Goal: Information Seeking & Learning: Learn about a topic

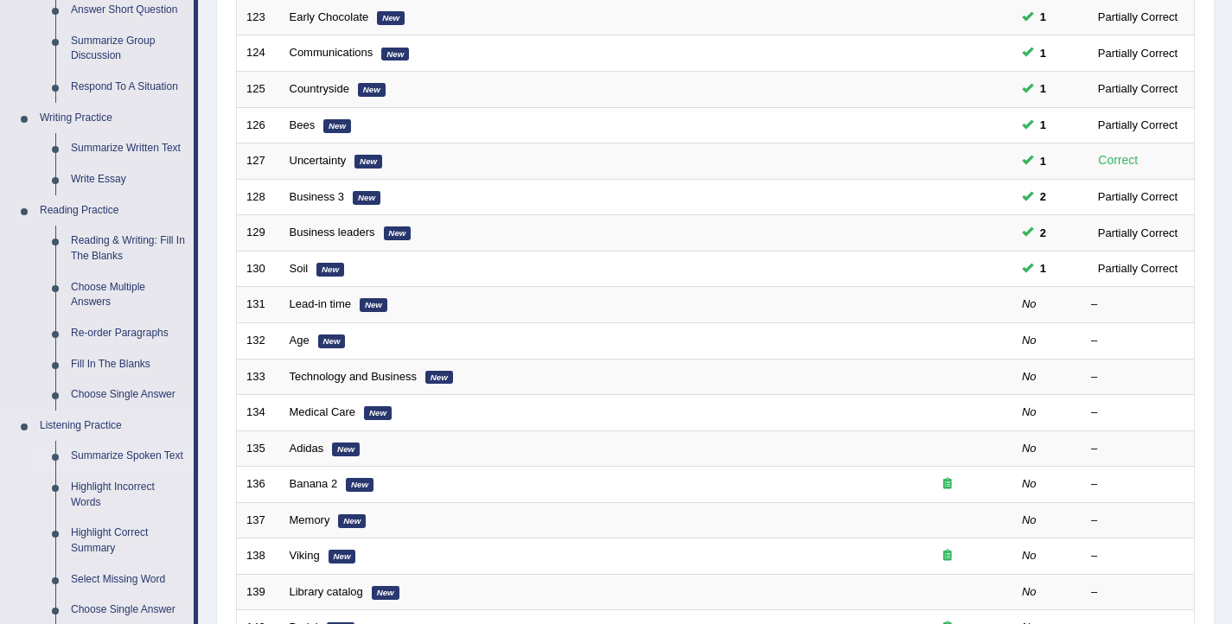
click at [93, 462] on link "Summarize Spoken Text" at bounding box center [128, 456] width 131 height 31
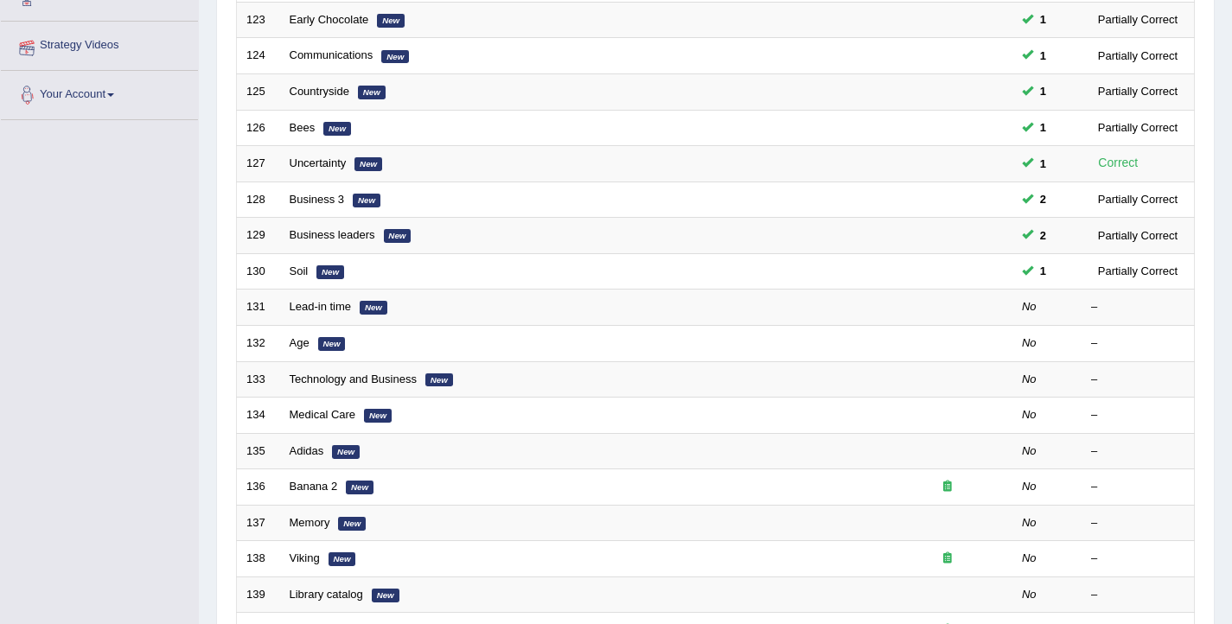
scroll to position [431, 0]
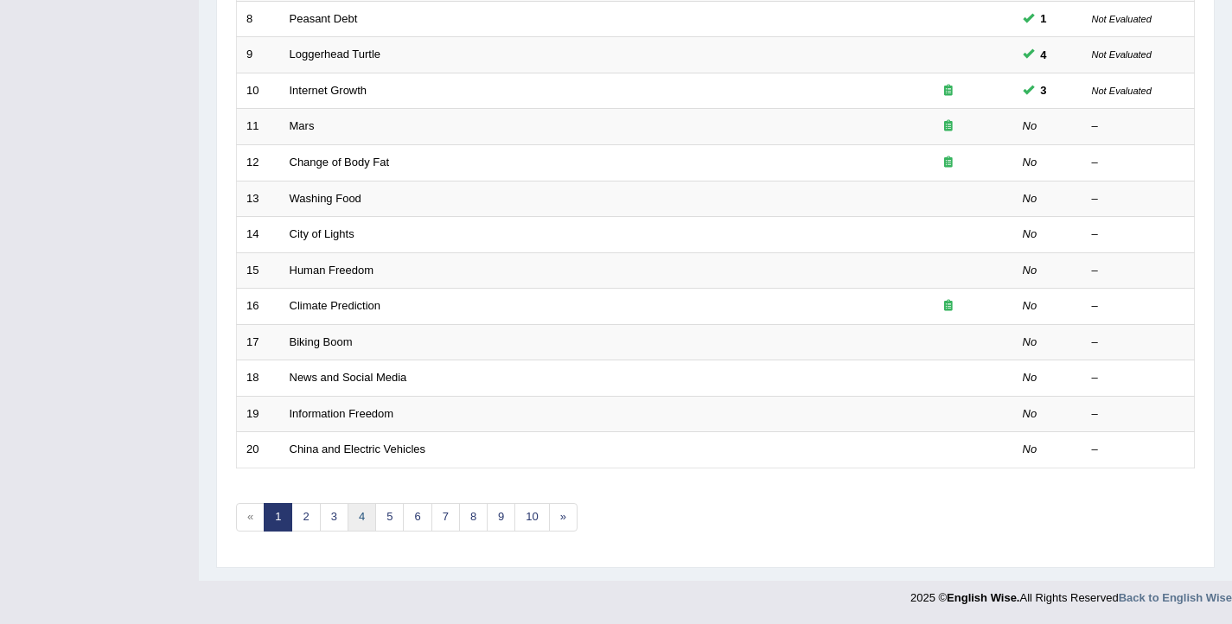
click at [367, 513] on link "4" at bounding box center [362, 517] width 29 height 29
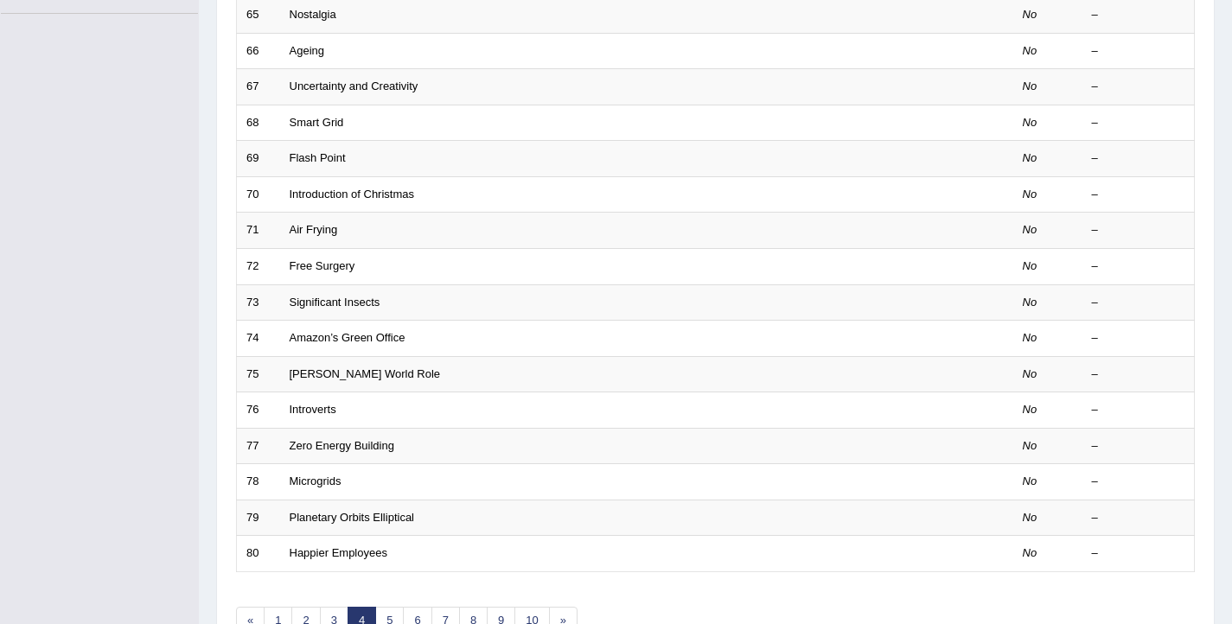
scroll to position [520, 0]
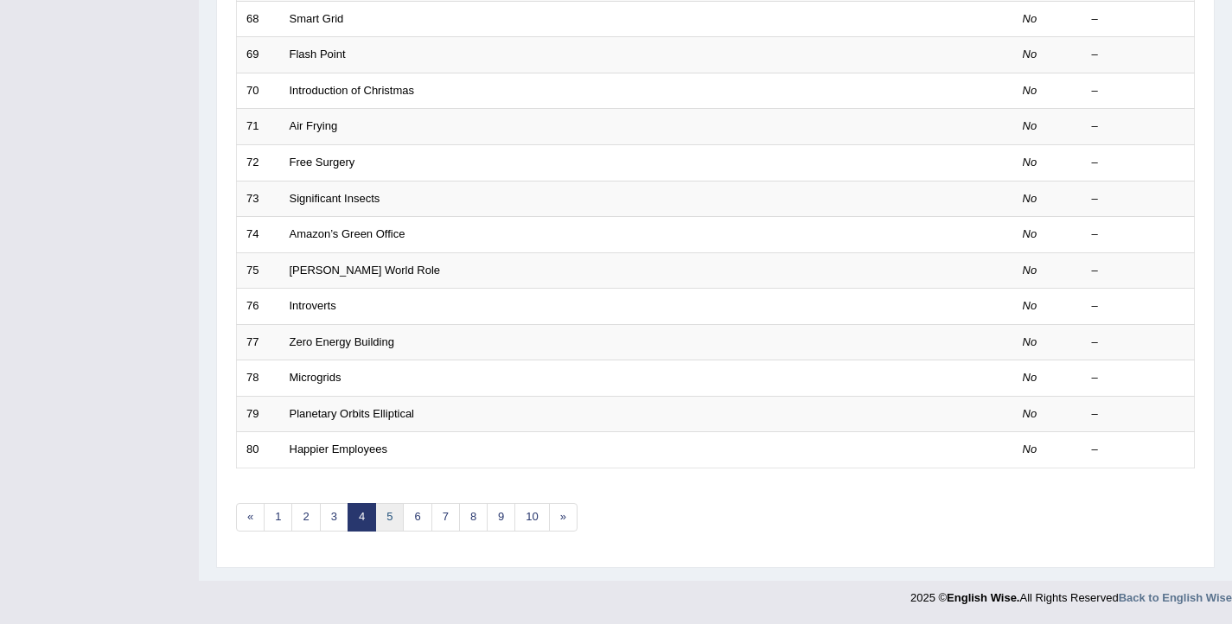
click at [393, 519] on link "5" at bounding box center [389, 517] width 29 height 29
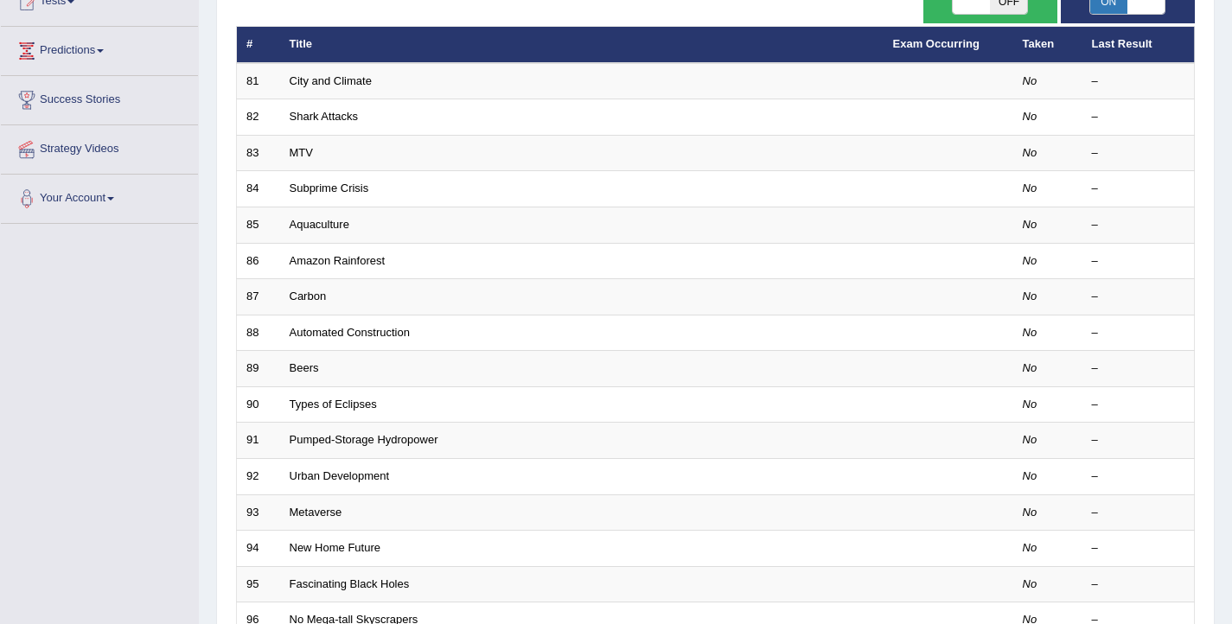
scroll to position [520, 0]
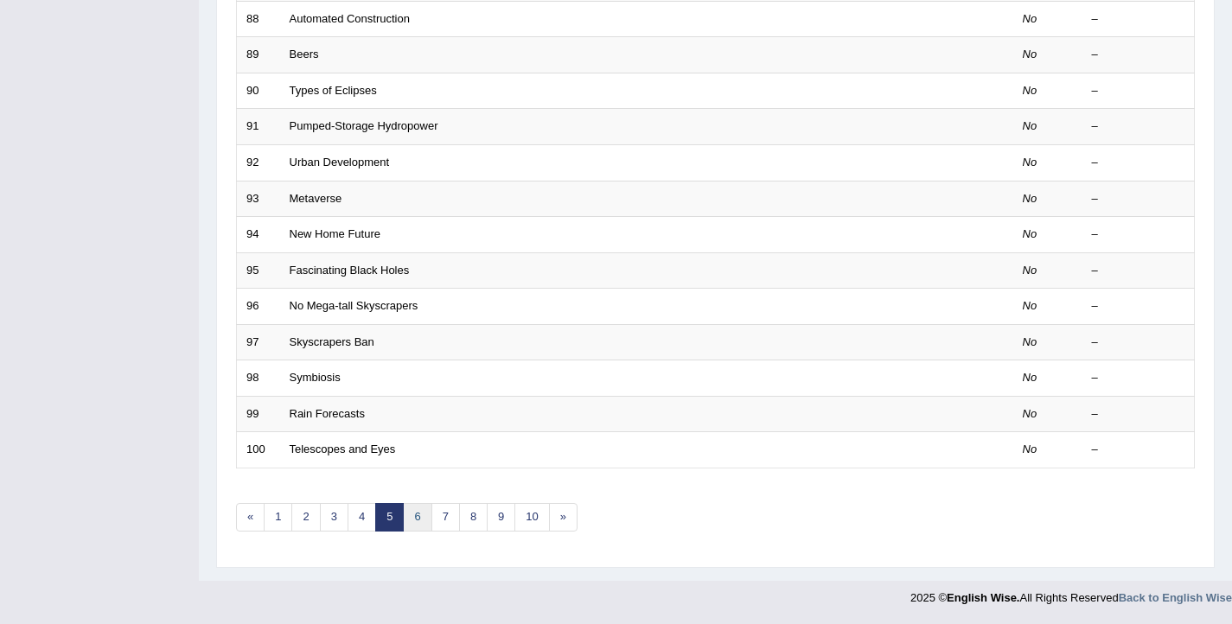
click at [408, 520] on link "6" at bounding box center [417, 517] width 29 height 29
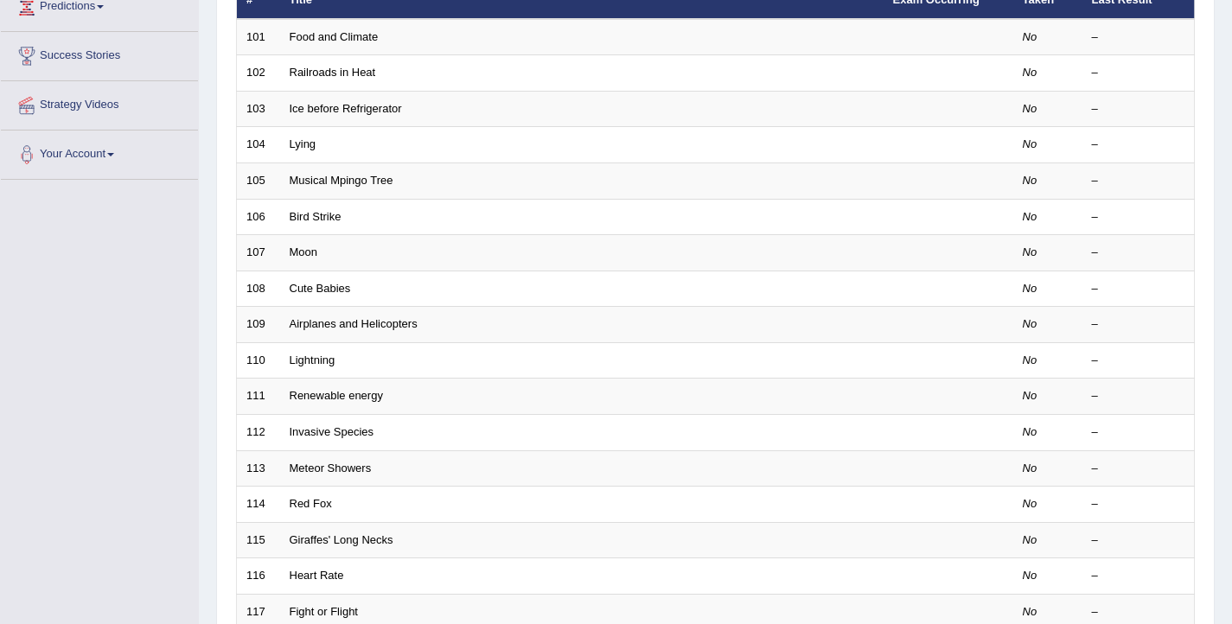
scroll to position [520, 0]
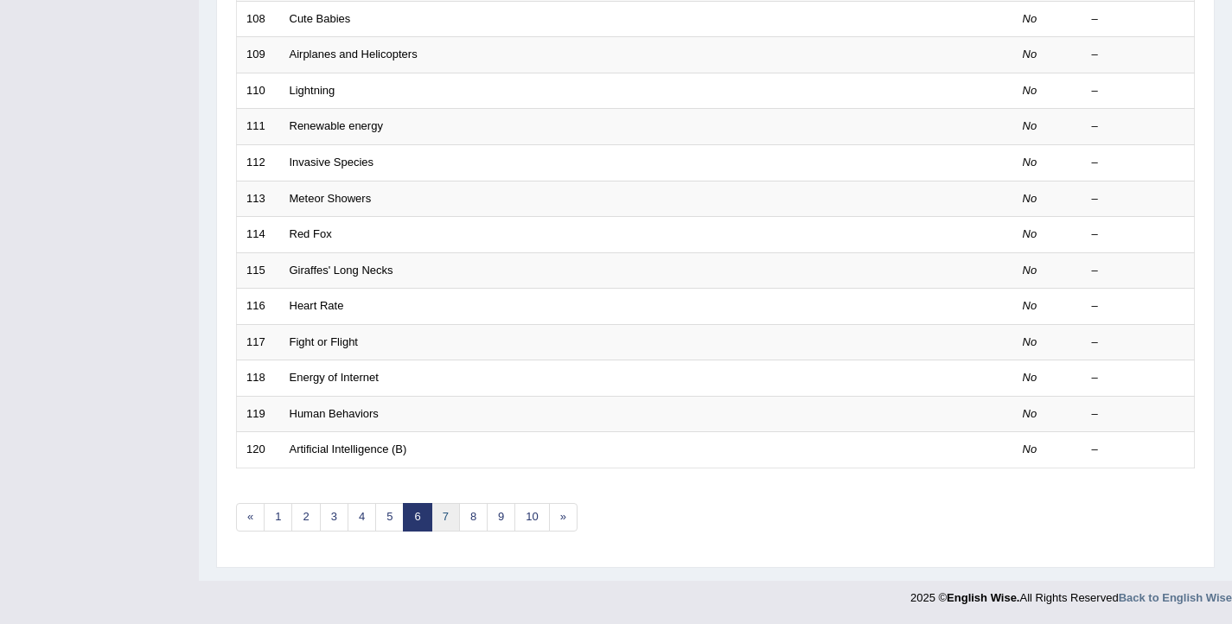
click at [436, 520] on link "7" at bounding box center [445, 517] width 29 height 29
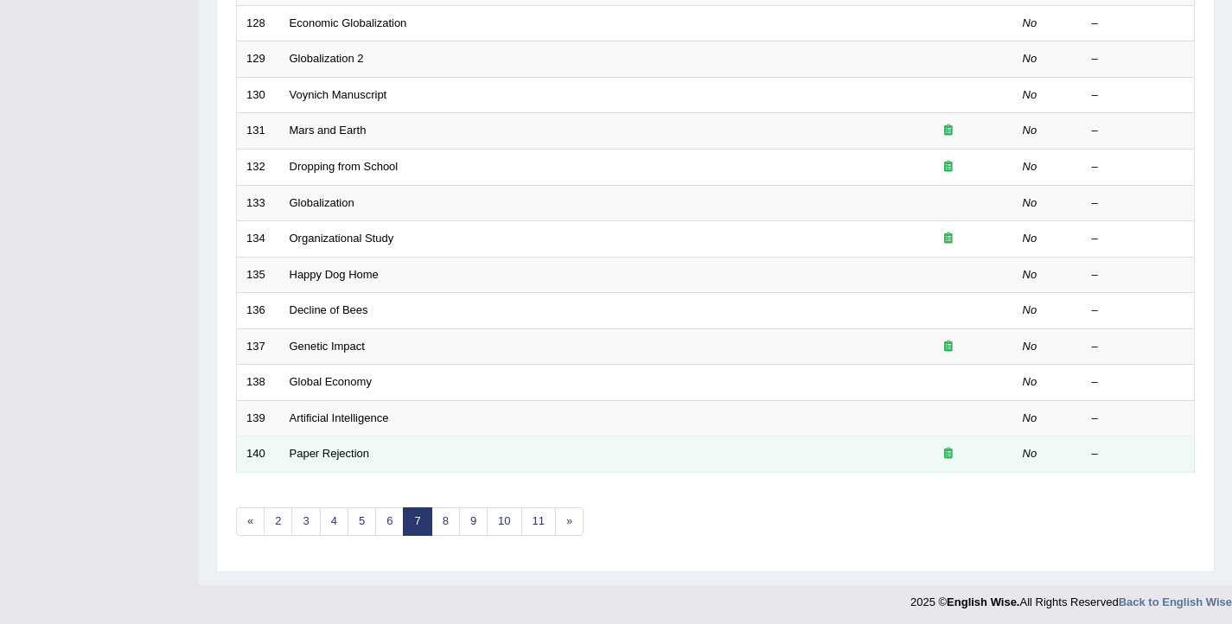
scroll to position [520, 0]
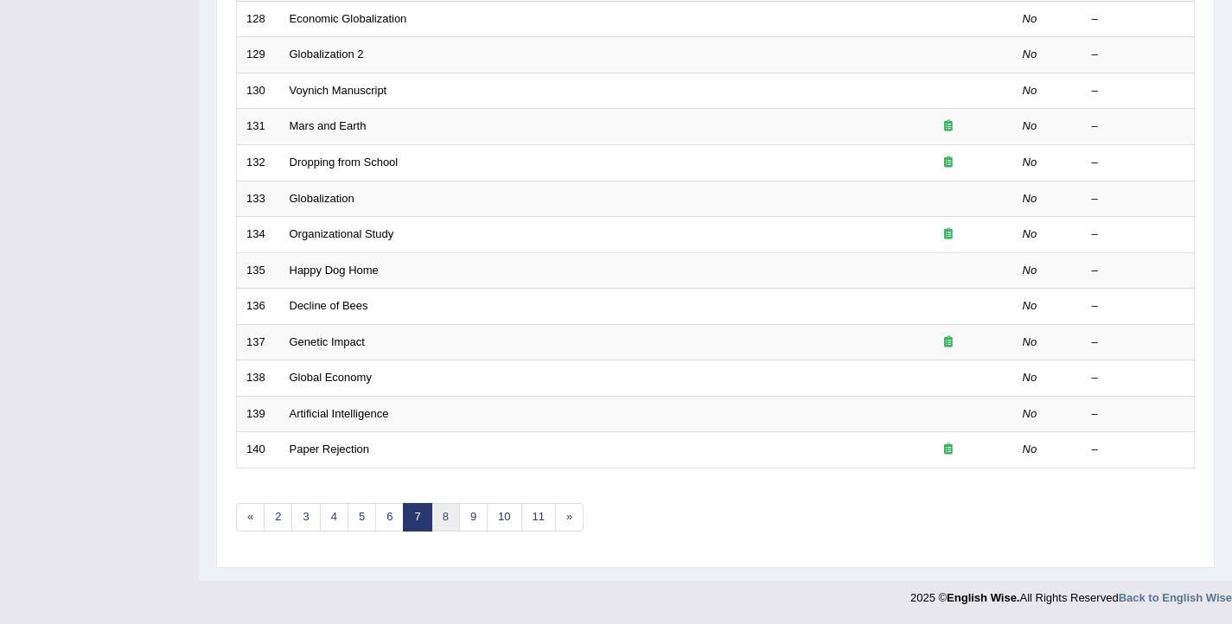
click at [446, 520] on link "8" at bounding box center [445, 517] width 29 height 29
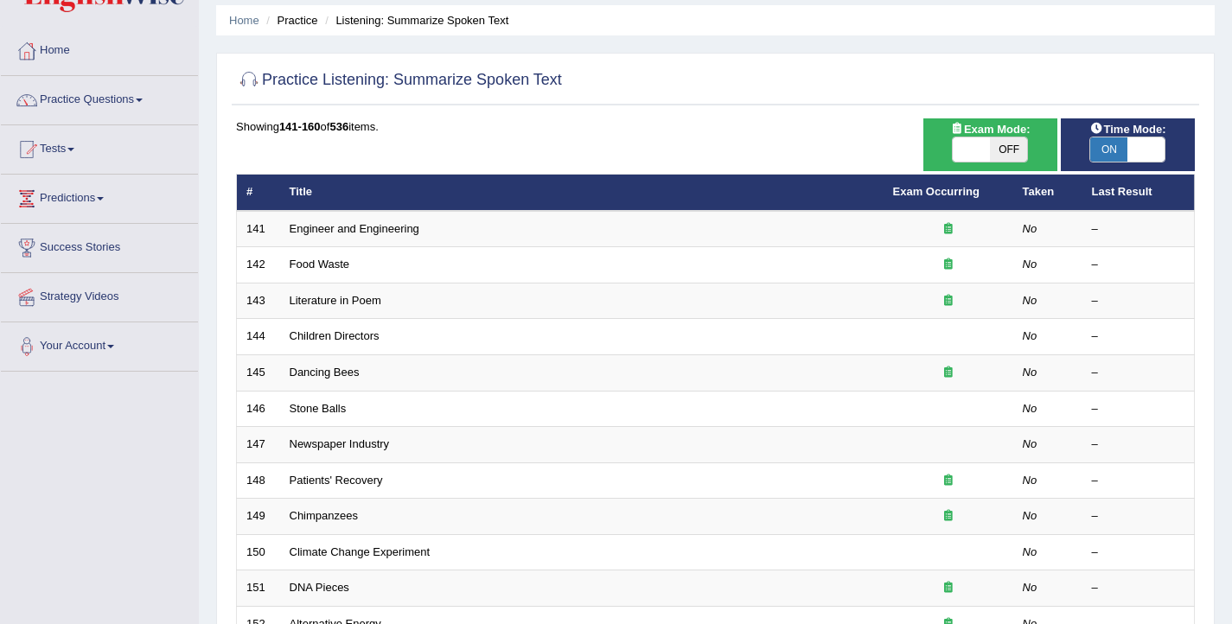
scroll to position [520, 0]
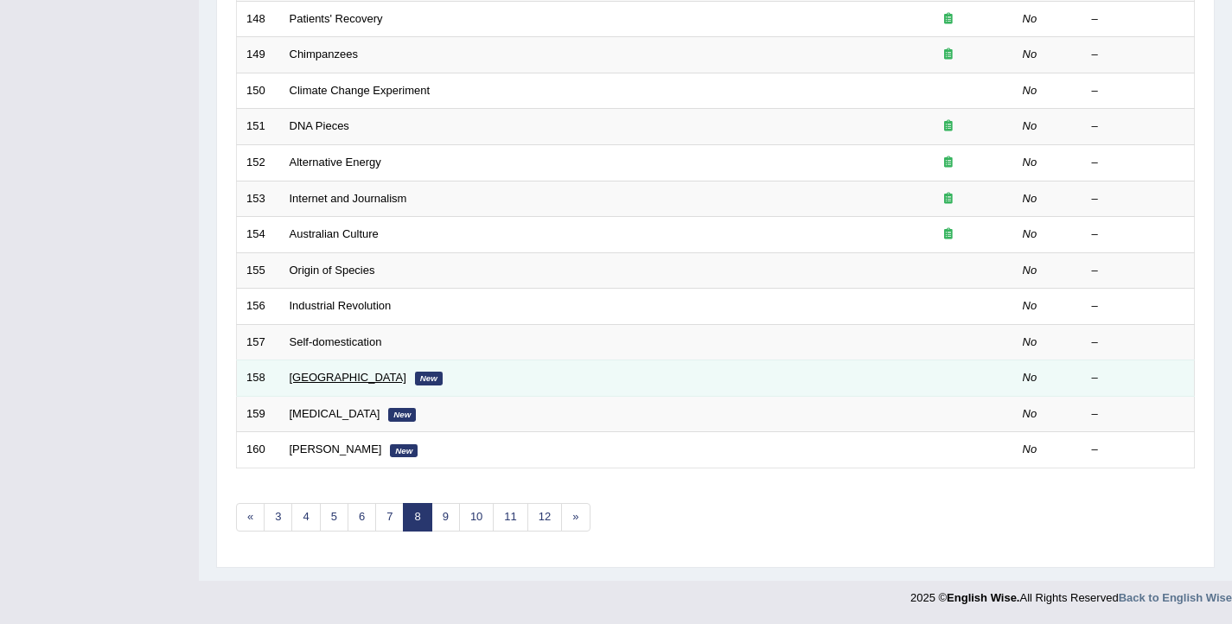
click at [301, 381] on link "Sesame Street" at bounding box center [348, 377] width 117 height 13
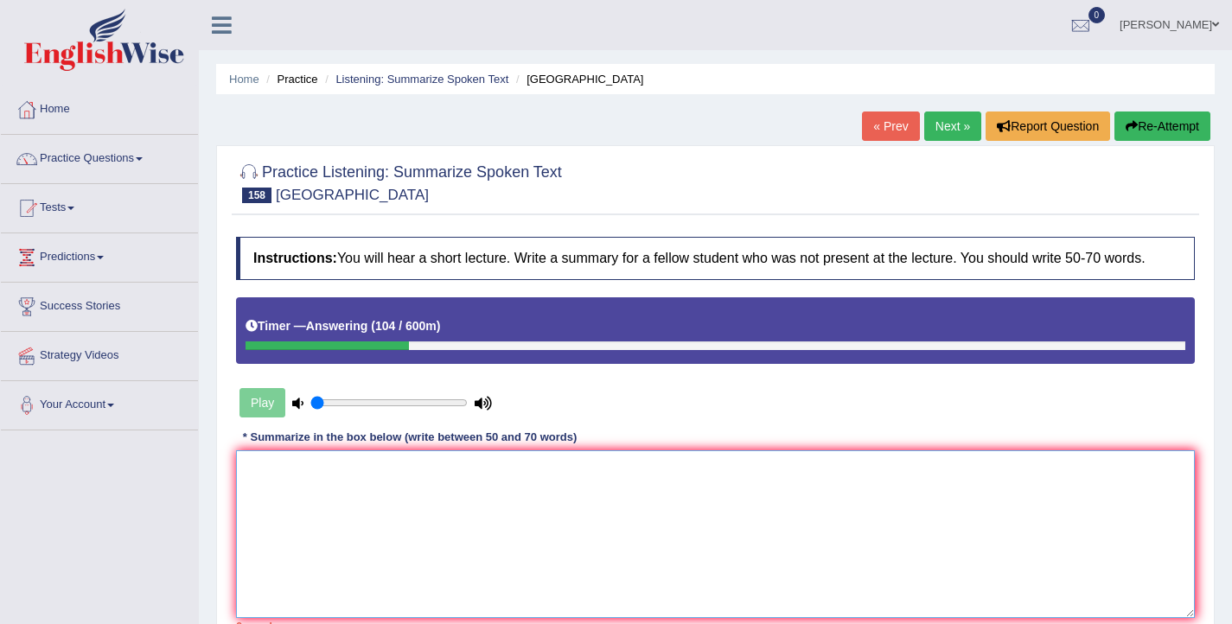
click at [468, 500] on textarea at bounding box center [715, 534] width 959 height 168
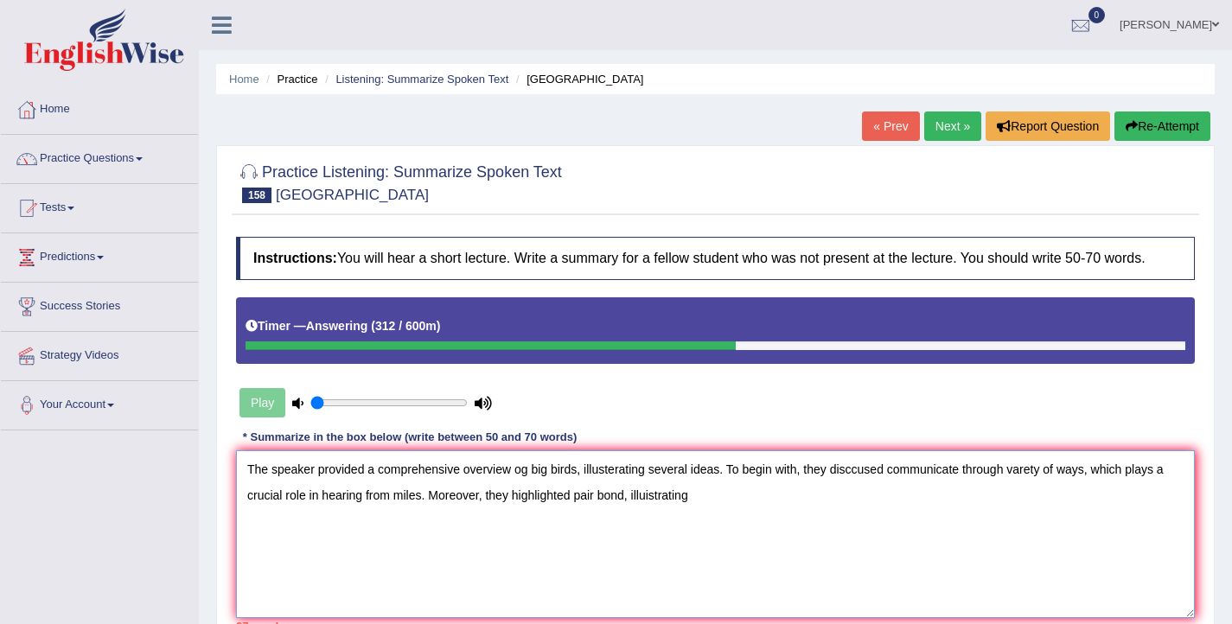
drag, startPoint x: 891, startPoint y: 482, endPoint x: 835, endPoint y: 491, distance: 56.9
click at [835, 491] on textarea "The speaker provided a comprehensive overview og big birds, illusterating sever…" at bounding box center [715, 534] width 959 height 168
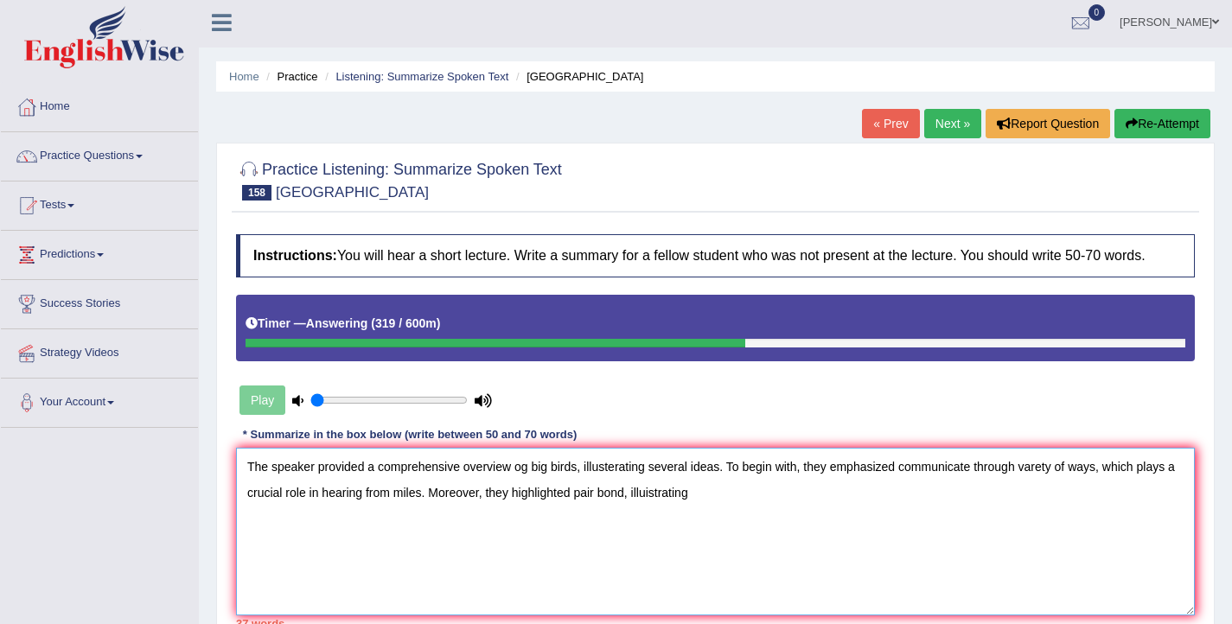
scroll to position [3, 0]
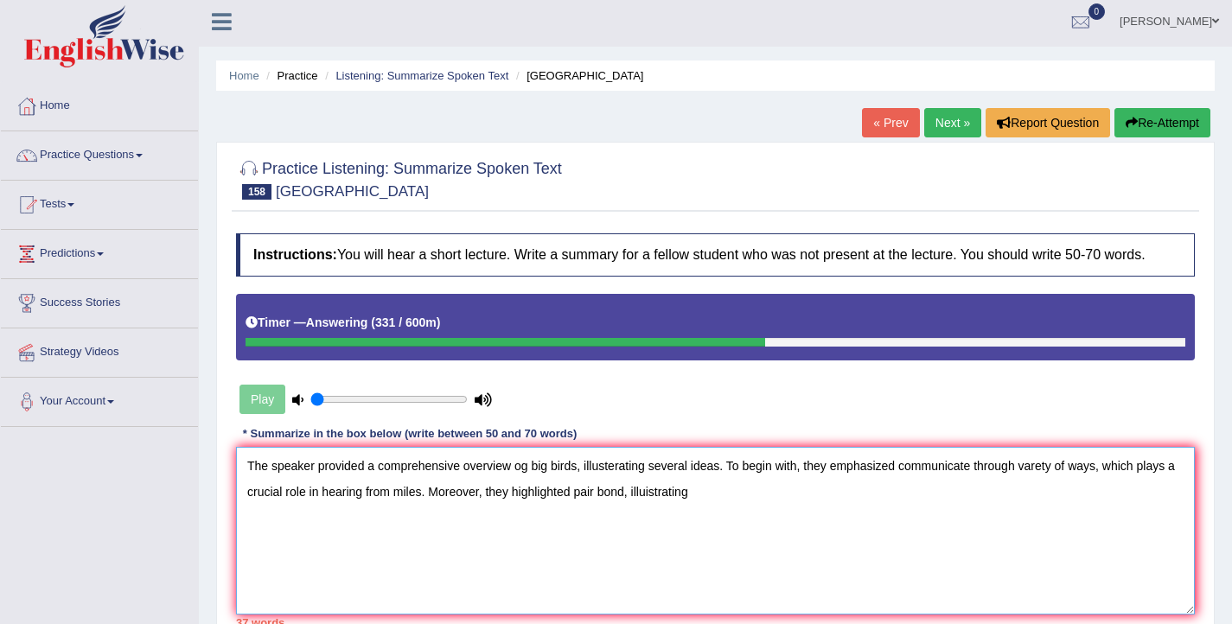
click at [750, 504] on textarea "The speaker provided a comprehensive overview og big birds, illusterating sever…" at bounding box center [715, 531] width 959 height 168
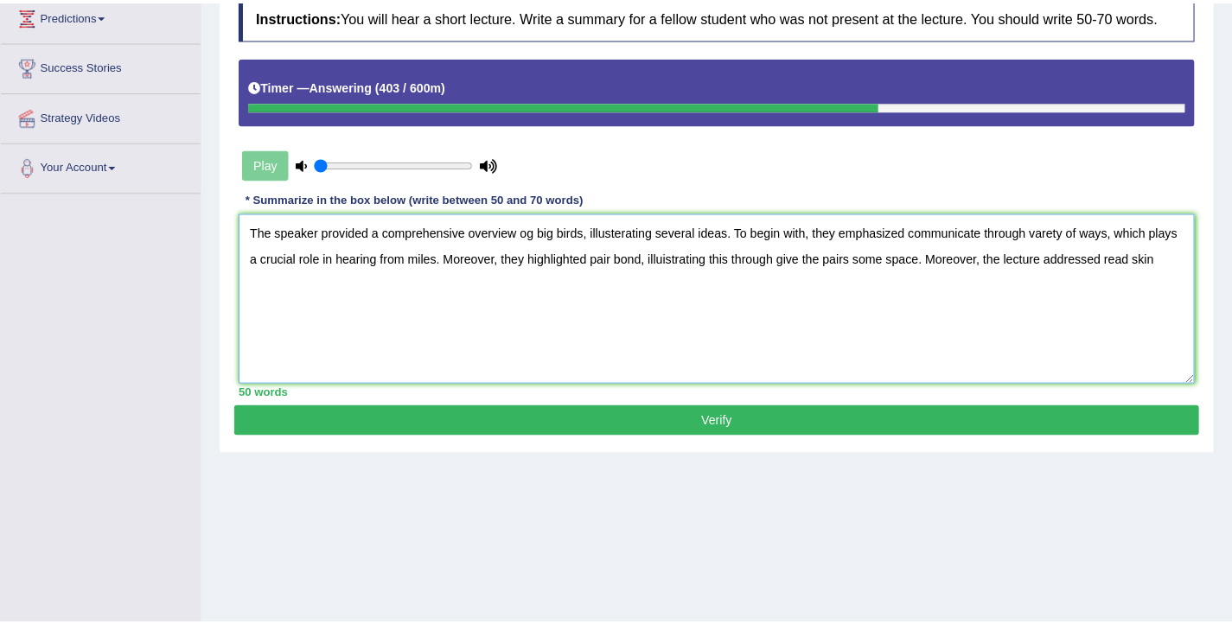
scroll to position [162, 0]
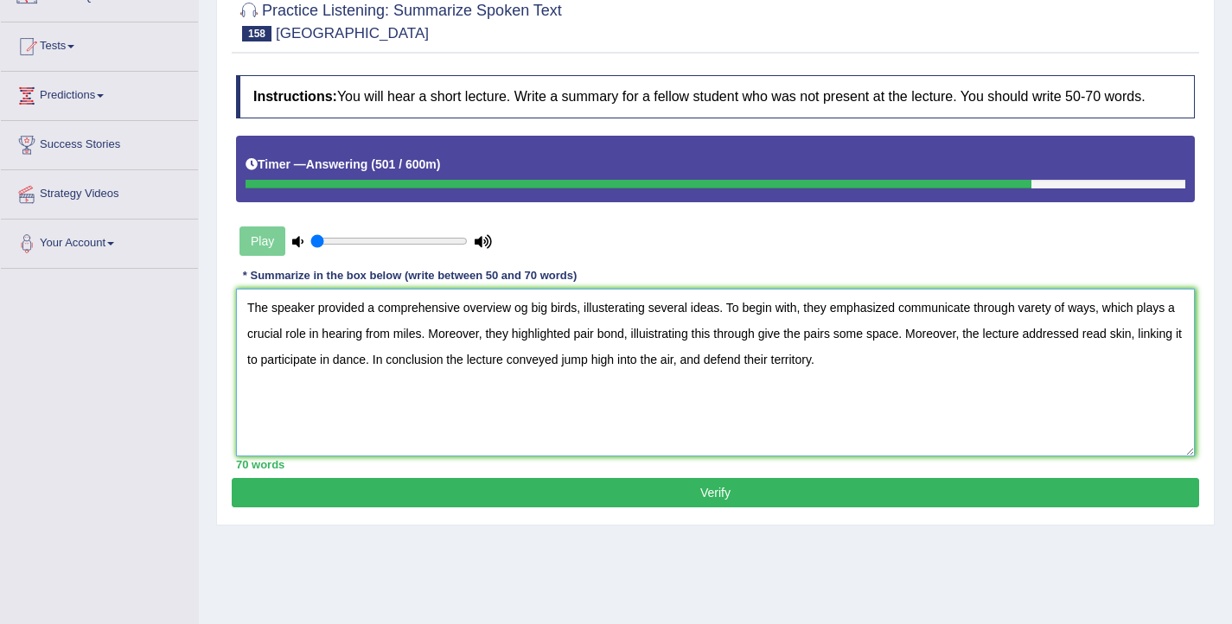
click at [530, 331] on textarea "The speaker provided a comprehensive overview og big birds, illusterating sever…" at bounding box center [715, 373] width 959 height 168
drag, startPoint x: 642, startPoint y: 326, endPoint x: 584, endPoint y: 326, distance: 58.8
click at [584, 326] on textarea "The speaker provided a comprehensive overview of big birds, illusterating sever…" at bounding box center [715, 373] width 959 height 168
drag, startPoint x: 572, startPoint y: 349, endPoint x: 511, endPoint y: 354, distance: 61.6
click at [511, 354] on textarea "The speaker provided a comprehensive overview of big birds, highlighting severa…" at bounding box center [715, 373] width 959 height 168
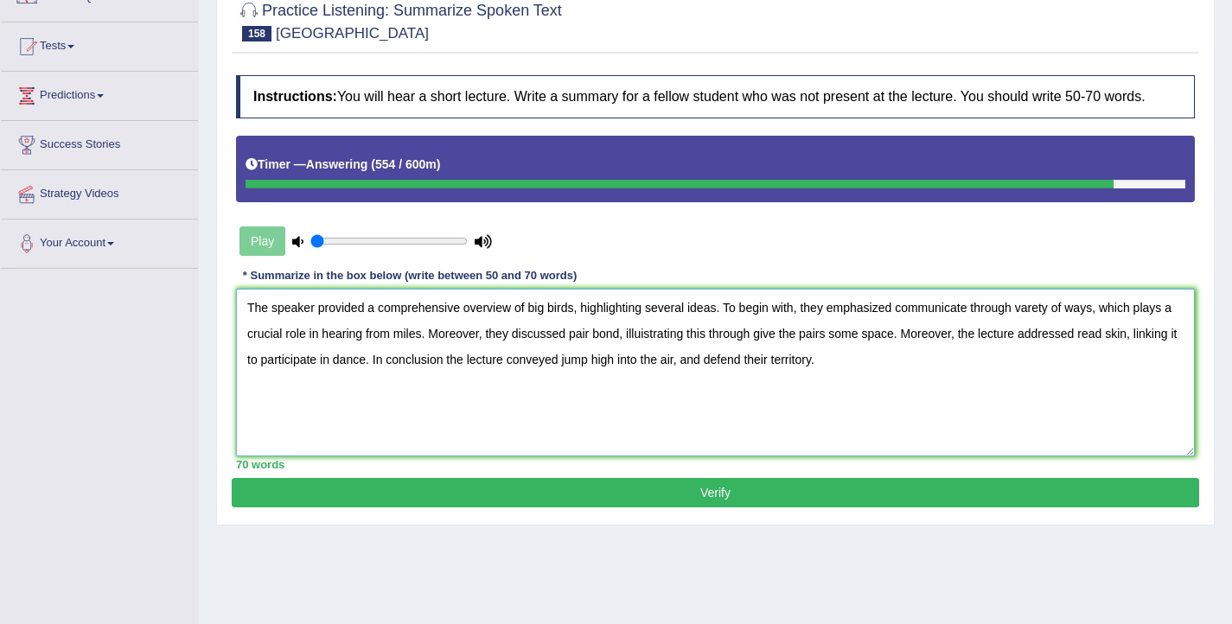
click at [454, 380] on textarea "The speaker provided a comprehensive overview of big birds, highlighting severa…" at bounding box center [715, 373] width 959 height 168
type textarea "The speaker provided a comprehensive overview of big birds, highlighting severa…"
click at [721, 501] on button "Verify" at bounding box center [715, 492] width 967 height 29
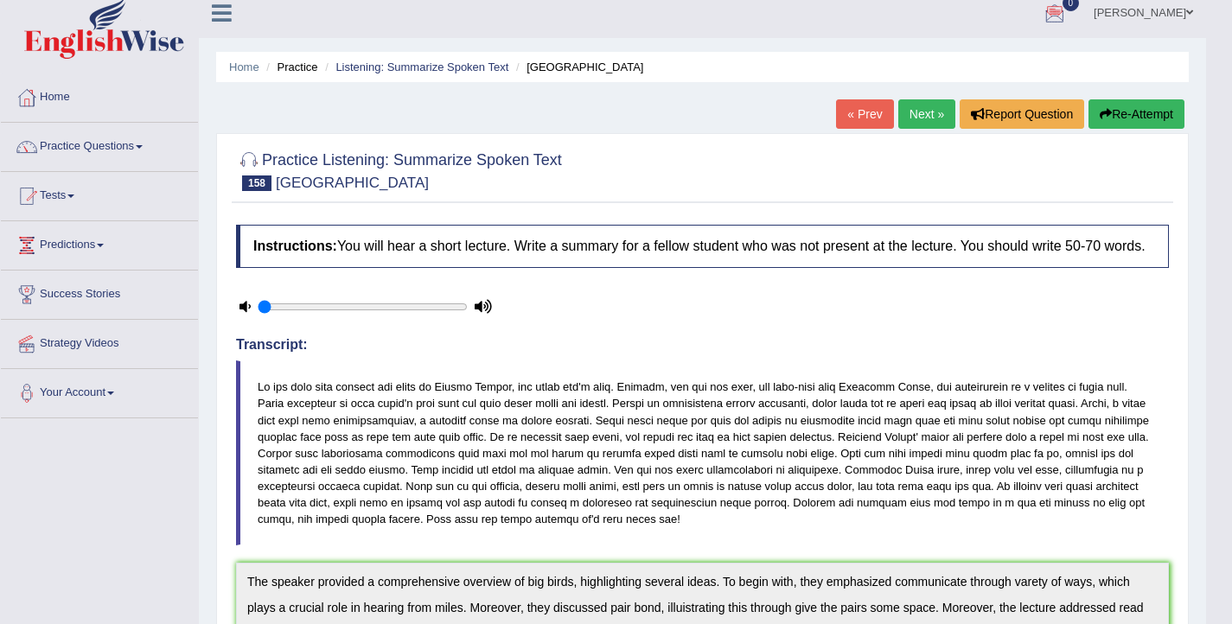
scroll to position [0, 0]
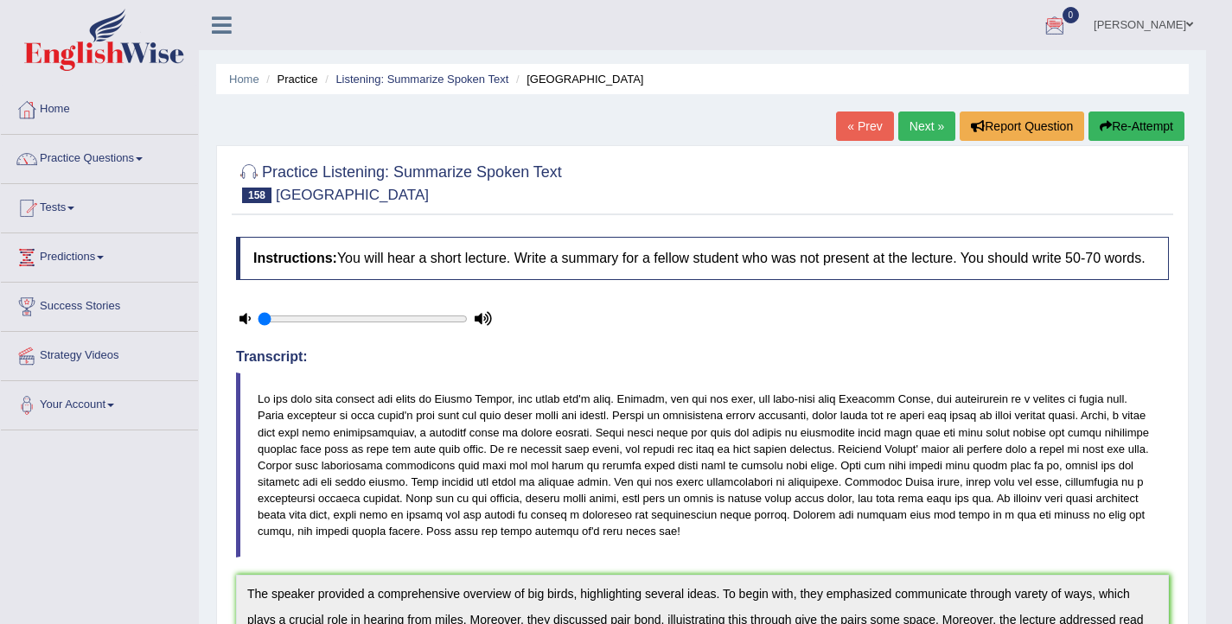
click at [919, 131] on link "Next »" at bounding box center [926, 126] width 57 height 29
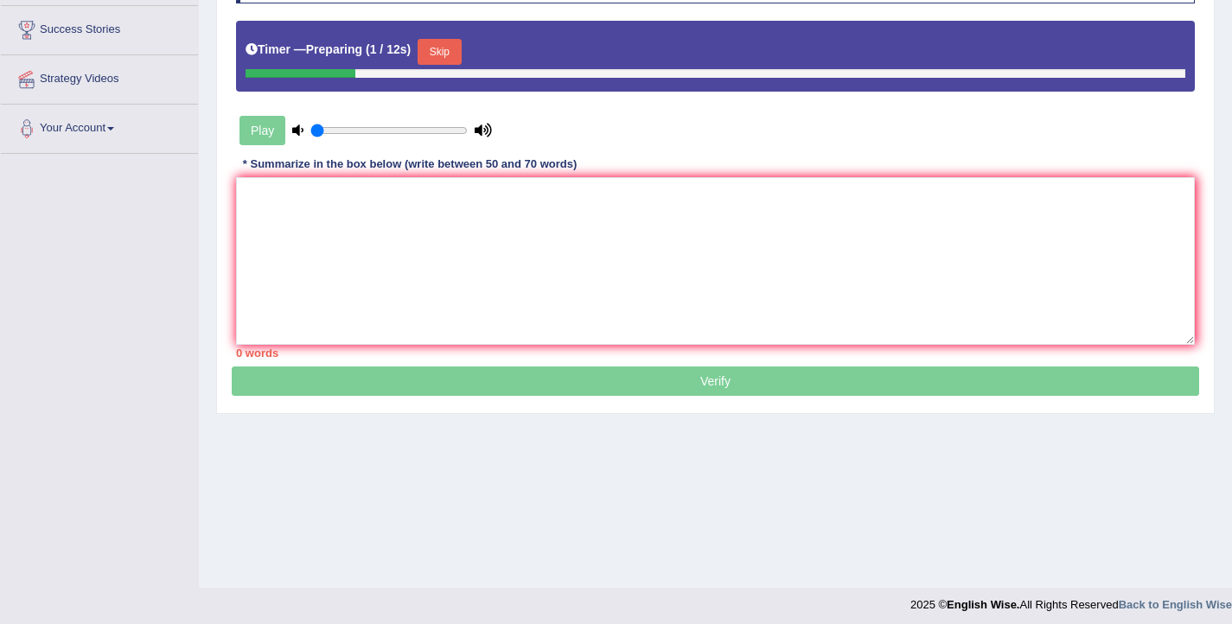
scroll to position [277, 0]
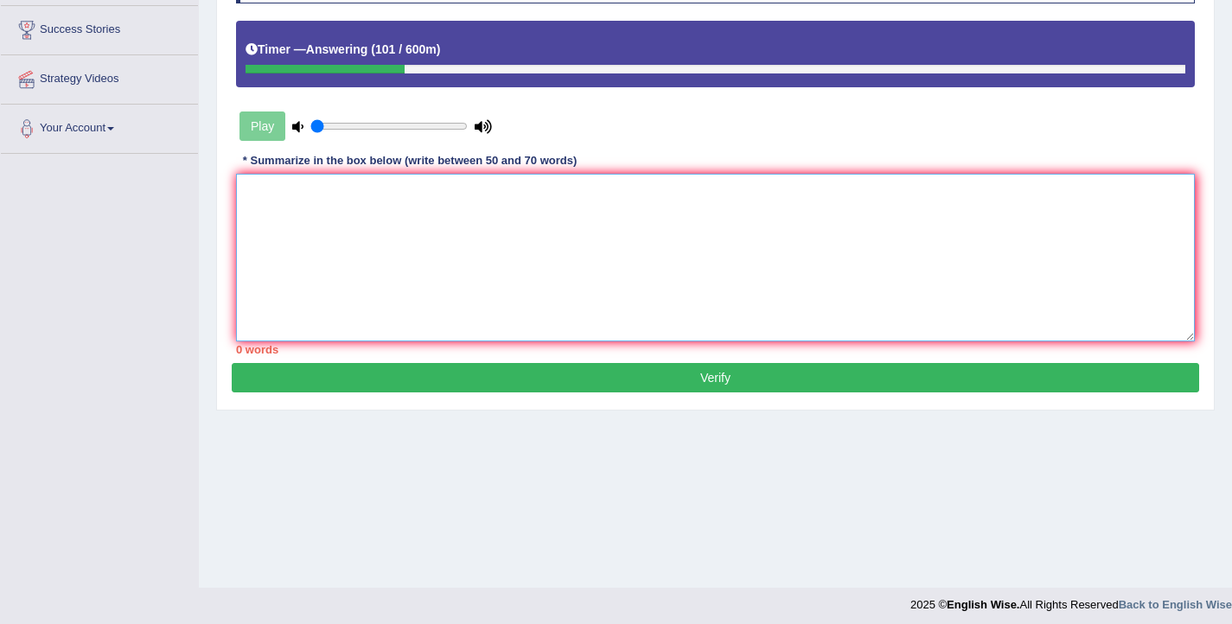
click at [657, 303] on textarea at bounding box center [715, 258] width 959 height 168
click at [548, 208] on textarea "The speaker provided a comprehensive overview of dyxlexia" at bounding box center [715, 258] width 959 height 168
click at [592, 209] on textarea "The speaker provided a comprehensive overview of dyslexia" at bounding box center [715, 258] width 959 height 168
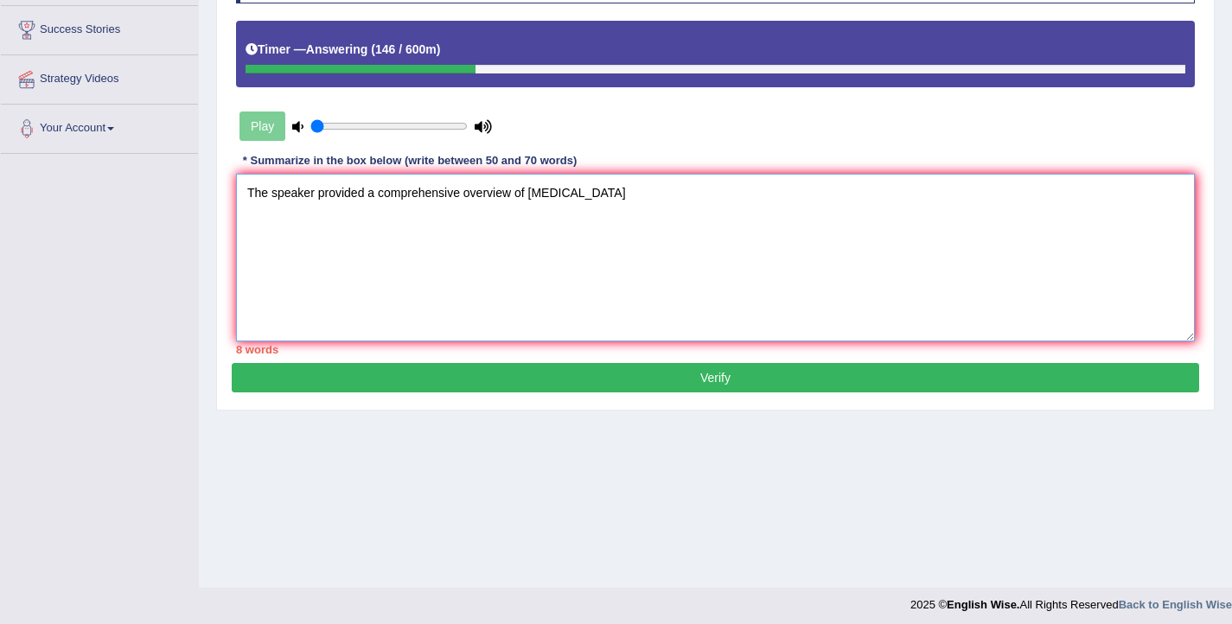
drag, startPoint x: 592, startPoint y: 209, endPoint x: 528, endPoint y: 214, distance: 64.2
click at [528, 214] on textarea "The speaker provided a comprehensive overview of dyslexia" at bounding box center [715, 258] width 959 height 168
click at [526, 212] on textarea "The speaker provided a comprehensive overview of learning disorder" at bounding box center [715, 258] width 959 height 168
click at [634, 211] on textarea "The speaker provided a comprehensive overview of a learning disorder" at bounding box center [715, 258] width 959 height 168
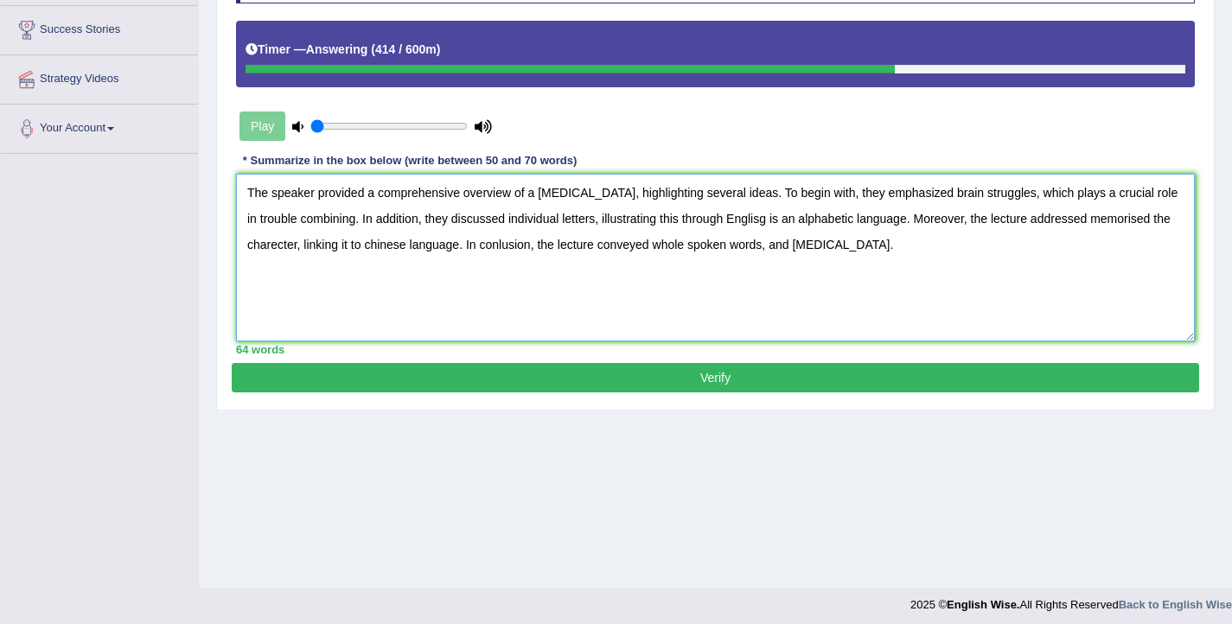
click at [275, 262] on textarea "The speaker provided a comprehensive overview of a learning disorder, highlight…" at bounding box center [715, 258] width 959 height 168
type textarea "The speaker provided a comprehensive overview of a learning disorder, highlight…"
click at [724, 392] on button "Verify" at bounding box center [715, 377] width 967 height 29
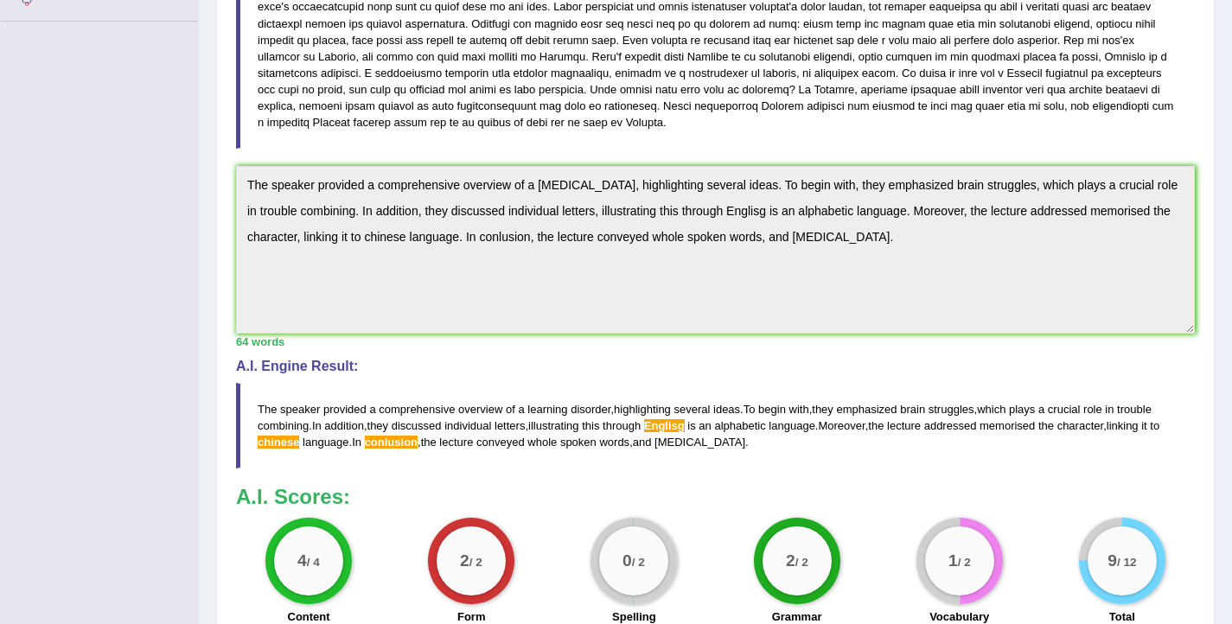
scroll to position [361, 0]
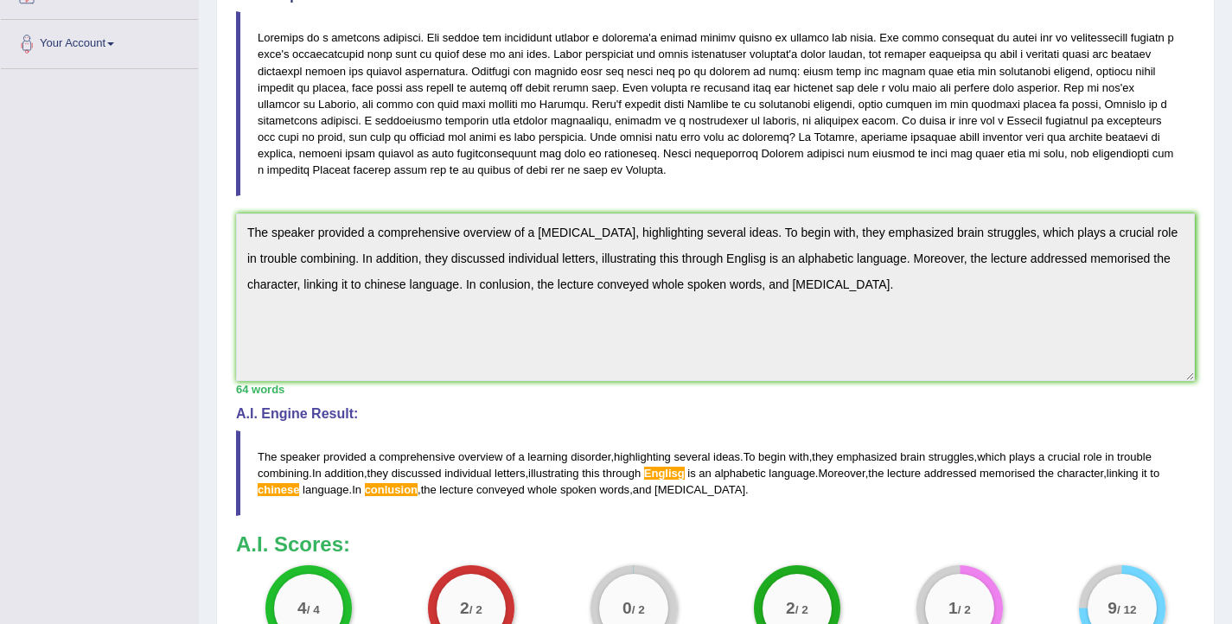
click at [235, 253] on div "Instructions: You will hear a short lecture. Write a summary for a fellow stude…" at bounding box center [715, 274] width 967 height 815
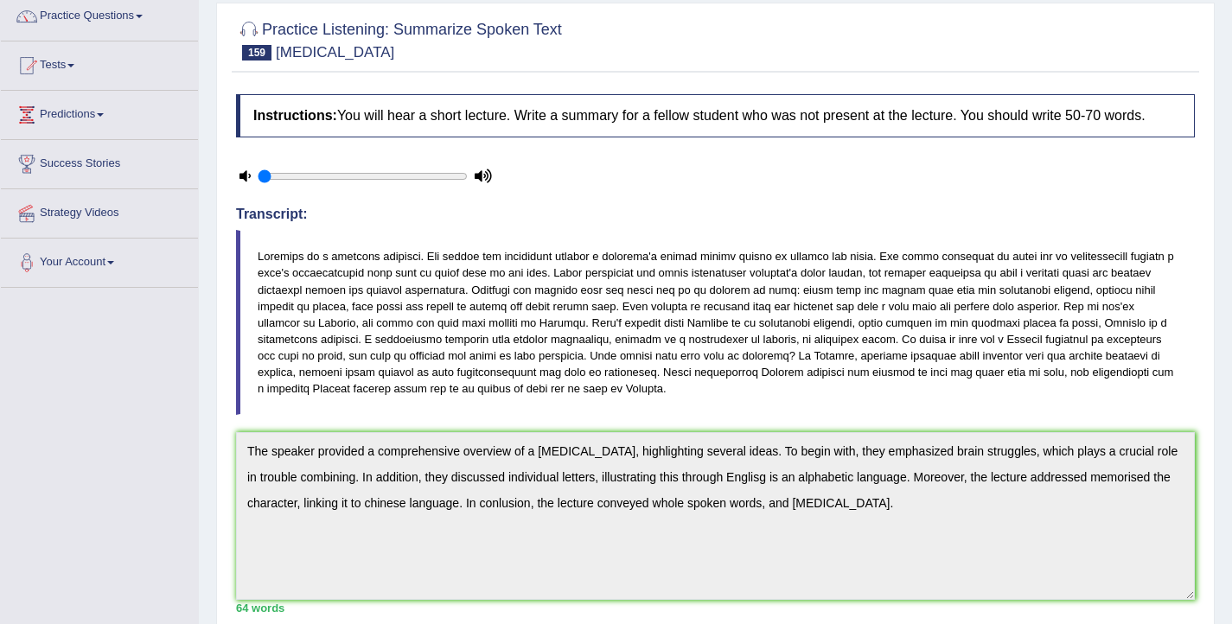
scroll to position [0, 0]
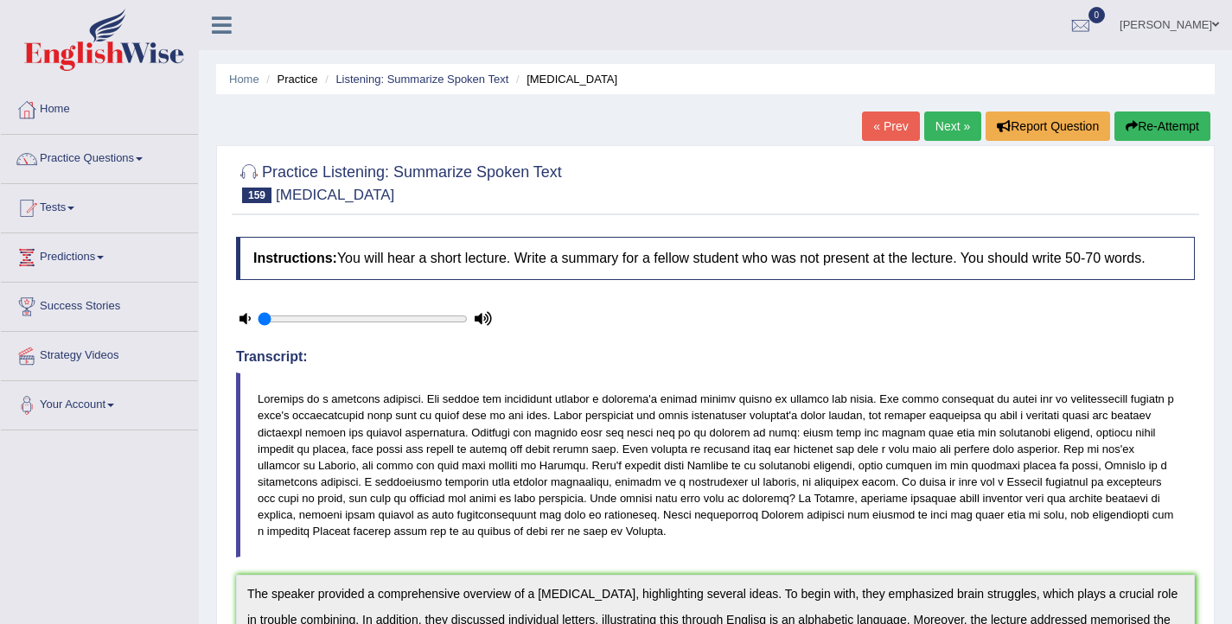
click at [1137, 125] on button "Re-Attempt" at bounding box center [1162, 126] width 96 height 29
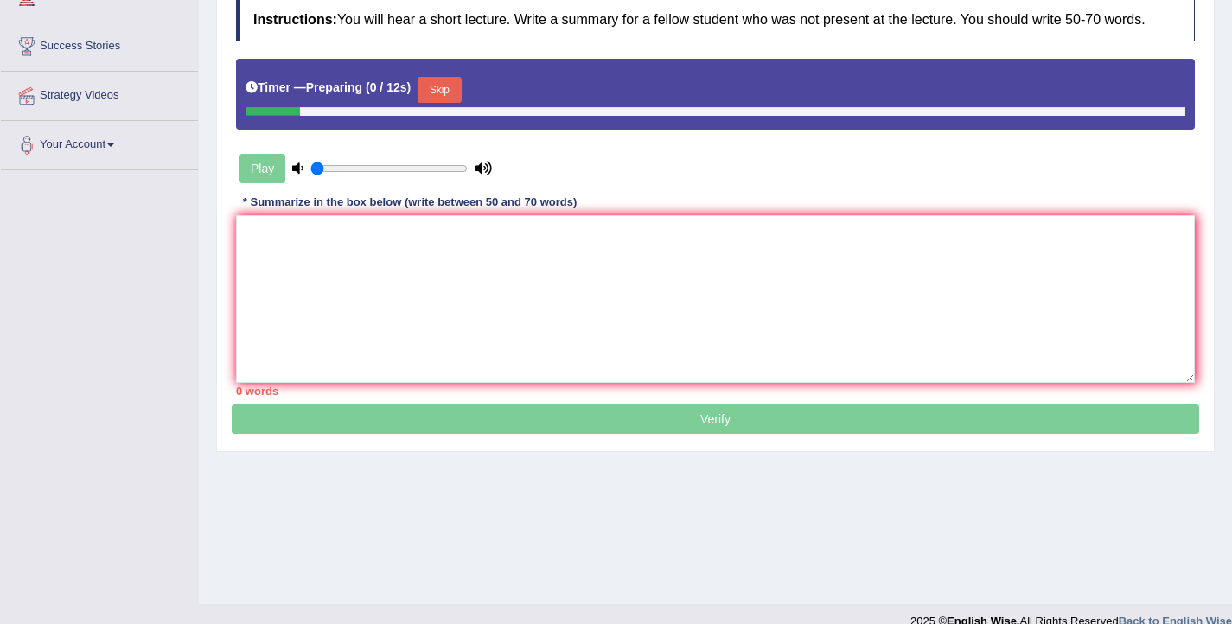
scroll to position [284, 0]
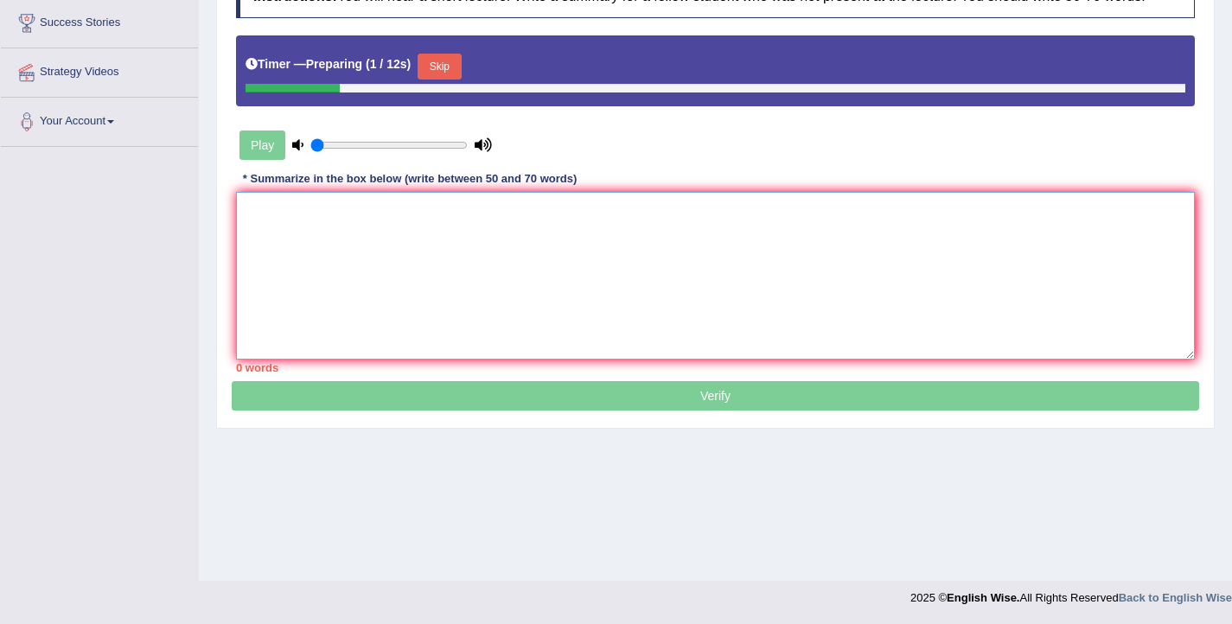
click at [348, 276] on textarea at bounding box center [715, 276] width 959 height 168
paste textarea "The speaker provided a comprehensive overview of a [MEDICAL_DATA], highlighting…"
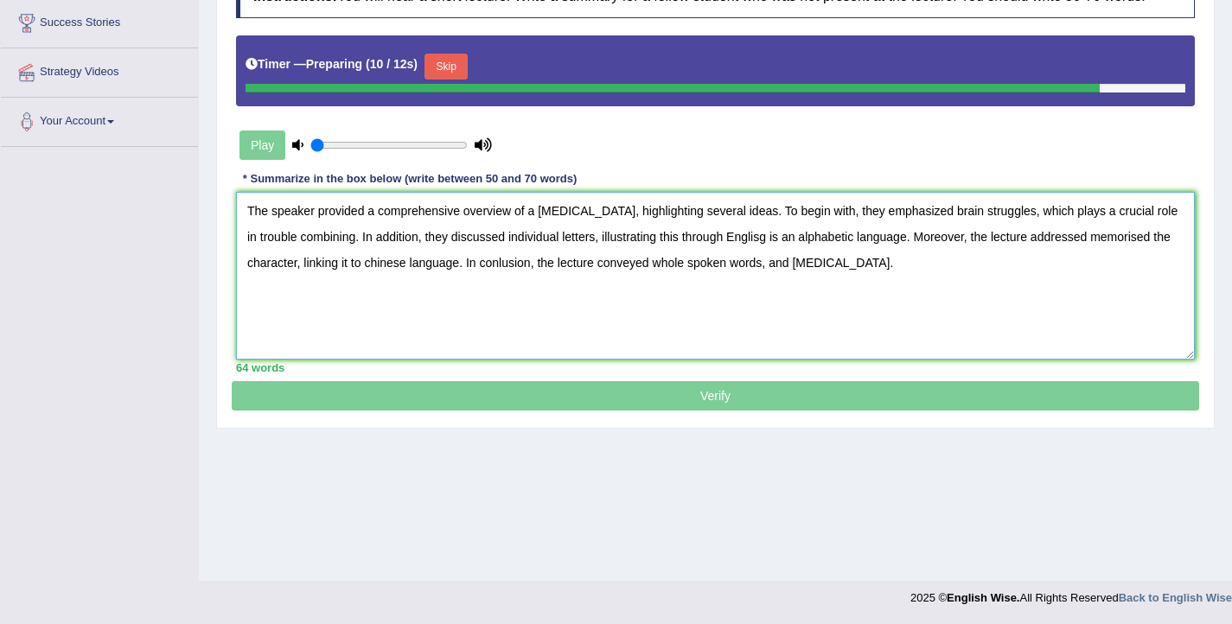
click at [499, 281] on textarea "The speaker provided a comprehensive overview of a learning disorder, highlight…" at bounding box center [715, 276] width 959 height 168
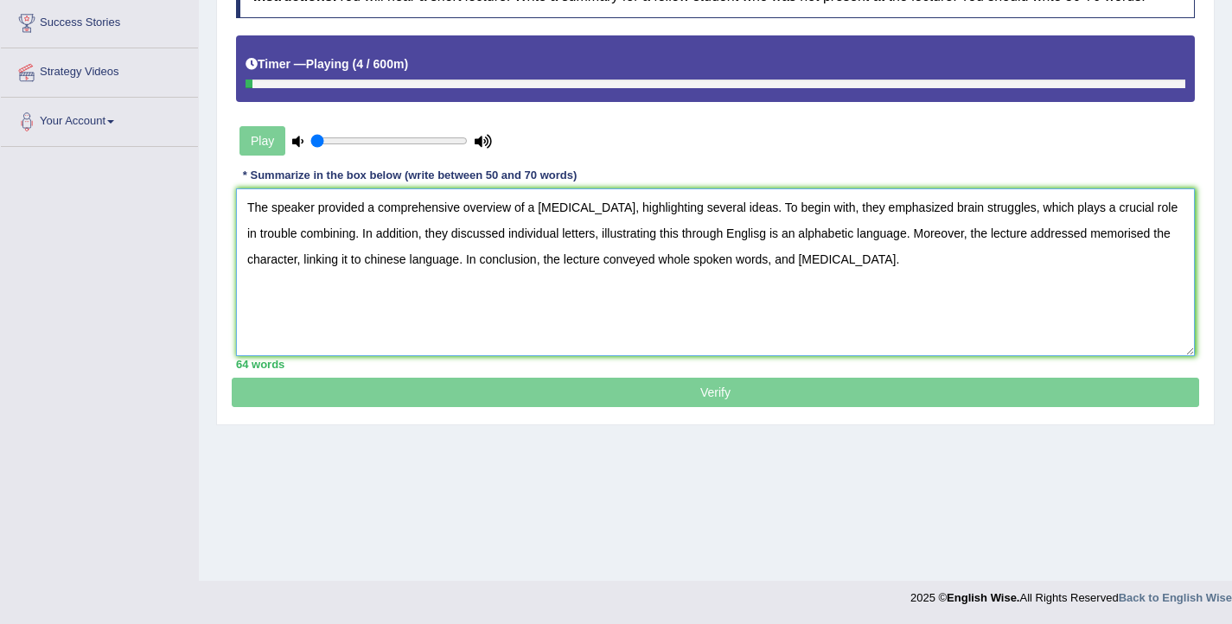
click at [373, 280] on textarea "The speaker provided a comprehensive overview of a learning disorder, highlight…" at bounding box center [715, 272] width 959 height 168
click at [769, 251] on textarea "The speaker provided a comprehensive overview of a learning disorder, highlight…" at bounding box center [715, 272] width 959 height 168
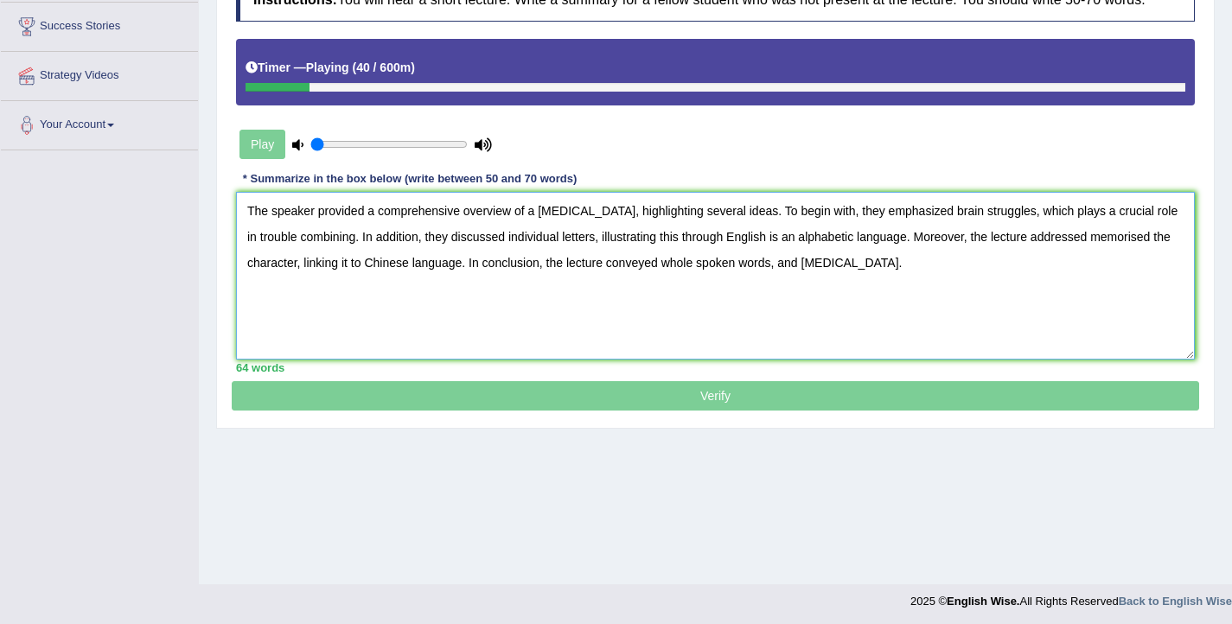
scroll to position [280, 0]
type textarea "The speaker provided a comprehensive overview of a learning disorder, highlight…"
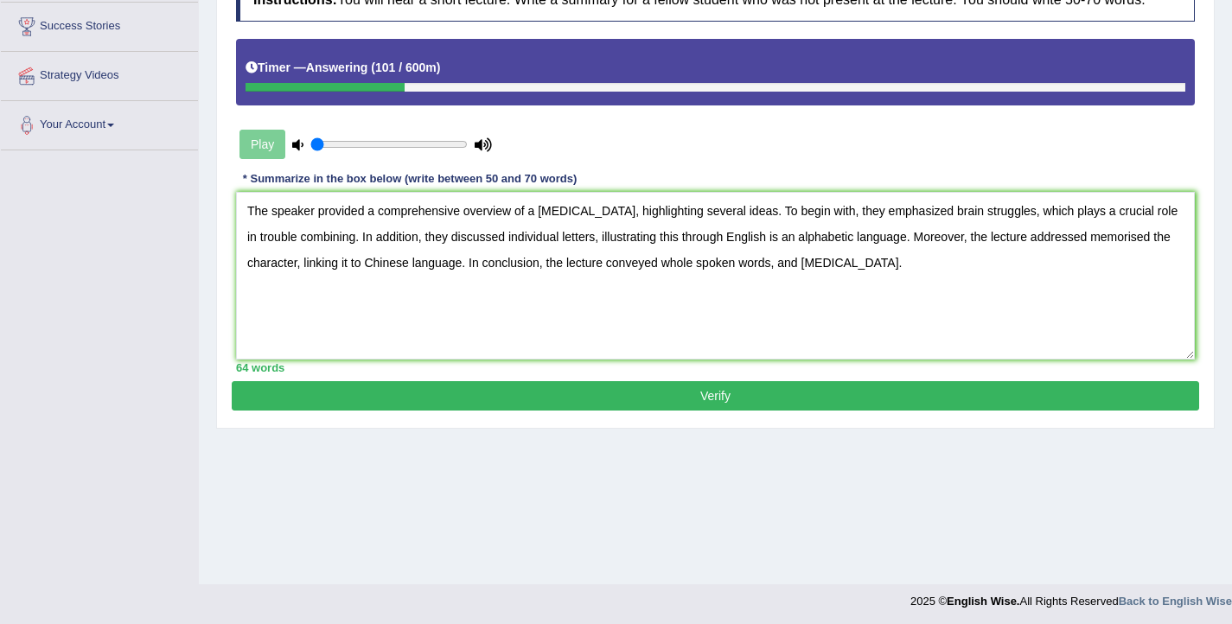
click at [715, 411] on button "Verify" at bounding box center [715, 395] width 967 height 29
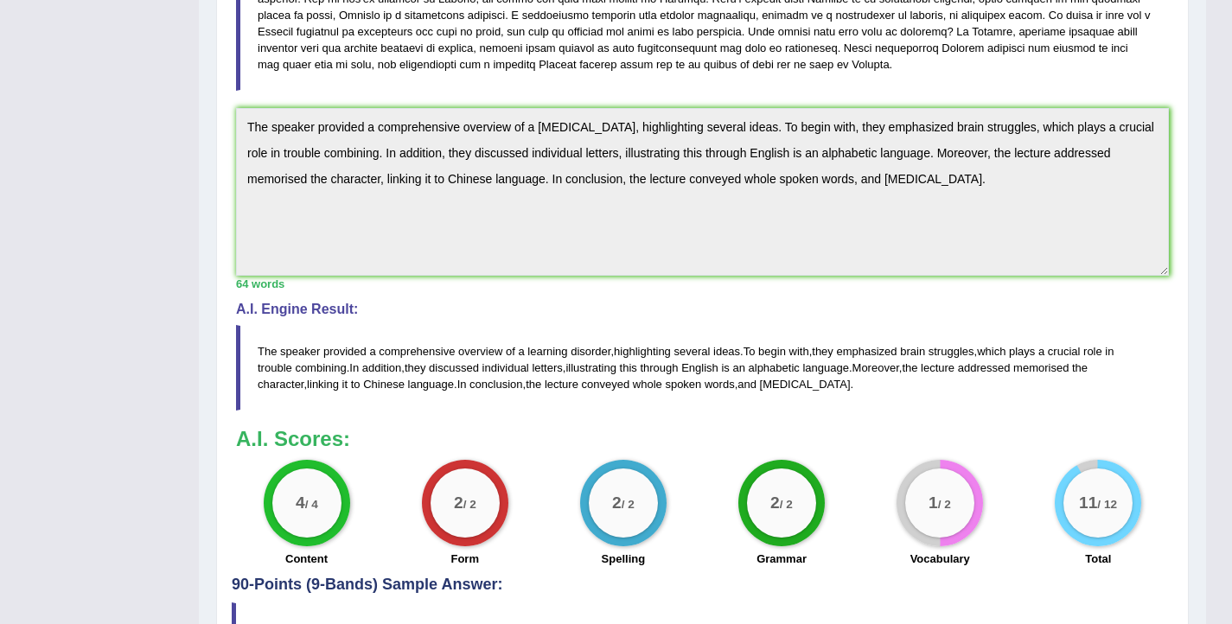
scroll to position [0, 0]
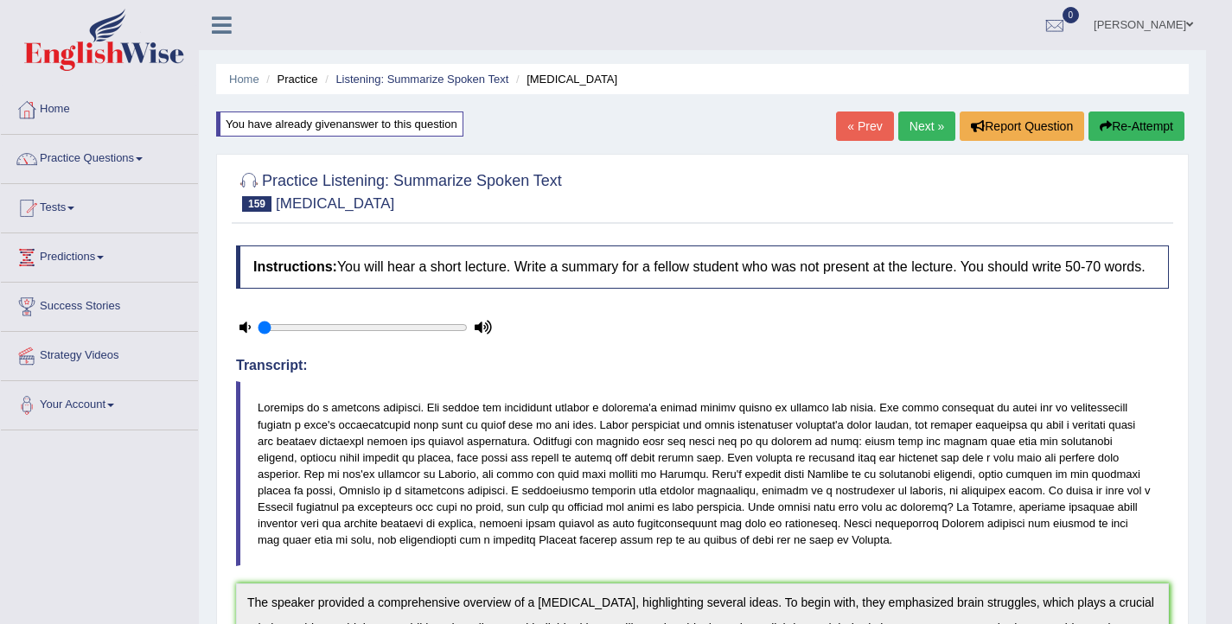
click at [906, 137] on link "Next »" at bounding box center [926, 126] width 57 height 29
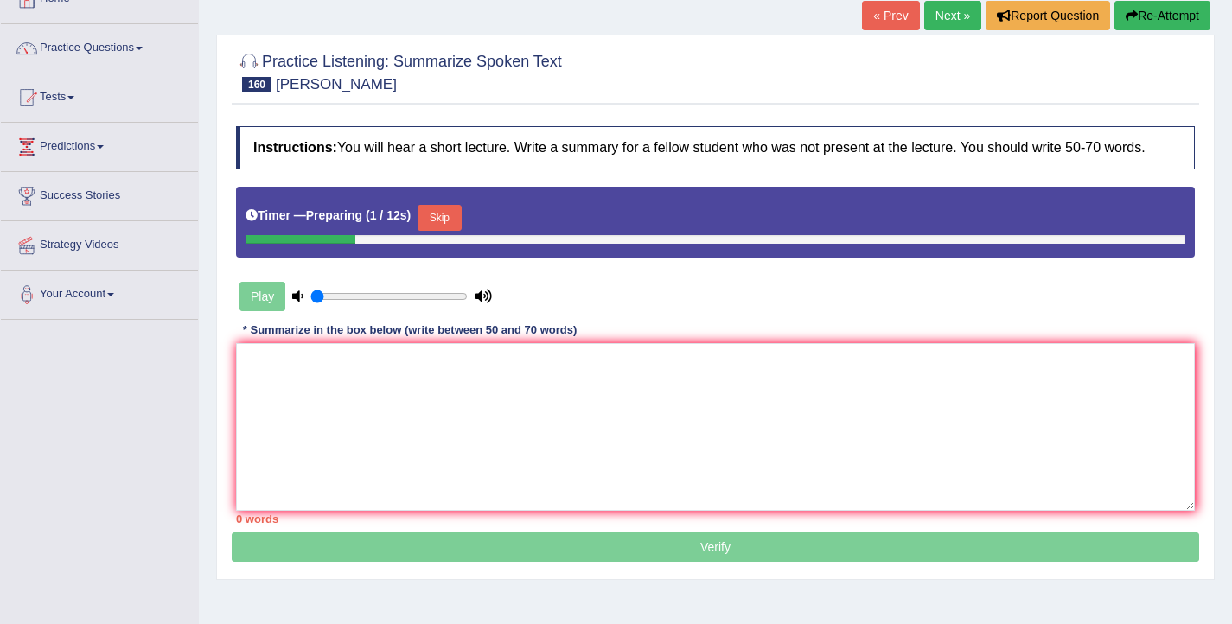
scroll to position [187, 0]
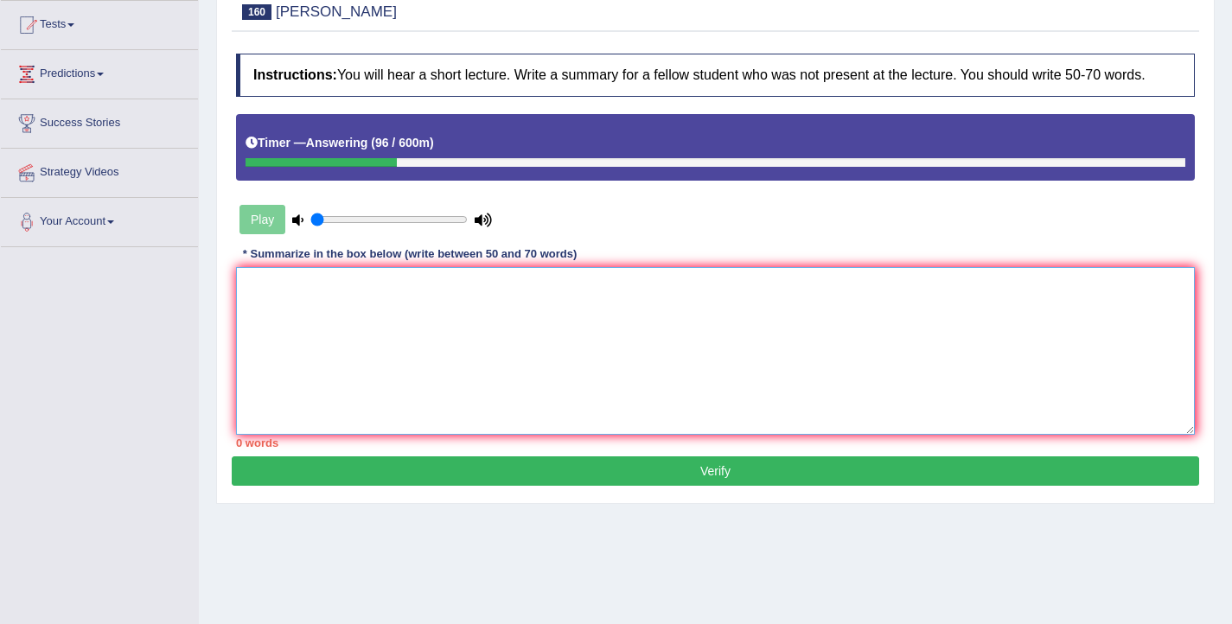
click at [796, 371] on textarea at bounding box center [715, 351] width 959 height 168
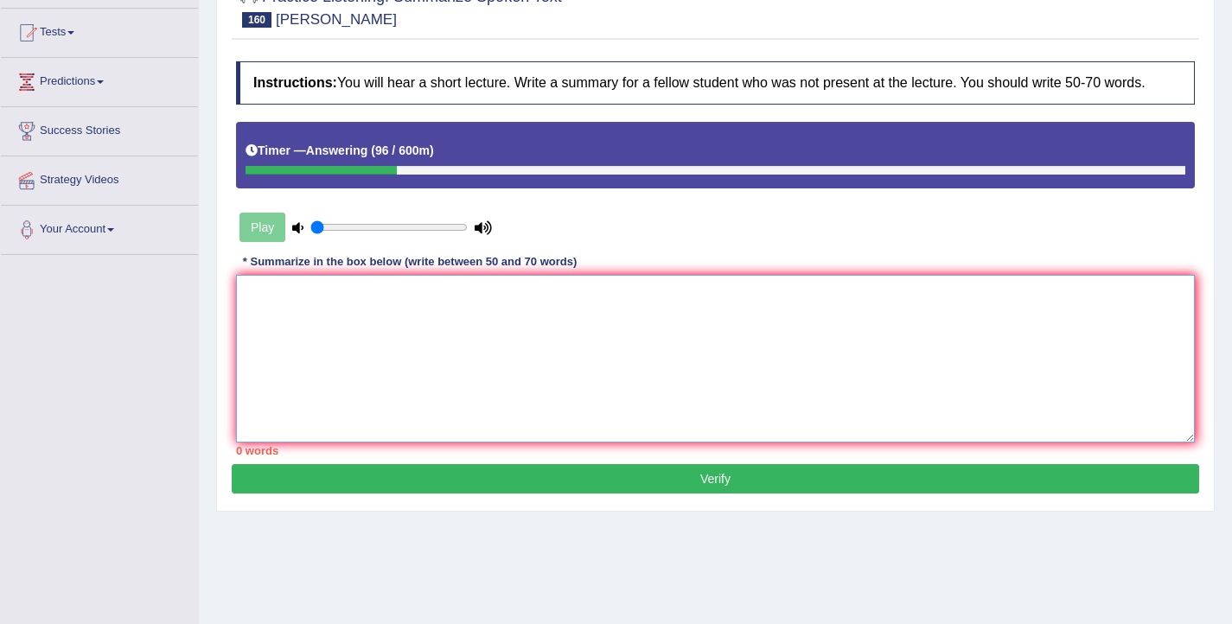
scroll to position [175, 0]
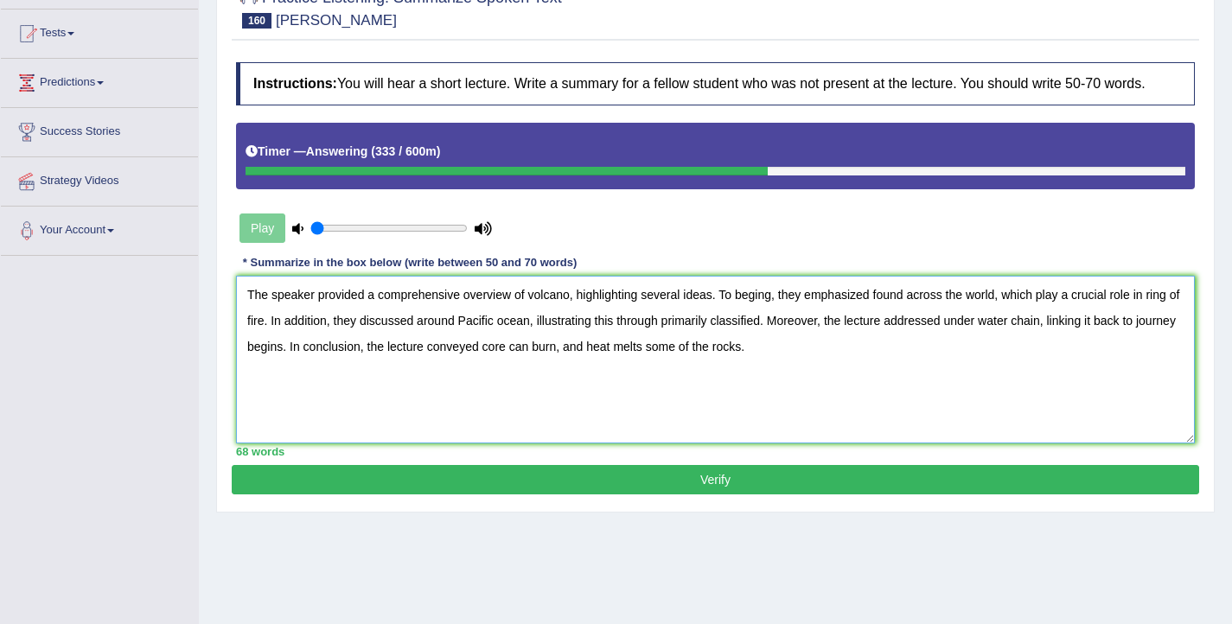
click at [773, 311] on textarea "The speaker provided a comprehensive overview of volcano, highlighting several …" at bounding box center [715, 360] width 959 height 168
type textarea "The speaker provided a comprehensive overview of volcano, highlighting several …"
click at [566, 485] on button "Verify" at bounding box center [715, 479] width 967 height 29
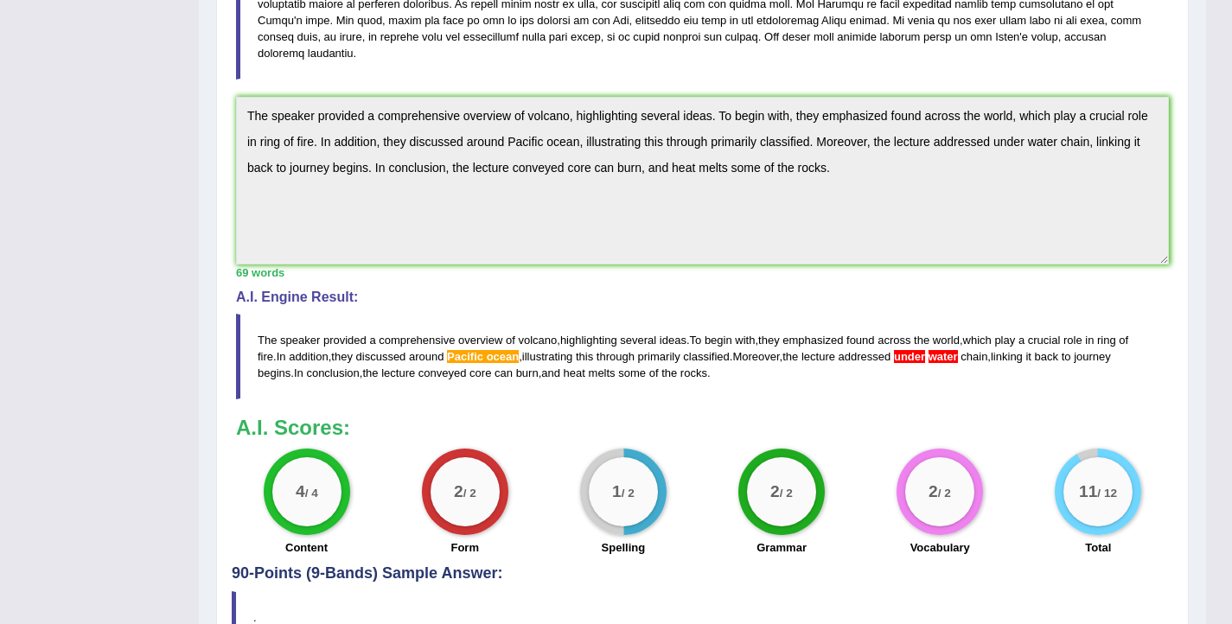
scroll to position [455, 0]
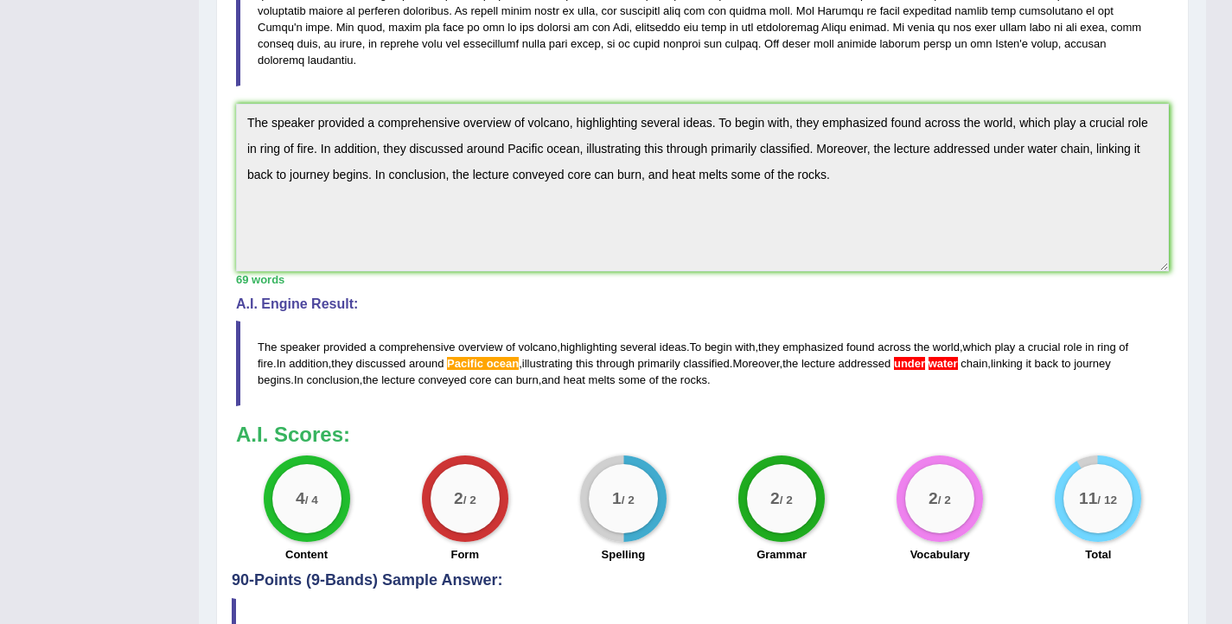
click at [199, 141] on div "Home Practice Listening: Summarize Spoken Text Rocky mantle « Prev Next » Repor…" at bounding box center [702, 117] width 1007 height 1145
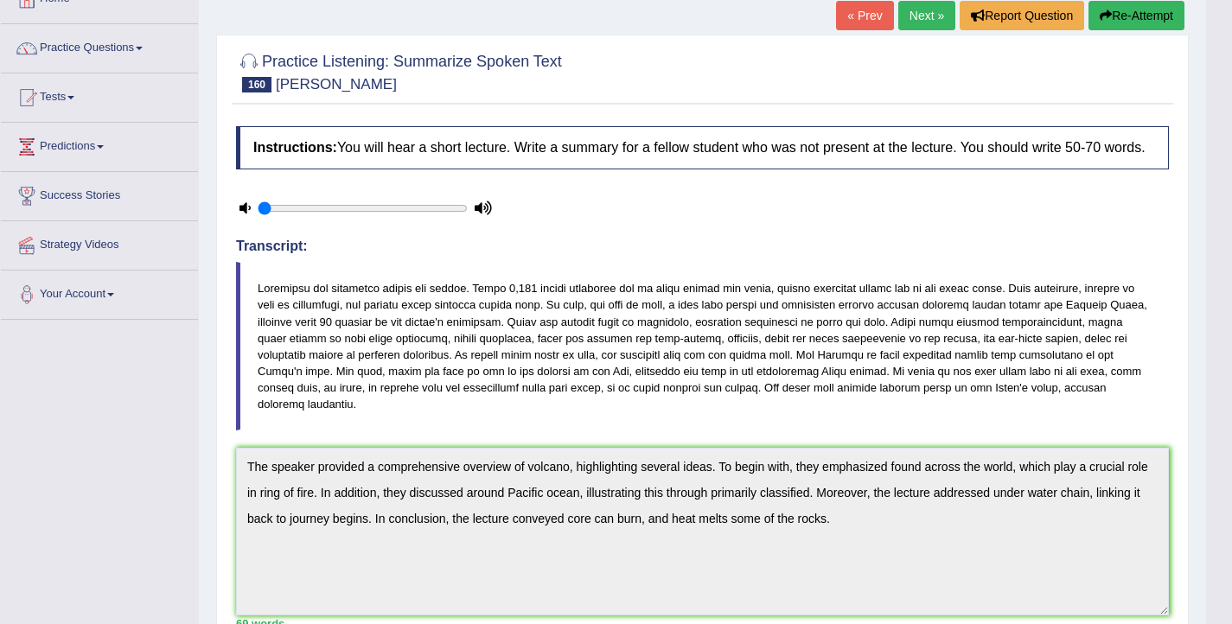
scroll to position [0, 0]
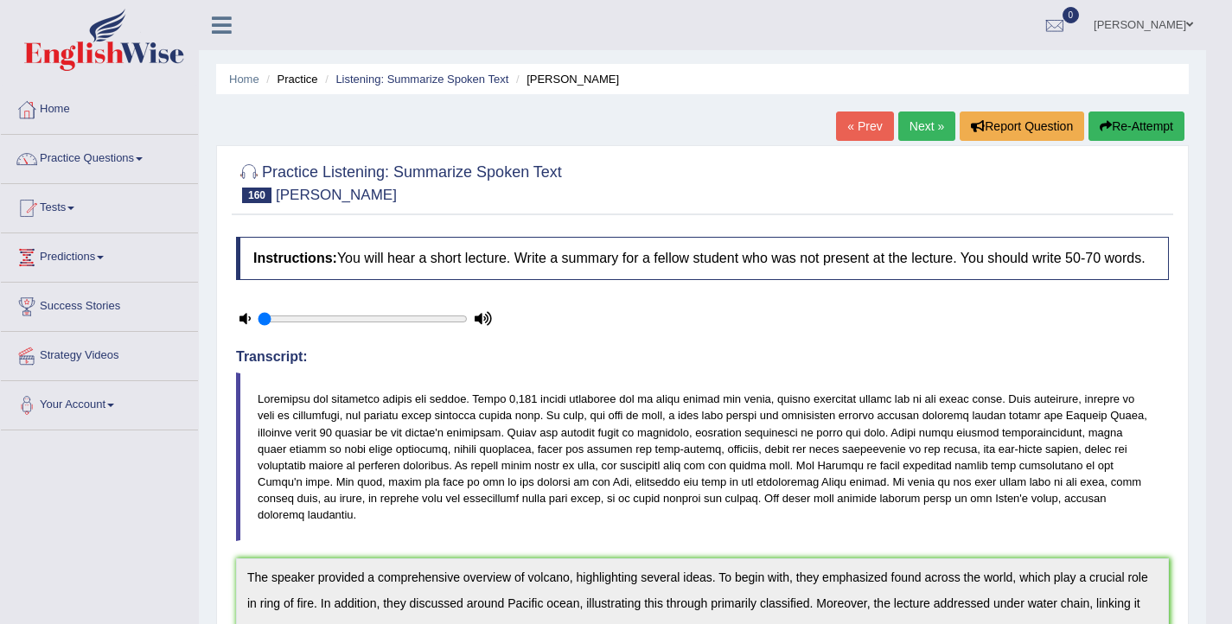
click at [1141, 128] on button "Re-Attempt" at bounding box center [1136, 126] width 96 height 29
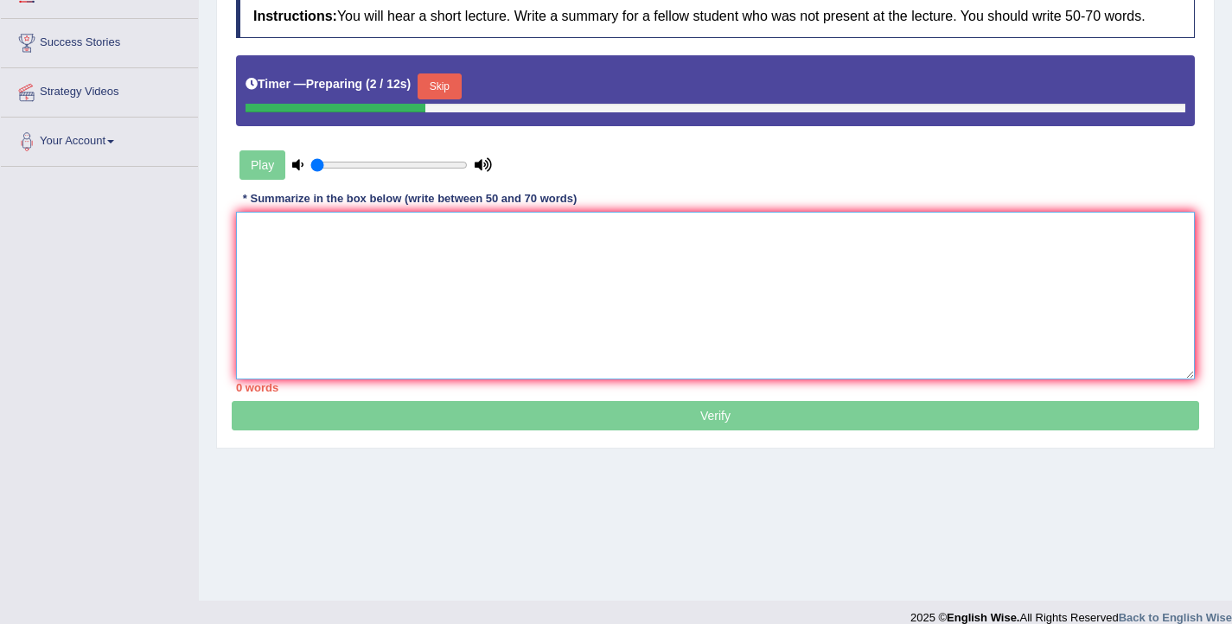
paste textarea "The speaker provided a comprehensive overview of volcano, highlighting several …"
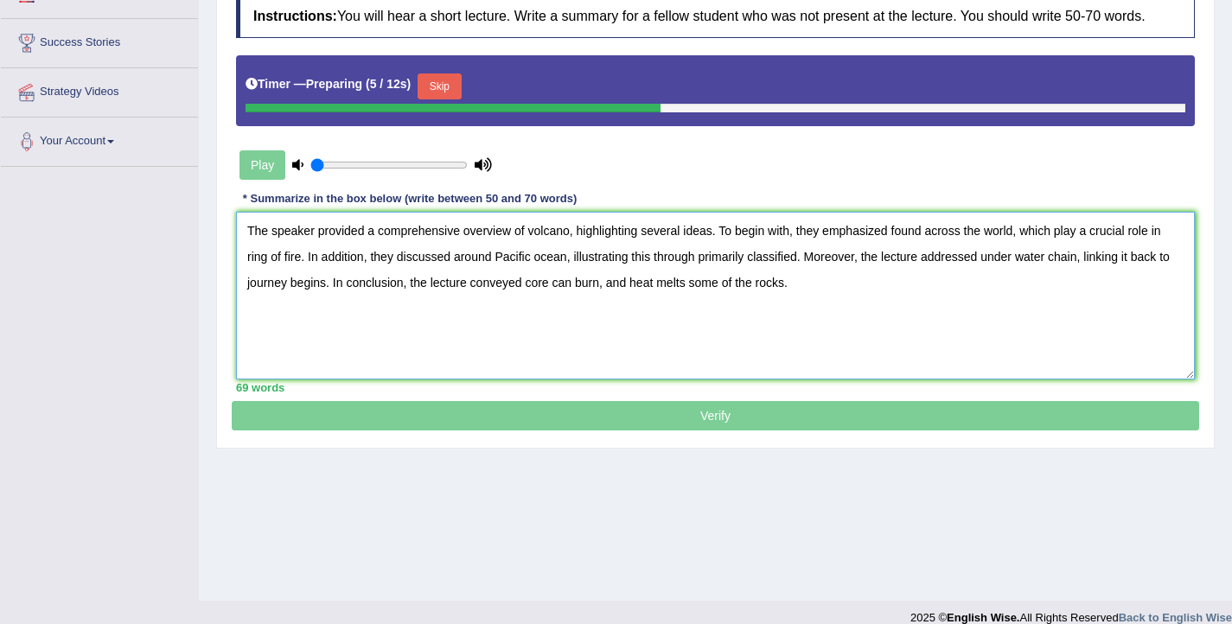
click at [505, 272] on textarea "The speaker provided a comprehensive overview of volcano, highlighting several …" at bounding box center [715, 296] width 959 height 168
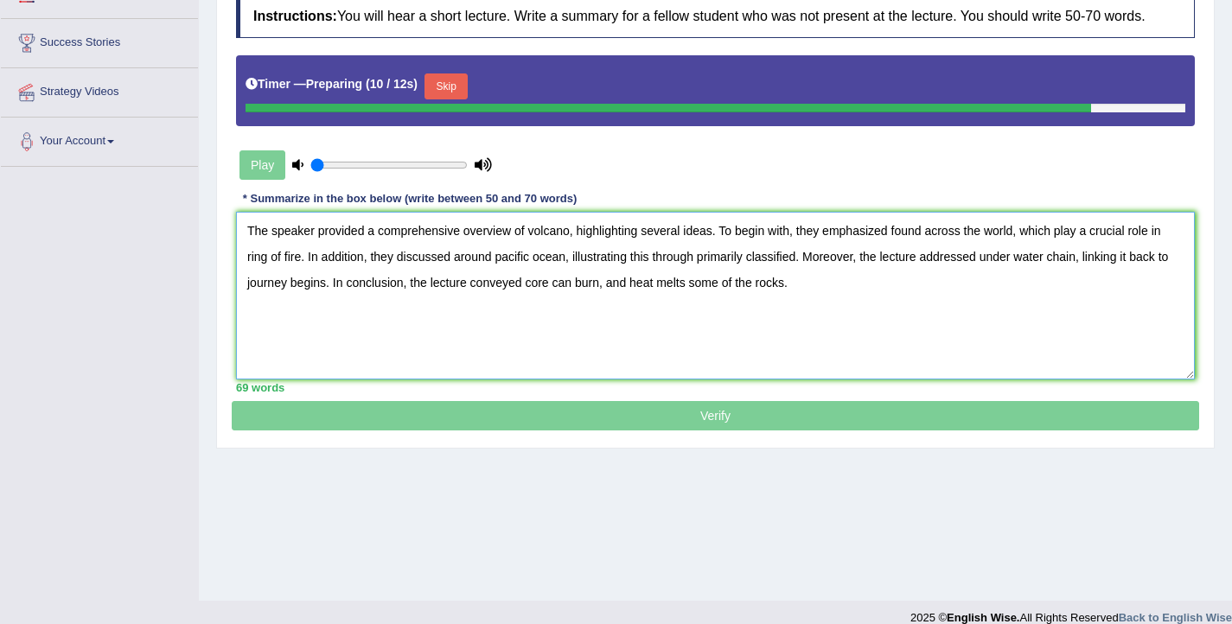
click at [1019, 271] on textarea "The speaker provided a comprehensive overview of volcano, highlighting several …" at bounding box center [715, 296] width 959 height 168
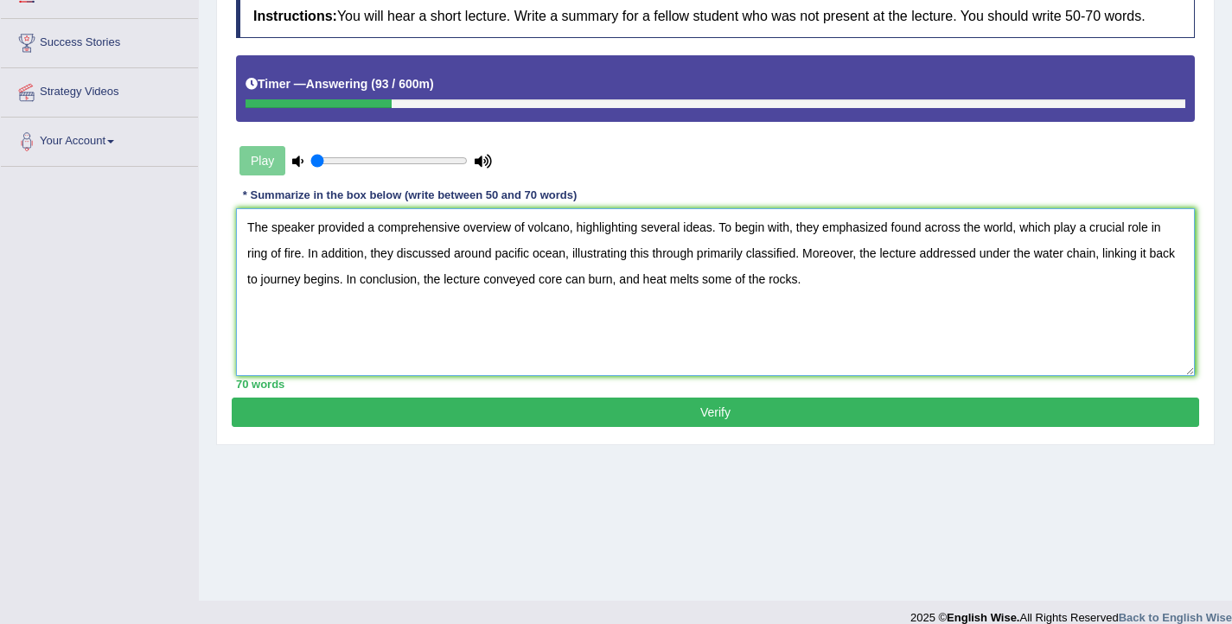
type textarea "The speaker provided a comprehensive overview of volcano, highlighting several …"
click at [866, 423] on button "Verify" at bounding box center [715, 412] width 967 height 29
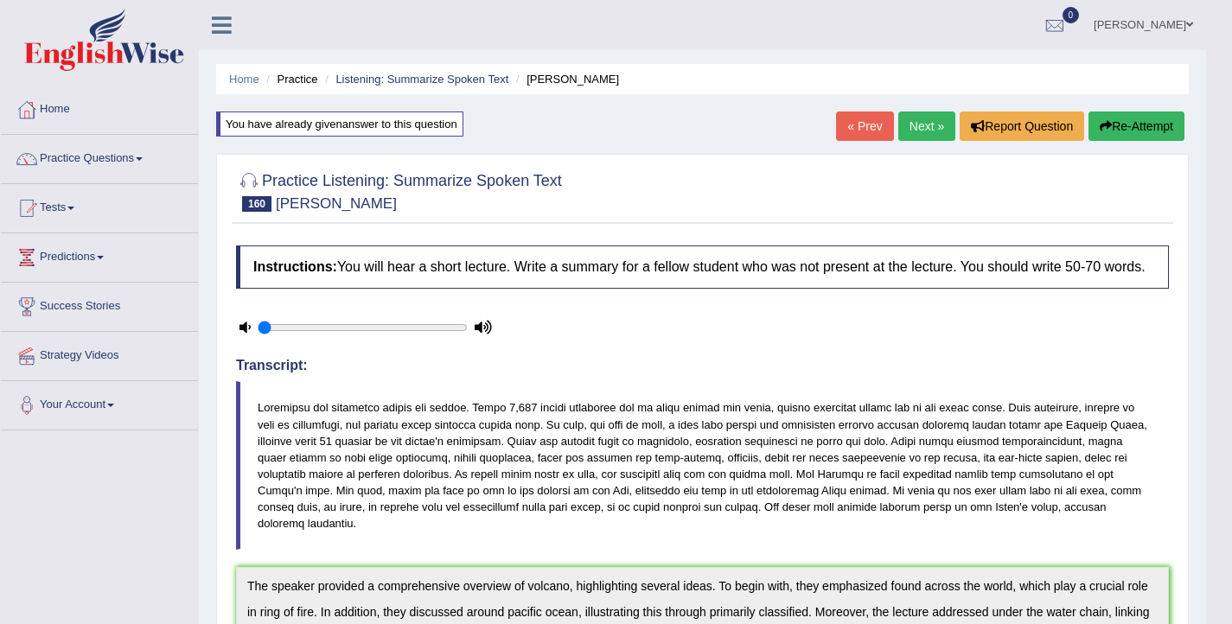
click at [1120, 122] on button "Re-Attempt" at bounding box center [1136, 126] width 96 height 29
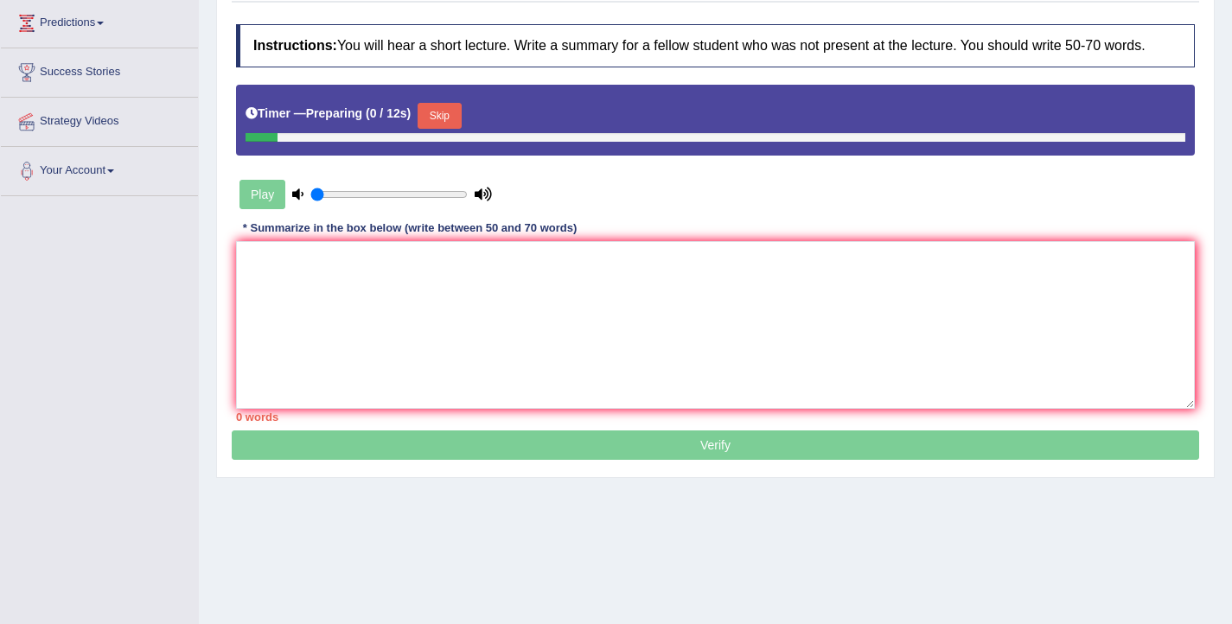
scroll to position [284, 0]
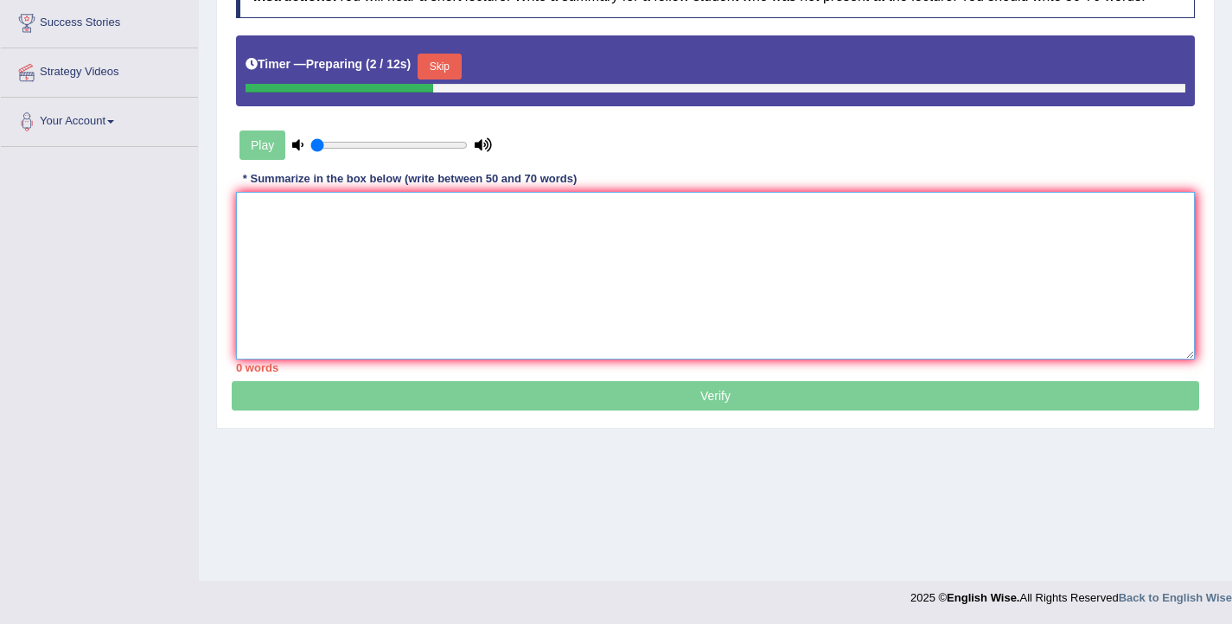
paste textarea "The speaker provided a comprehensive overview of volcano, highlighting several …"
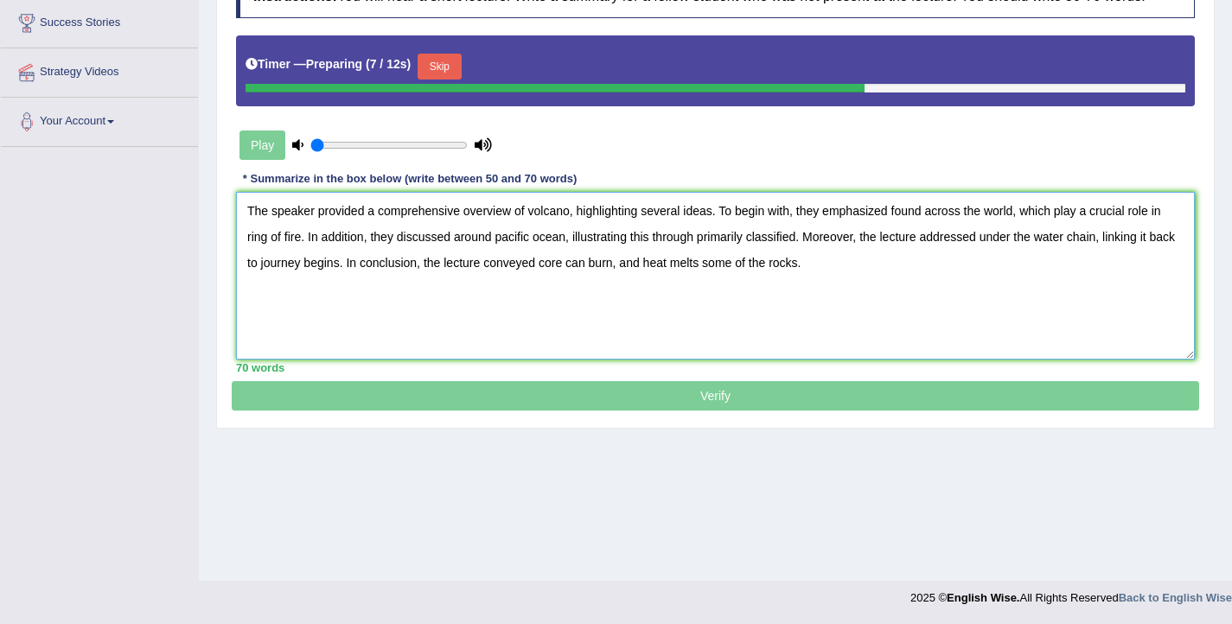
click at [499, 255] on textarea "The speaker provided a comprehensive overview of volcano, highlighting several …" at bounding box center [715, 276] width 959 height 168
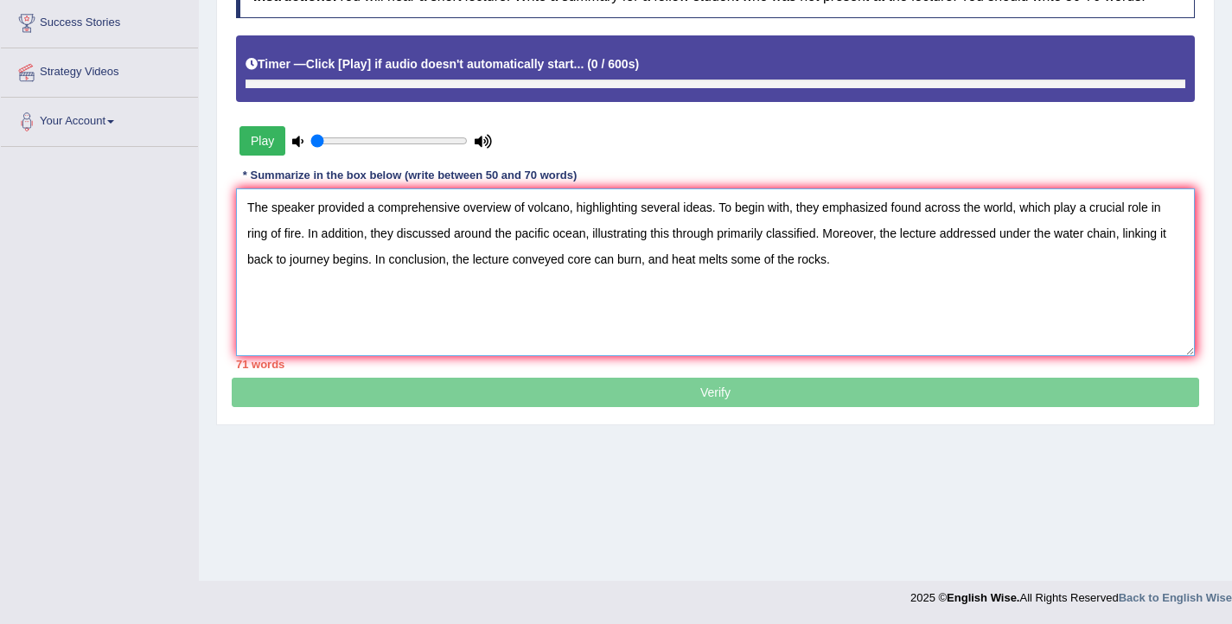
click at [526, 260] on textarea "The speaker provided a comprehensive overview of volcano, highlighting several …" at bounding box center [715, 272] width 959 height 168
drag, startPoint x: 848, startPoint y: 280, endPoint x: 652, endPoint y: 284, distance: 196.3
click at [652, 284] on textarea "The speaker provided a comprehensive overview of volcano, highlighting several …" at bounding box center [715, 272] width 959 height 168
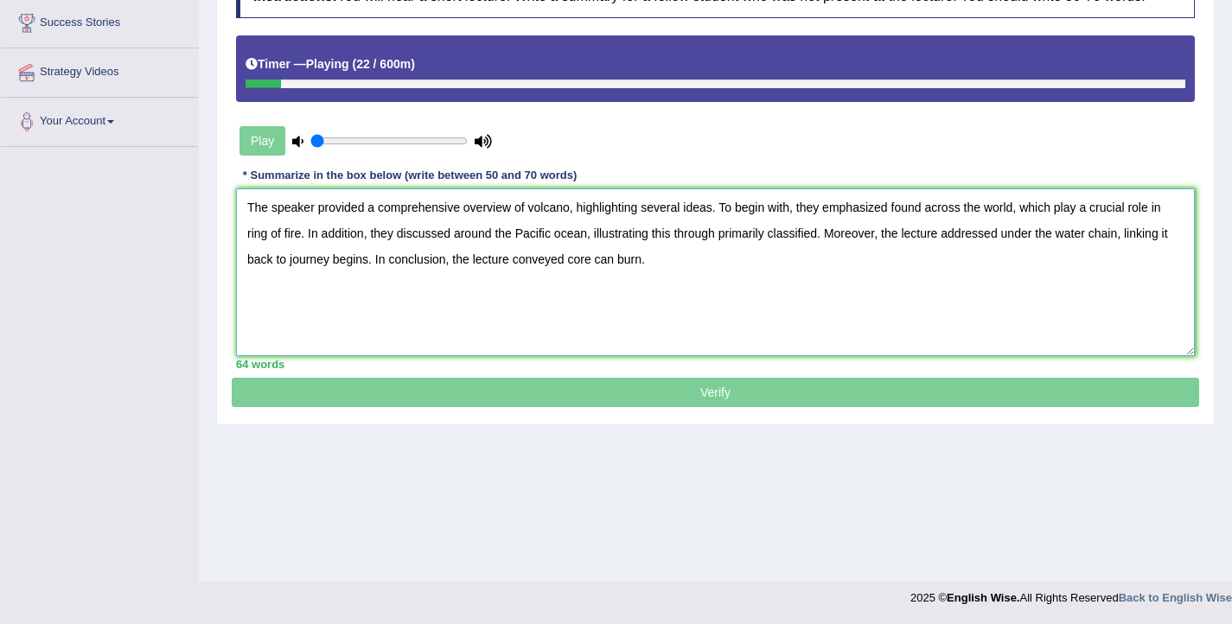
type textarea "The speaker provided a comprehensive overview of volcano, highlighting several …"
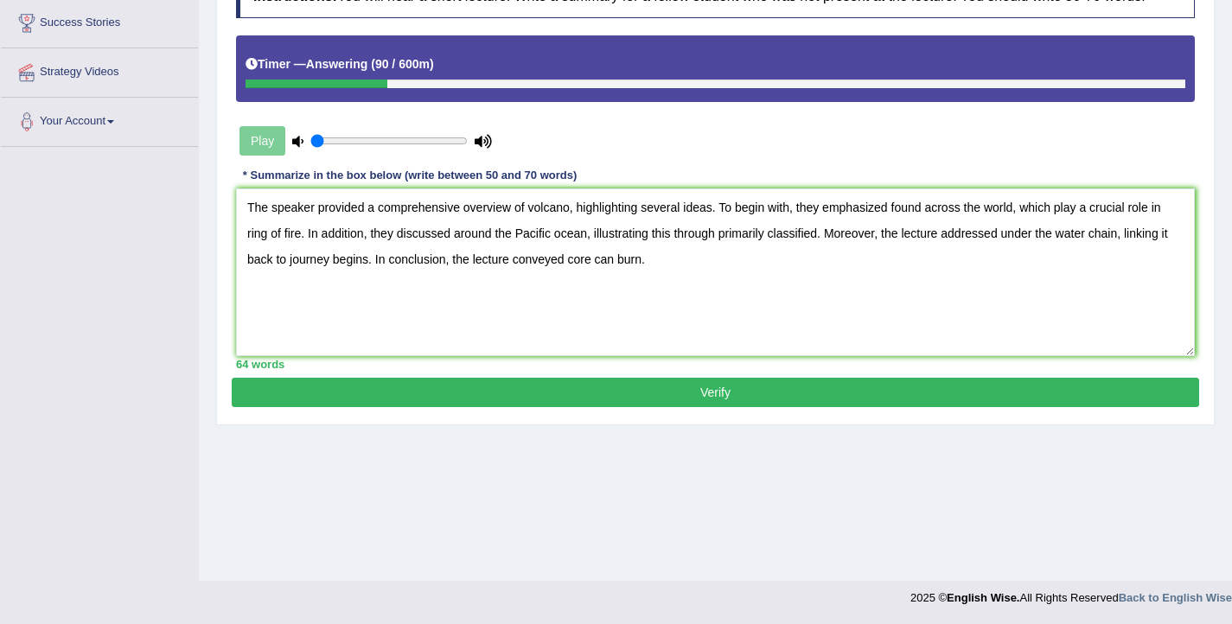
click at [624, 407] on button "Verify" at bounding box center [715, 392] width 967 height 29
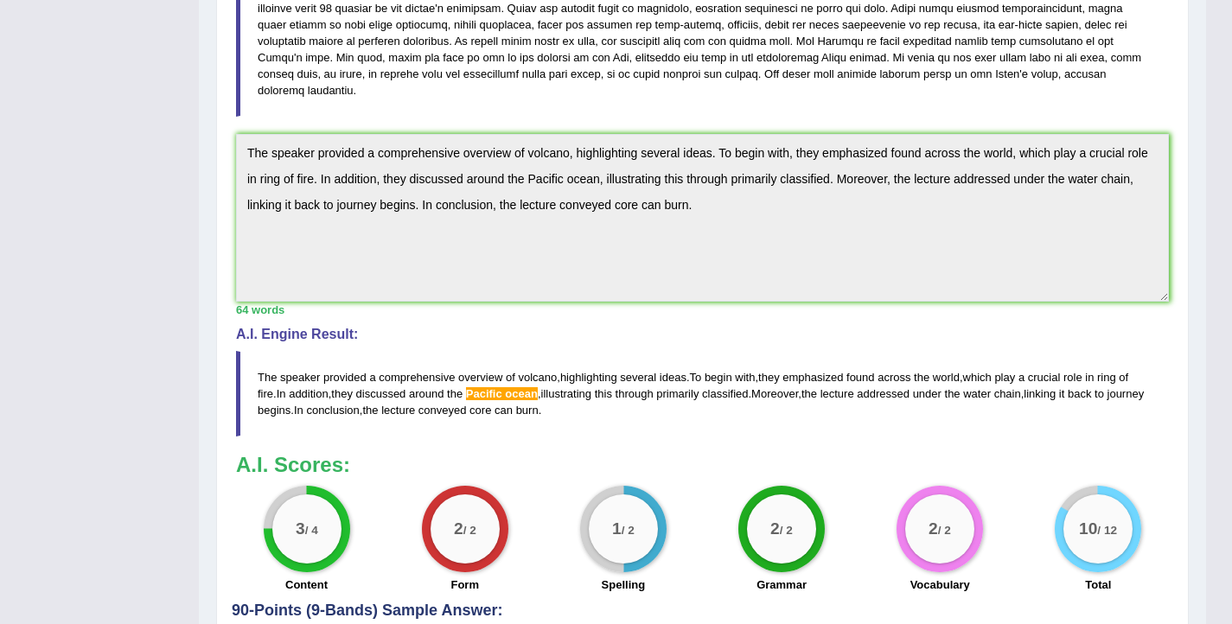
scroll to position [382, 0]
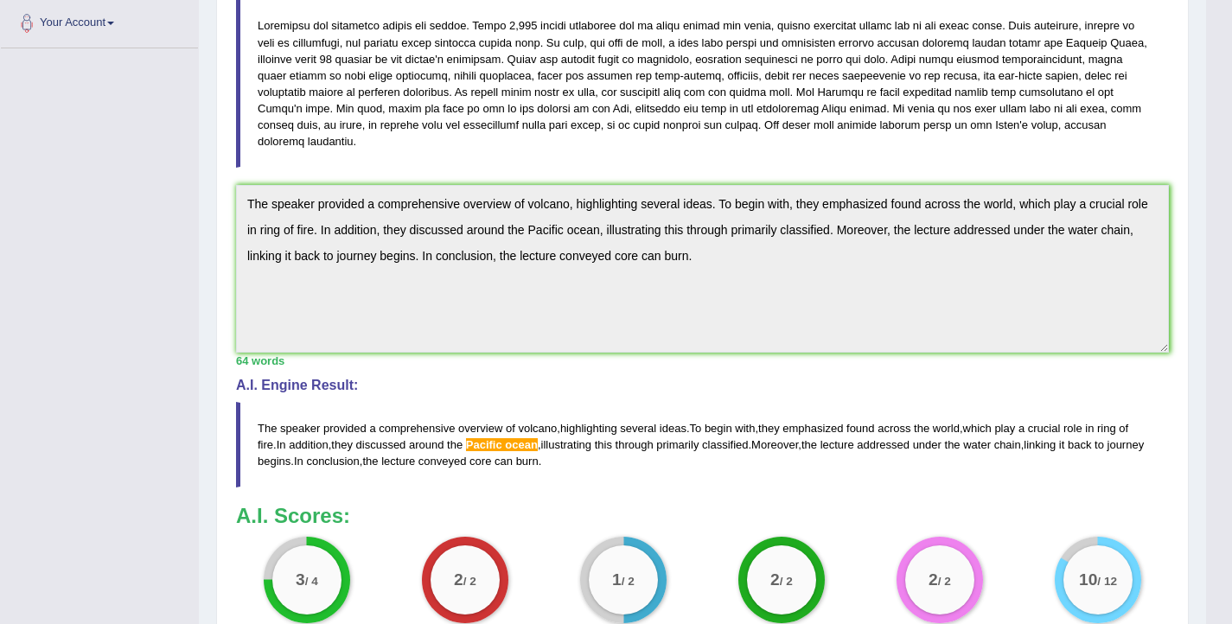
click at [229, 220] on div "Practice Listening: Summarize Spoken Text 160 Rocky mantle Instructions: You wi…" at bounding box center [702, 265] width 973 height 987
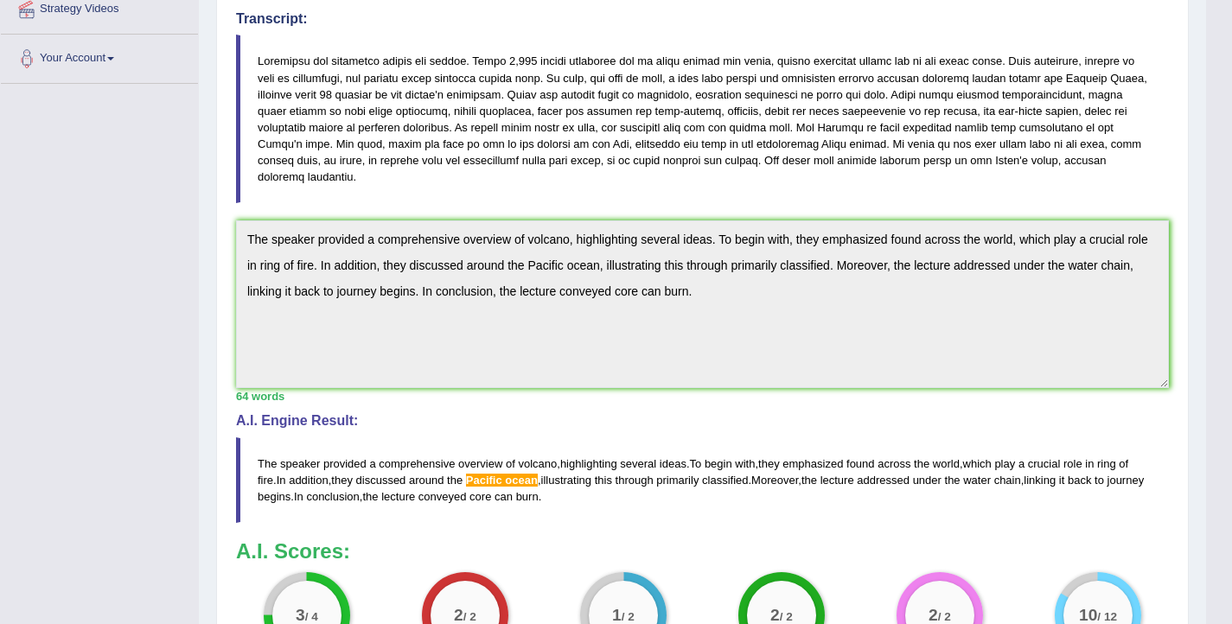
scroll to position [0, 0]
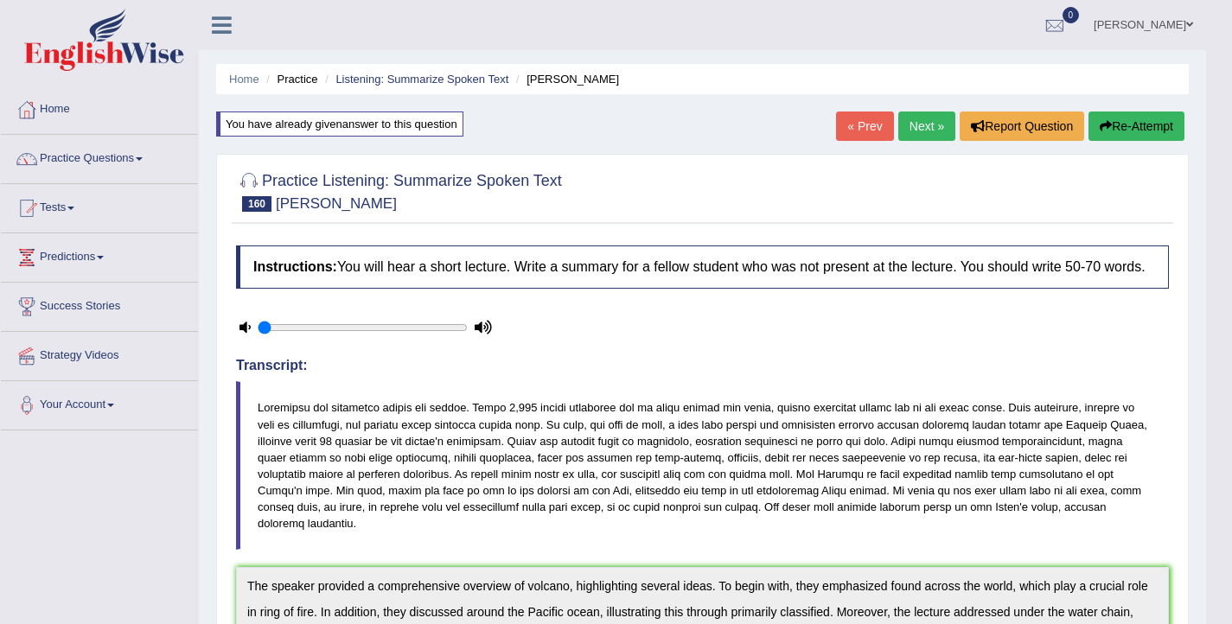
click at [1106, 123] on icon "button" at bounding box center [1106, 126] width 12 height 12
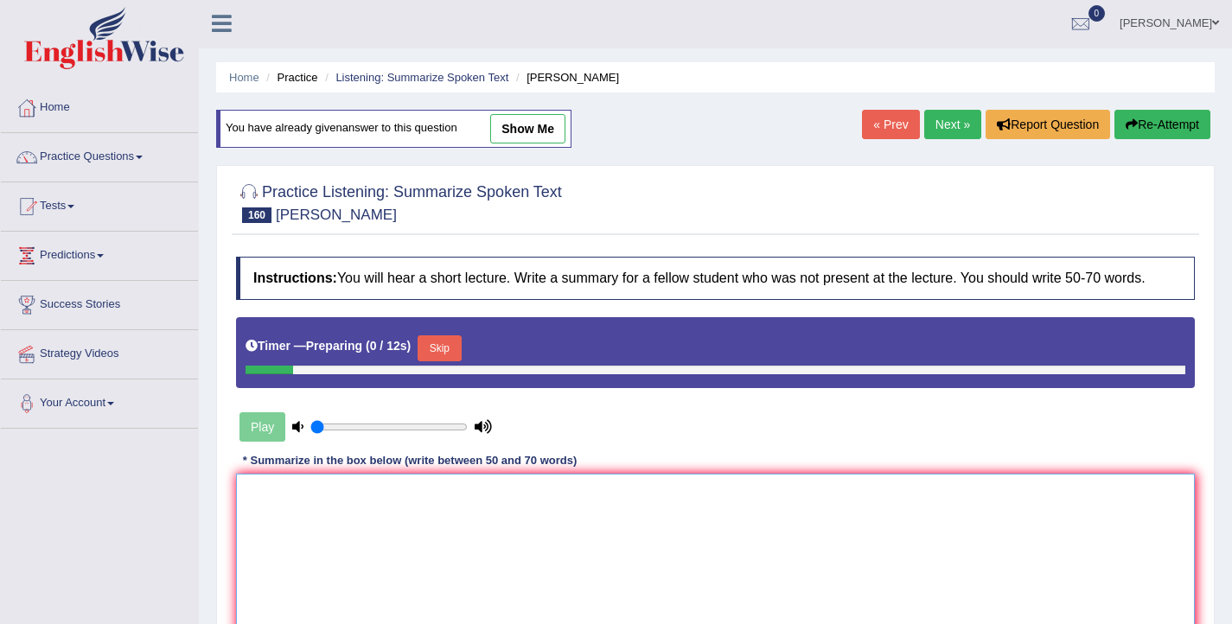
click at [530, 524] on textarea at bounding box center [715, 558] width 959 height 168
paste textarea "The speaker provided a comprehensive overview of volcano, highlighting several …"
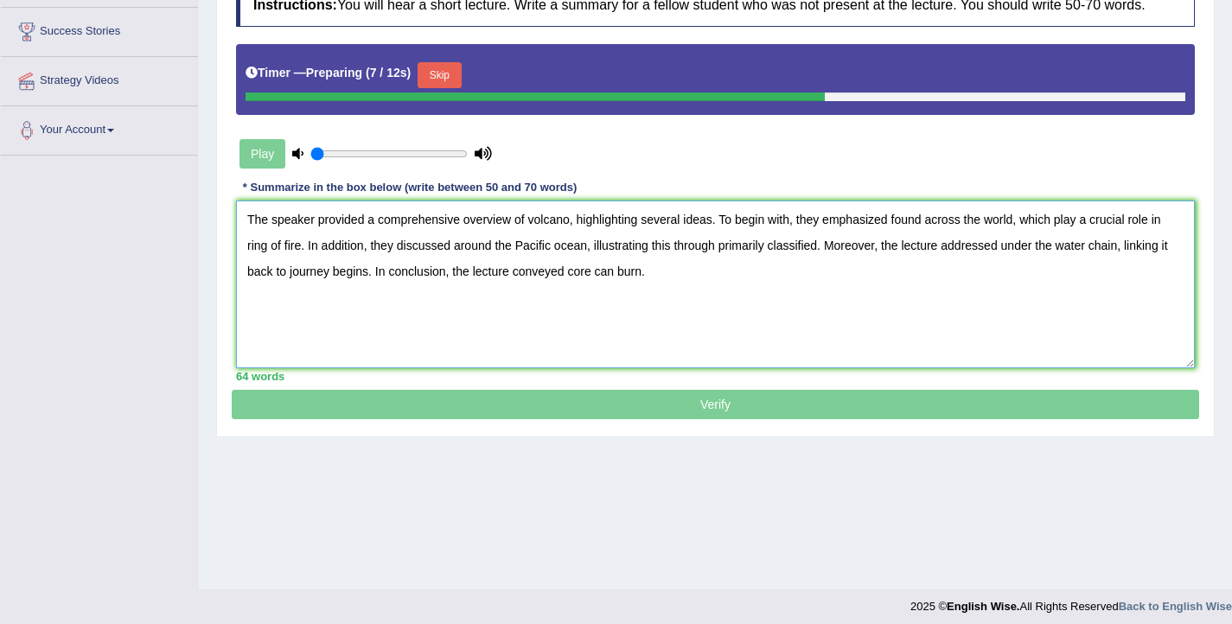
scroll to position [284, 0]
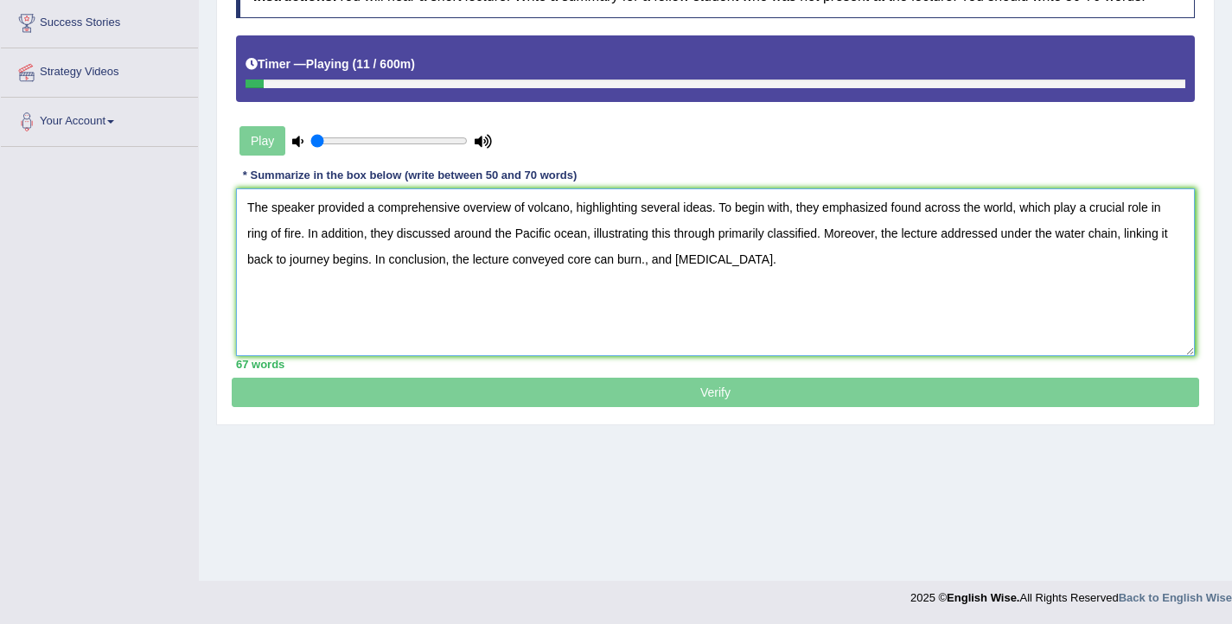
click at [526, 250] on textarea "The speaker provided a comprehensive overview of volcano, highlighting several …" at bounding box center [715, 272] width 959 height 168
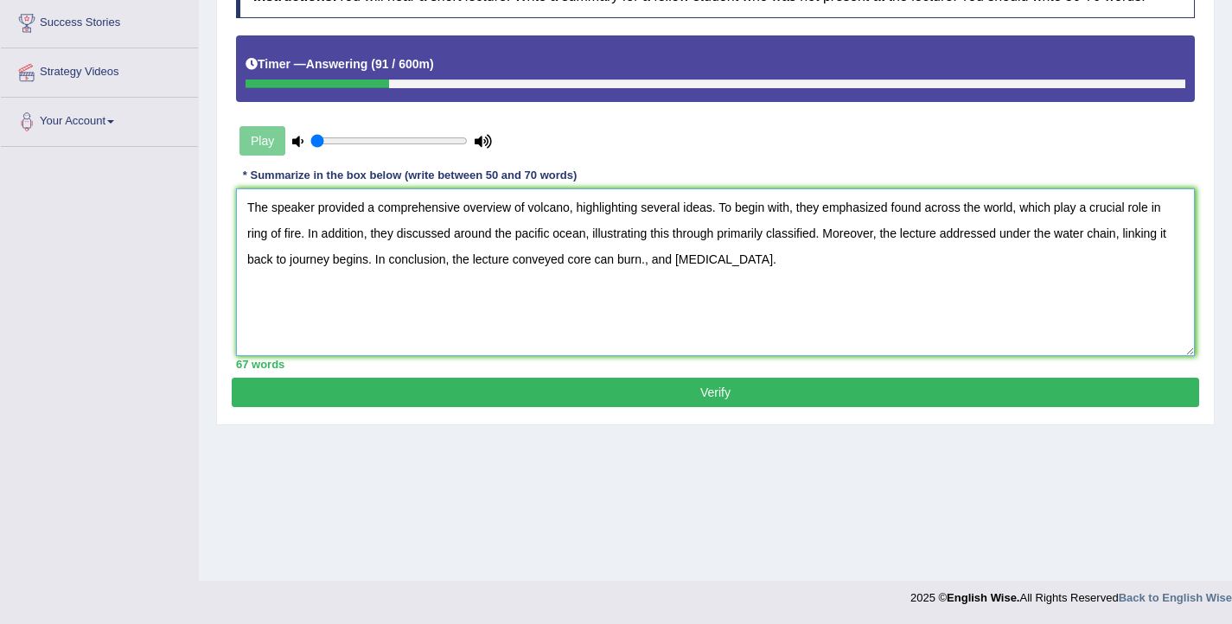
type textarea "The speaker provided a comprehensive overview of volcano, highlighting several …"
click at [801, 407] on button "Verify" at bounding box center [715, 392] width 967 height 29
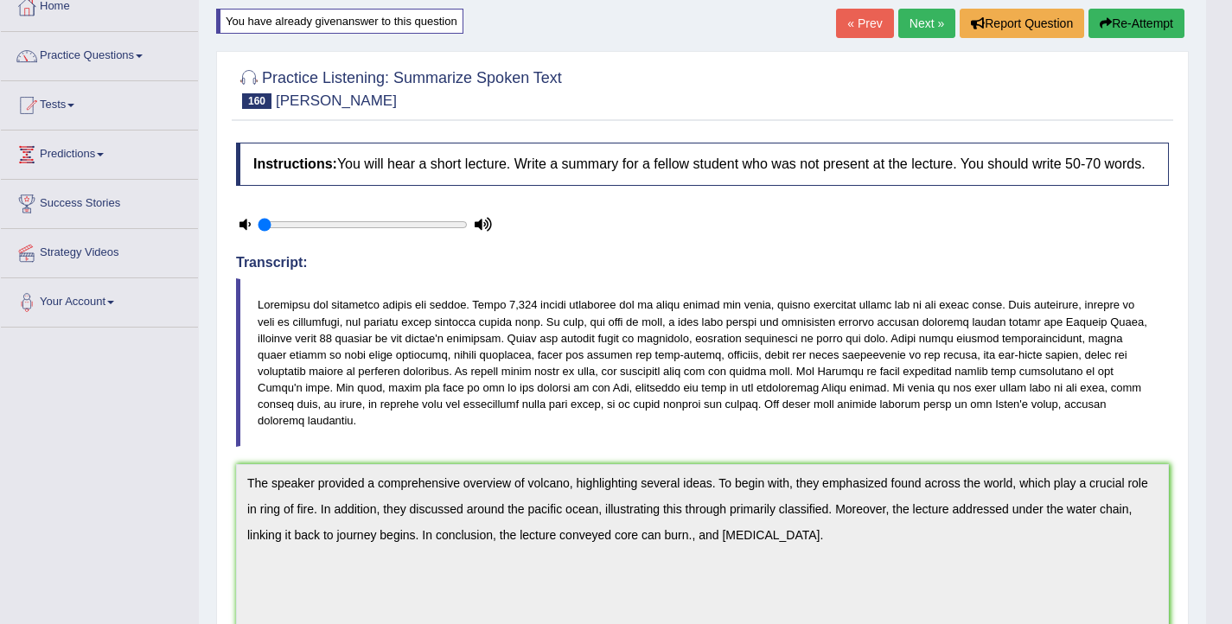
scroll to position [0, 0]
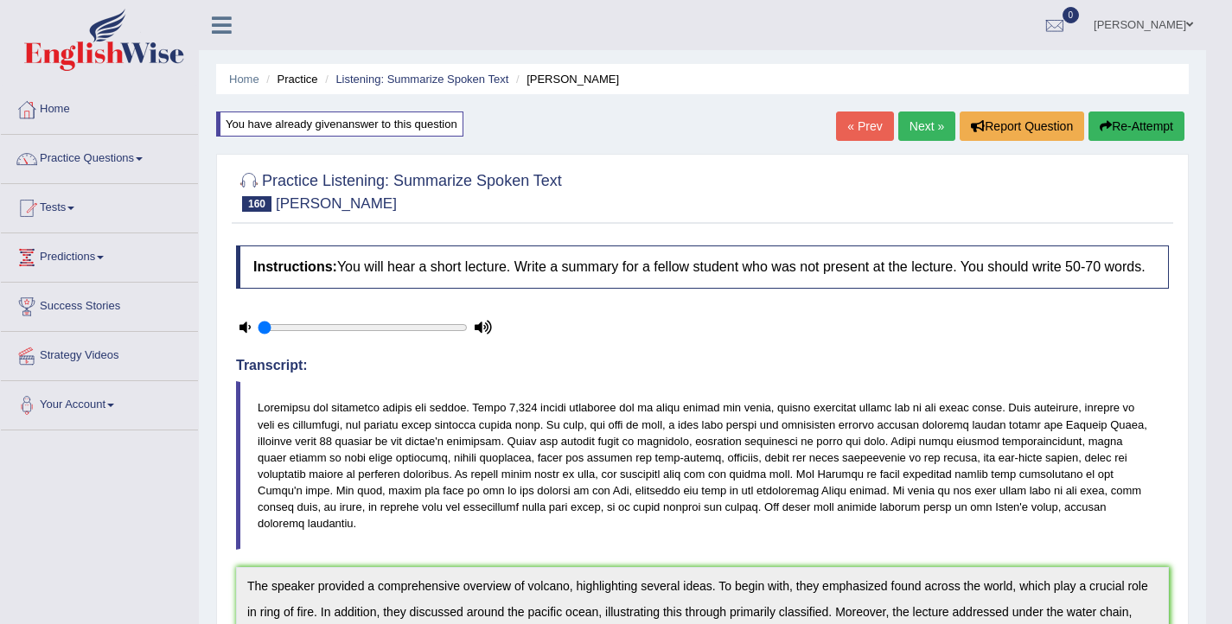
click at [1113, 133] on button "Re-Attempt" at bounding box center [1136, 126] width 96 height 29
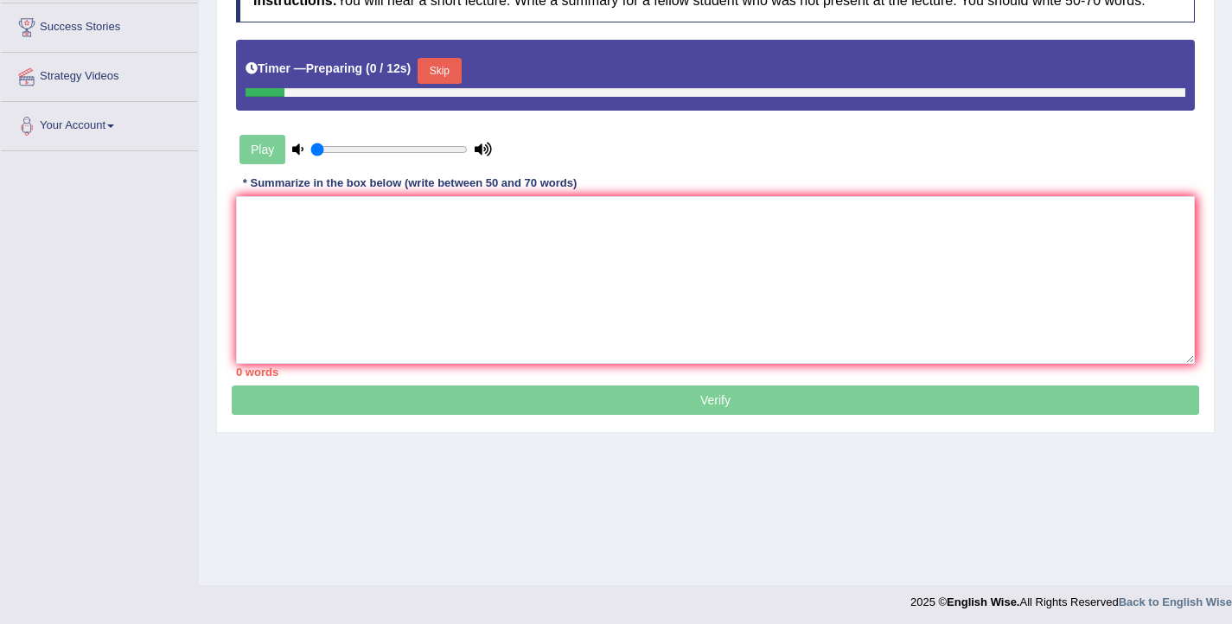
scroll to position [284, 0]
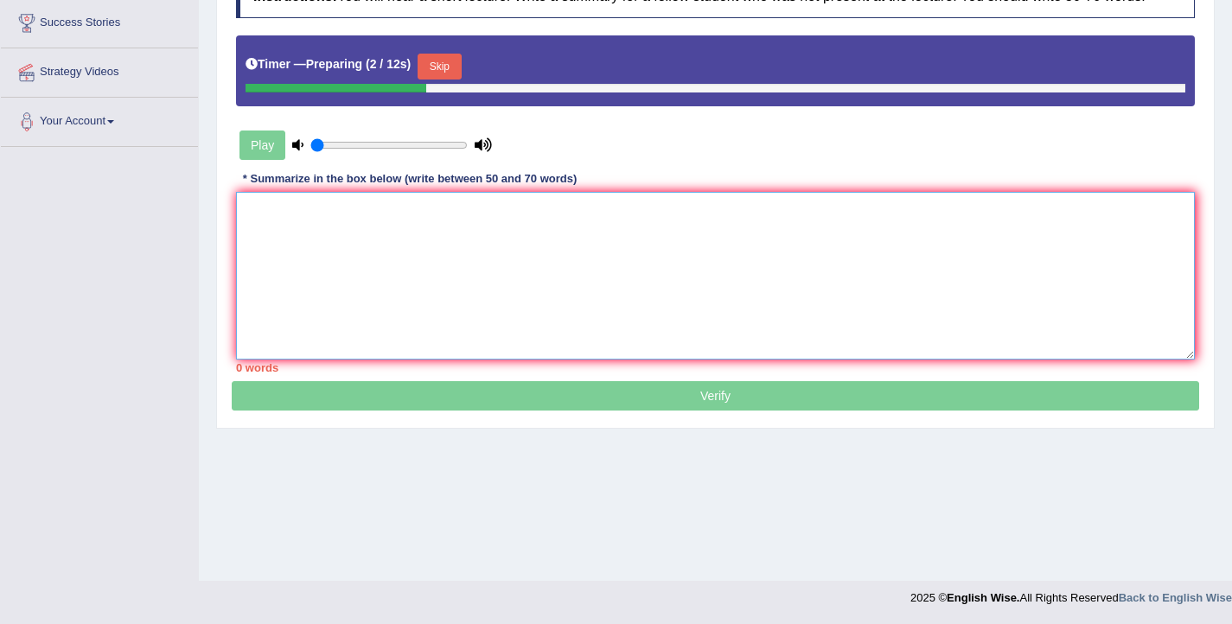
paste textarea "The speaker provided a comprehensive overview of volcano, highlighting several …"
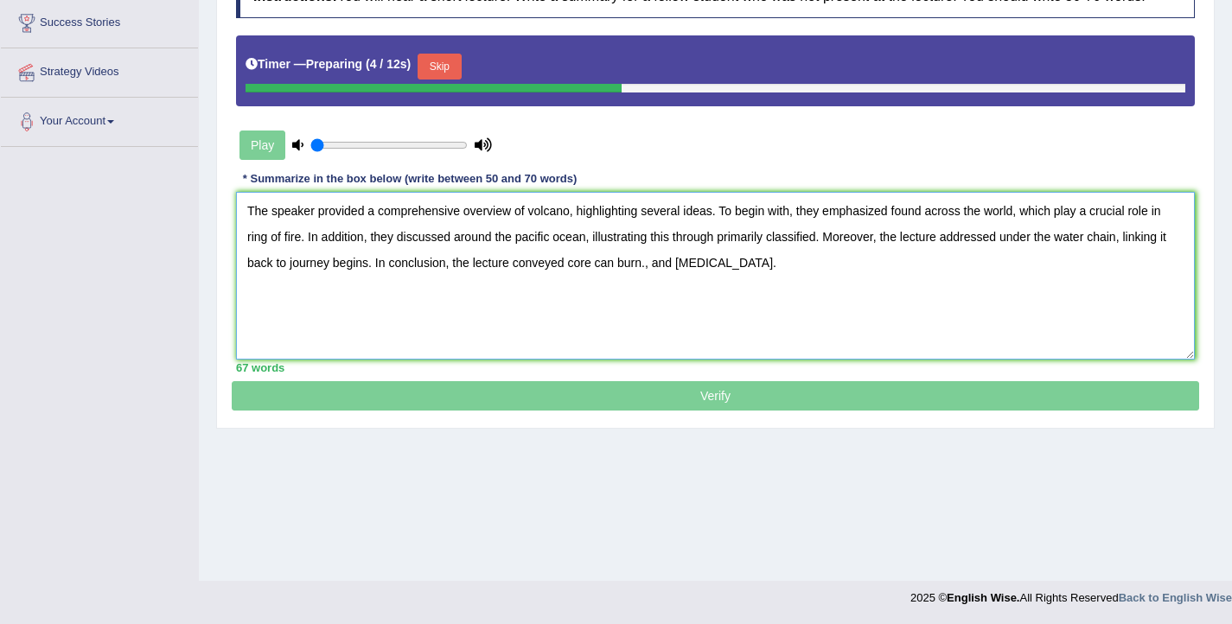
click at [526, 257] on textarea "The speaker provided a comprehensive overview of volcano, highlighting several …" at bounding box center [715, 276] width 959 height 168
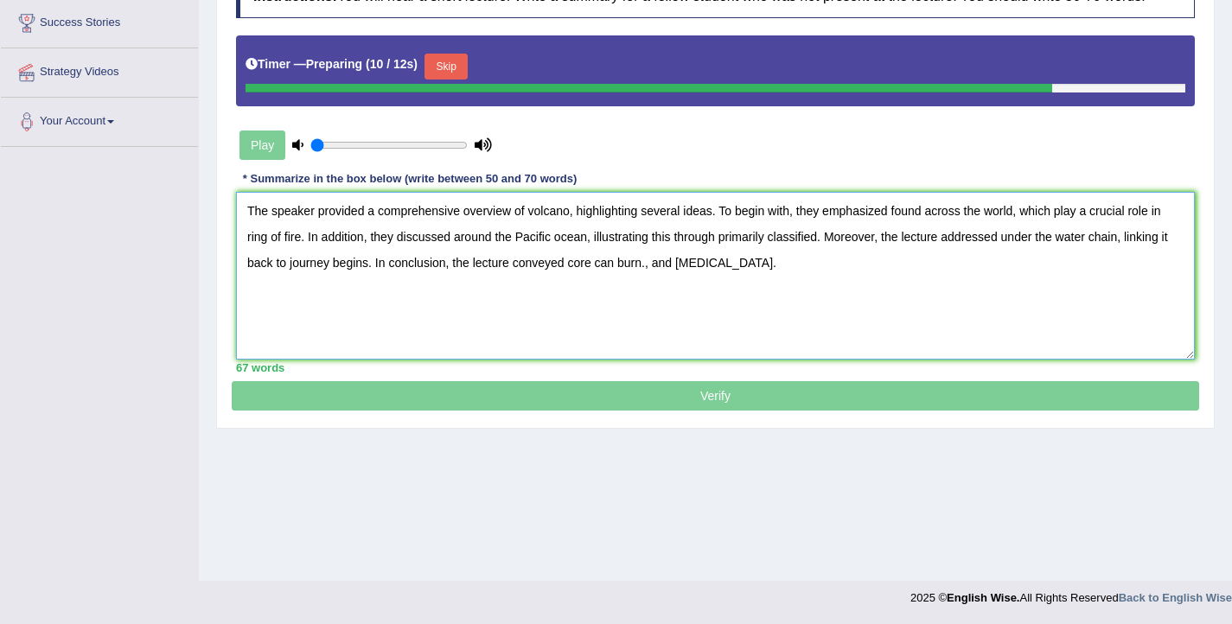
click at [565, 257] on textarea "The speaker provided a comprehensive overview of volcano, highlighting several …" at bounding box center [715, 276] width 959 height 168
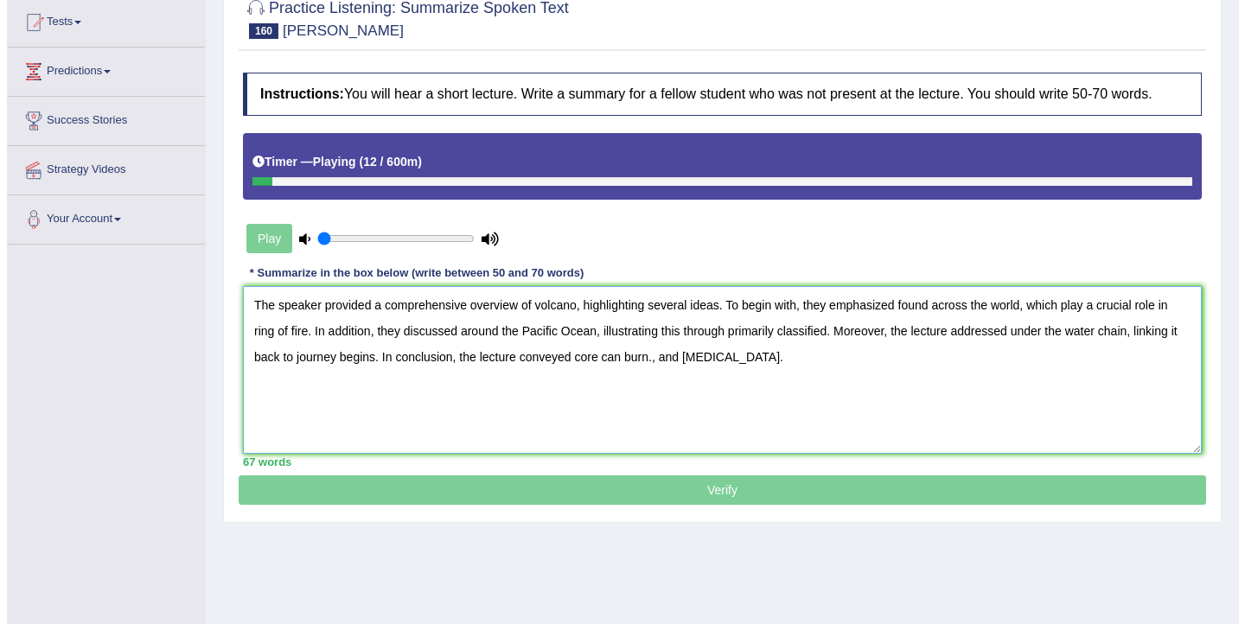
scroll to position [167, 0]
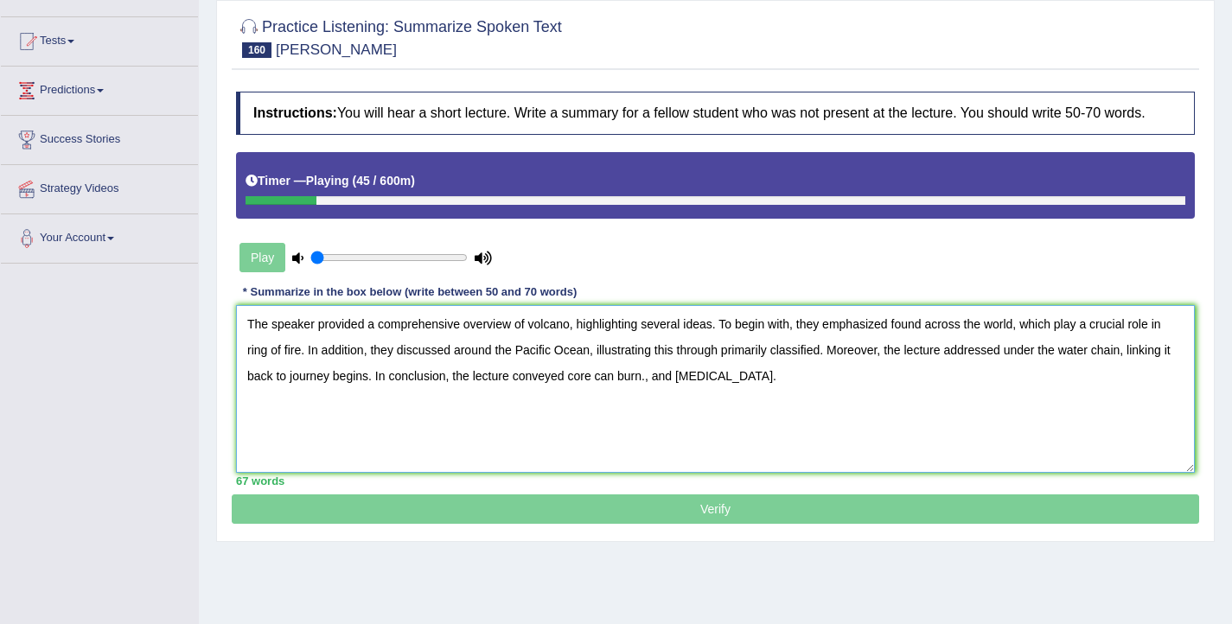
click at [651, 394] on textarea "The speaker provided a comprehensive overview of volcano, highlighting several …" at bounding box center [715, 389] width 959 height 168
click at [654, 397] on textarea "The speaker provided a comprehensive overview of volcano, highlighting several …" at bounding box center [715, 389] width 959 height 168
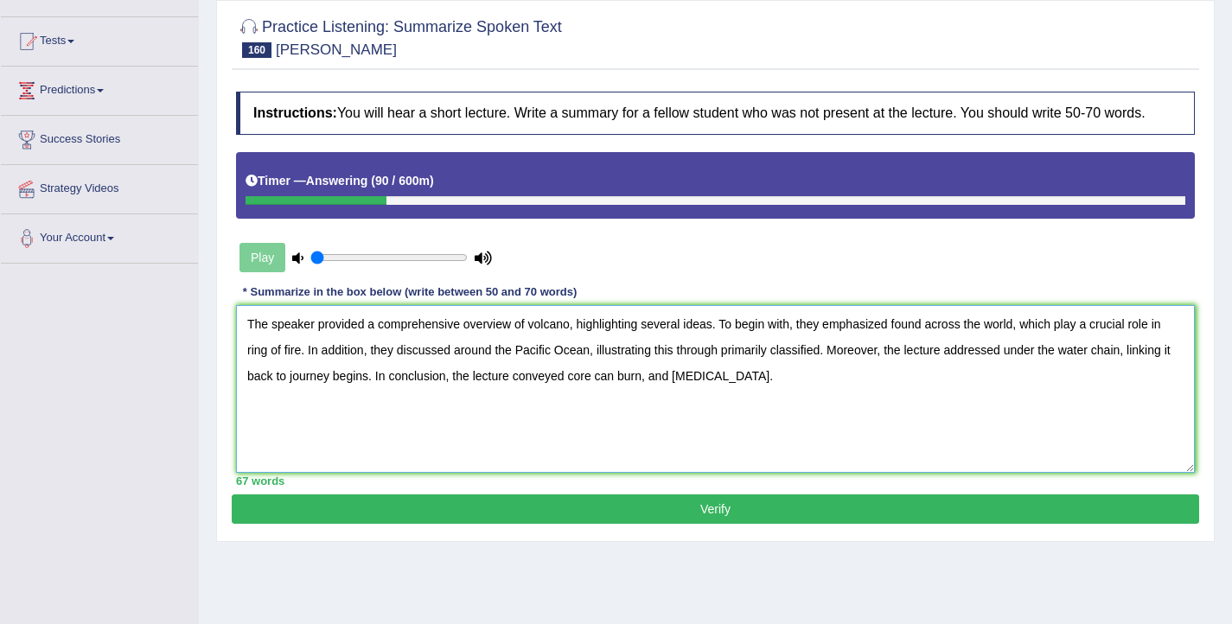
type textarea "The speaker provided a comprehensive overview of volcano, highlighting several …"
click at [775, 524] on button "Verify" at bounding box center [715, 508] width 967 height 29
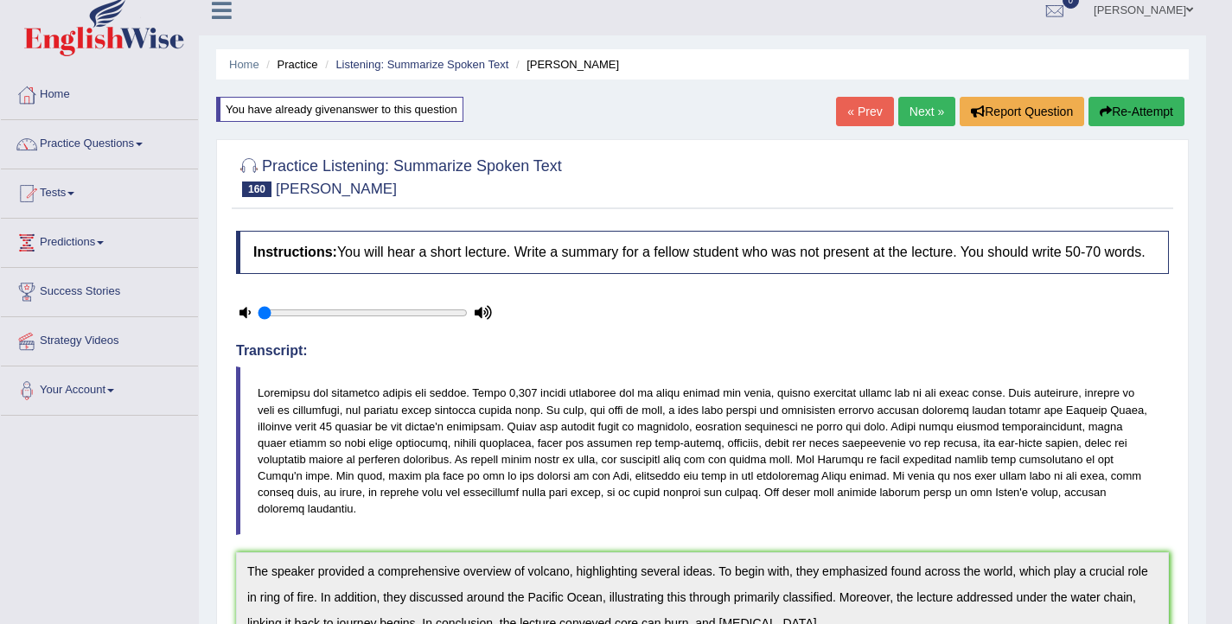
scroll to position [0, 0]
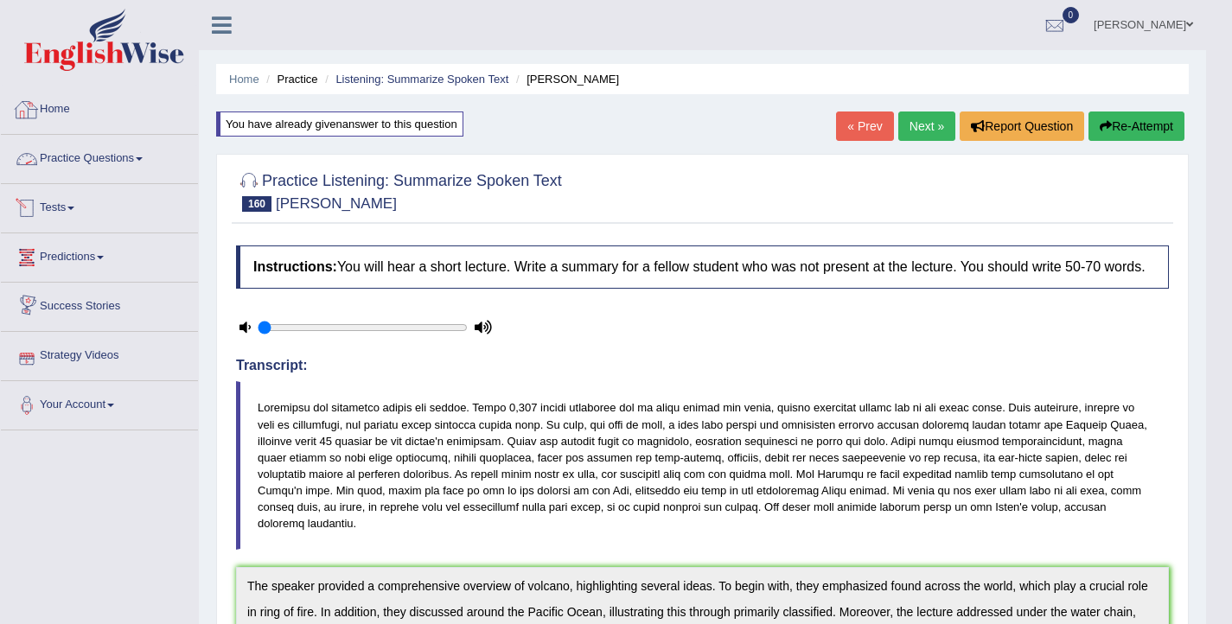
click at [130, 149] on link "Practice Questions" at bounding box center [99, 156] width 197 height 43
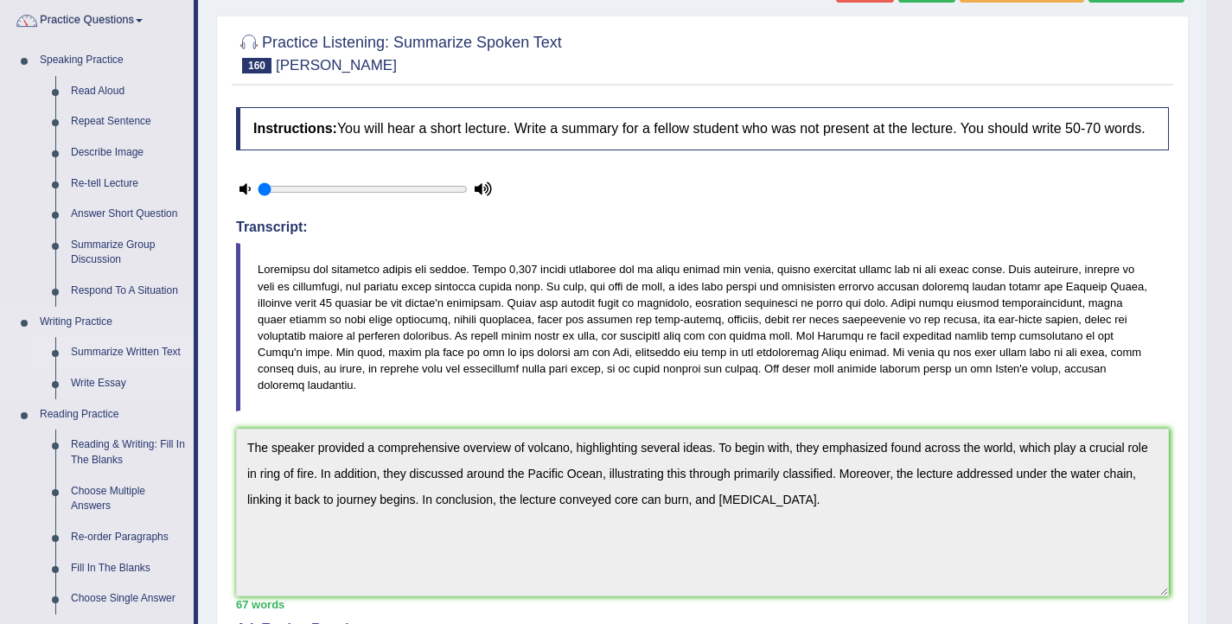
scroll to position [140, 0]
click at [108, 385] on link "Write Essay" at bounding box center [128, 382] width 131 height 31
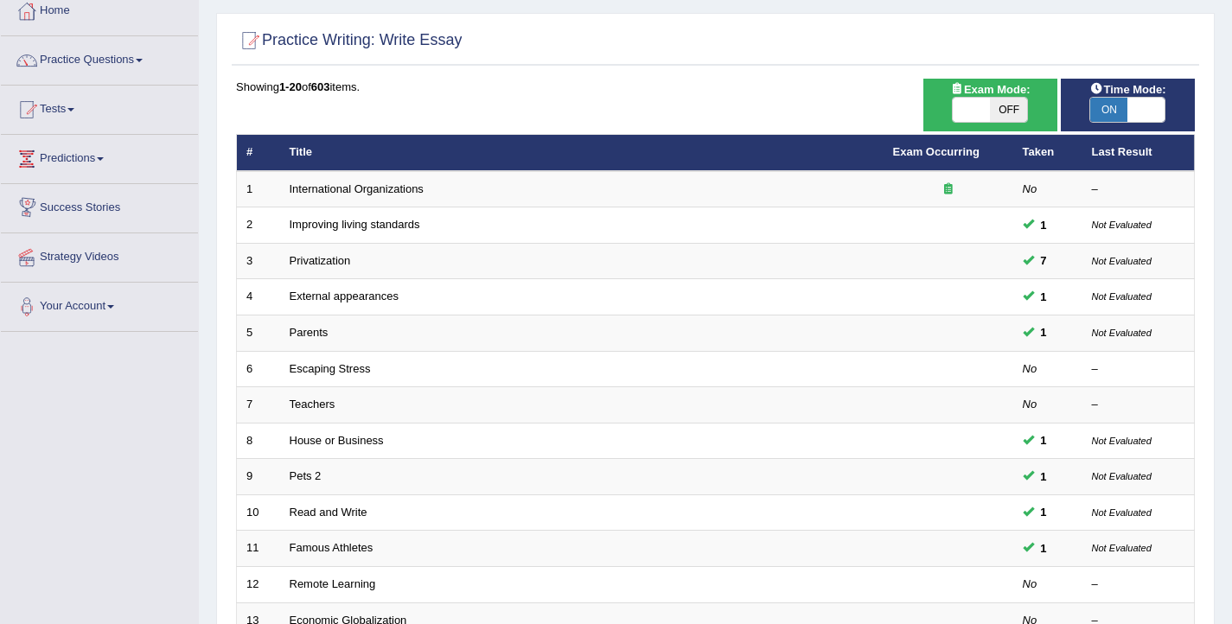
scroll to position [520, 0]
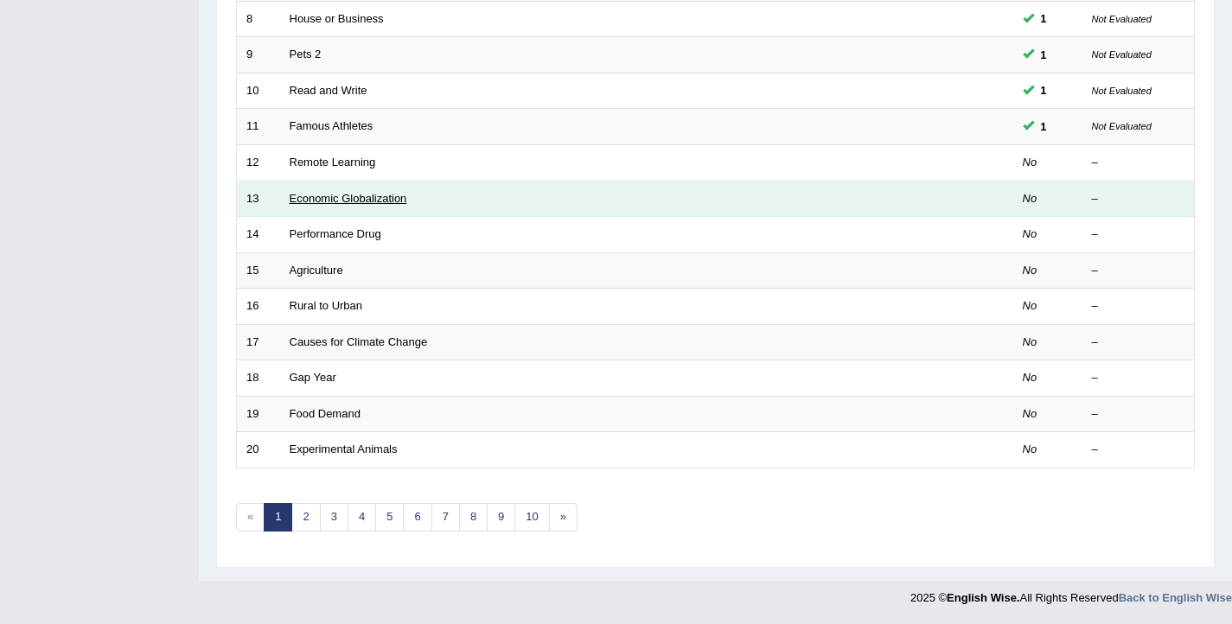
click at [350, 200] on link "Economic Globalization" at bounding box center [349, 198] width 118 height 13
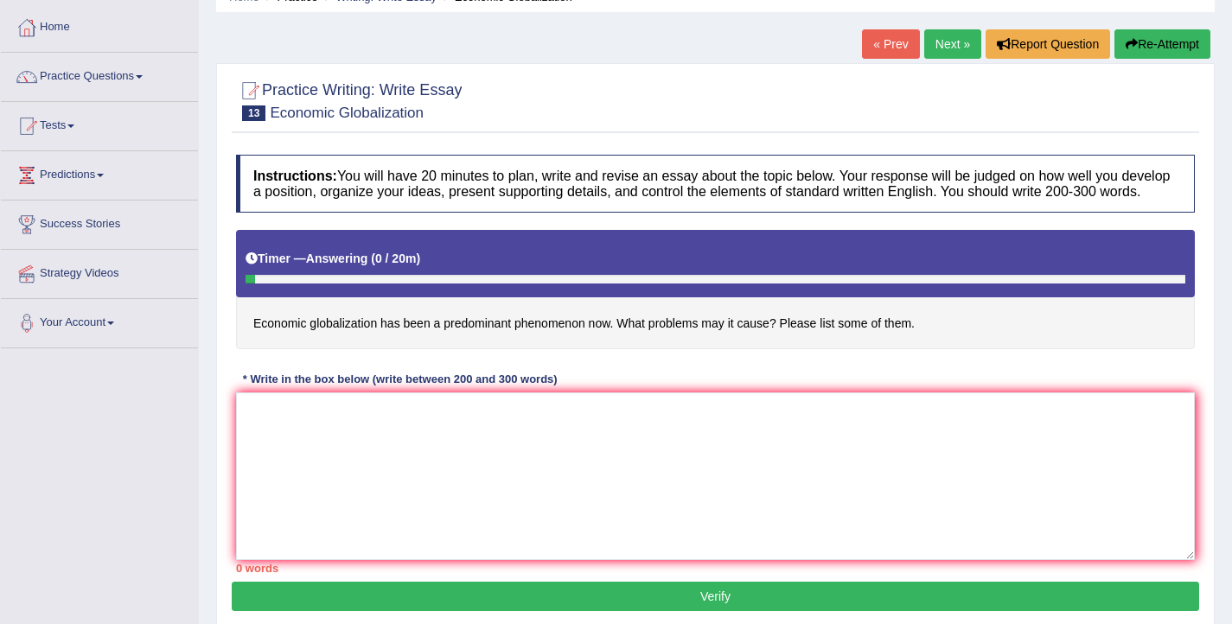
scroll to position [110, 0]
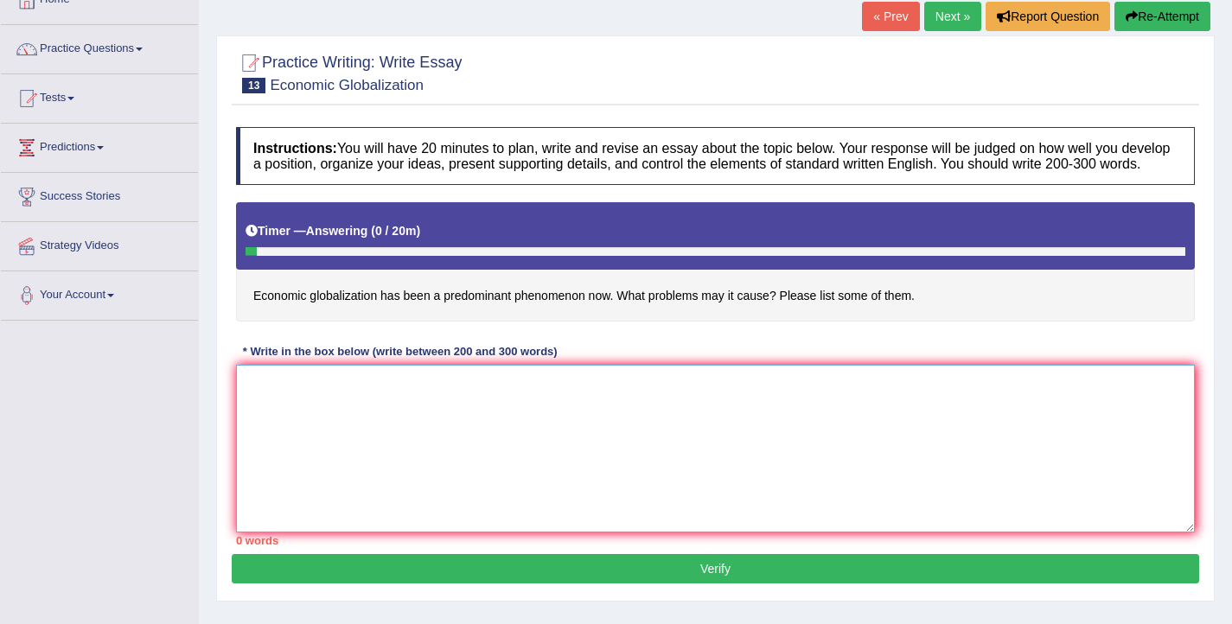
click at [345, 465] on textarea at bounding box center [715, 449] width 959 height 168
click at [270, 400] on textarea "The influence" at bounding box center [715, 449] width 959 height 168
click at [376, 412] on textarea "The increasing influence" at bounding box center [715, 449] width 959 height 168
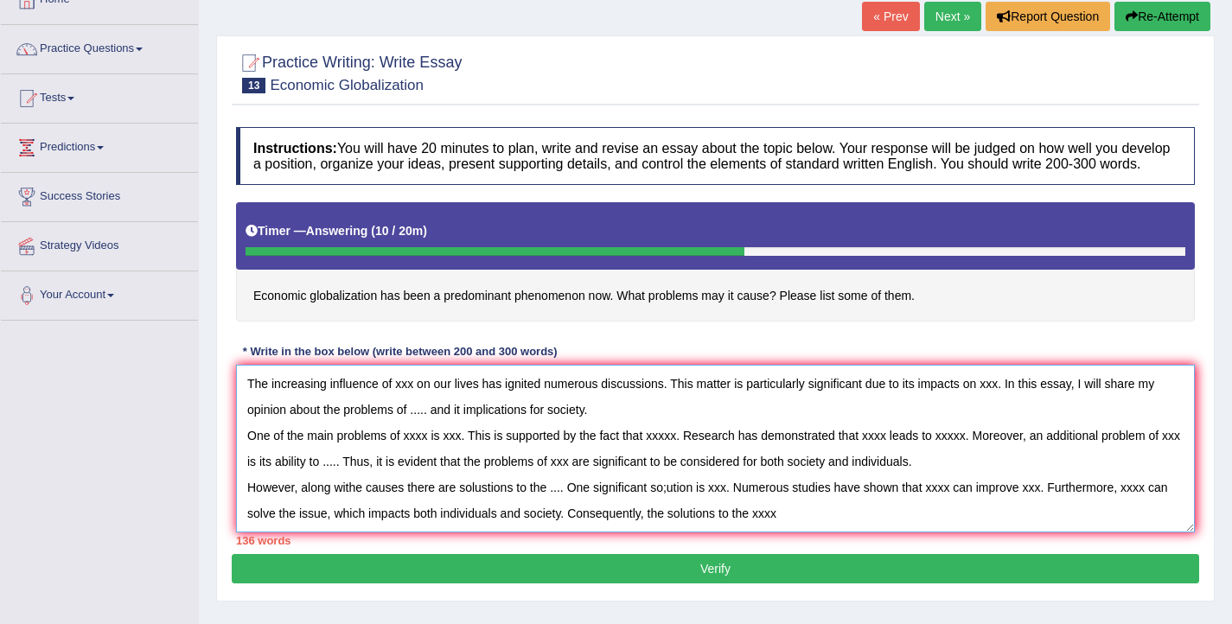
click at [724, 532] on textarea "The increasing influence of xxx on our lives has ignited numerous discussions. …" at bounding box center [715, 449] width 959 height 168
drag, startPoint x: 934, startPoint y: 530, endPoint x: 834, endPoint y: 537, distance: 99.7
click at [834, 533] on textarea "The increasing influence of xxx on our lives has ignited numerous discussions. …" at bounding box center [715, 449] width 959 height 168
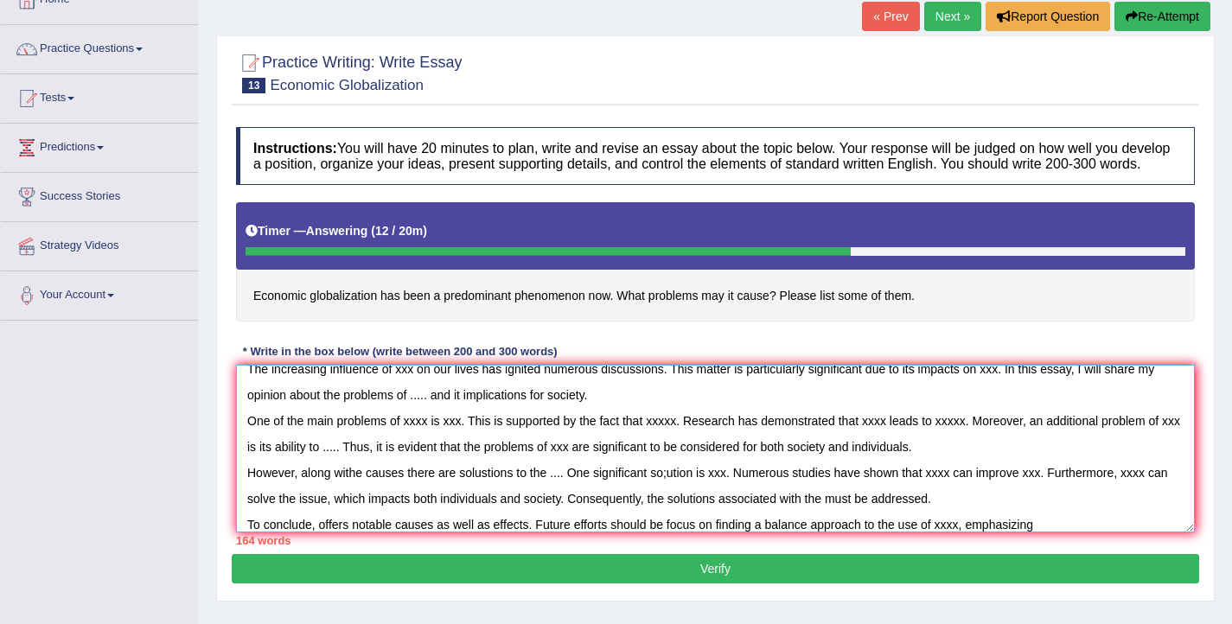
drag, startPoint x: 1062, startPoint y: 532, endPoint x: 977, endPoint y: 534, distance: 85.6
click at [977, 533] on textarea "The increasing influence of xxx on our lives has ignited numerous discussions. …" at bounding box center [715, 449] width 959 height 168
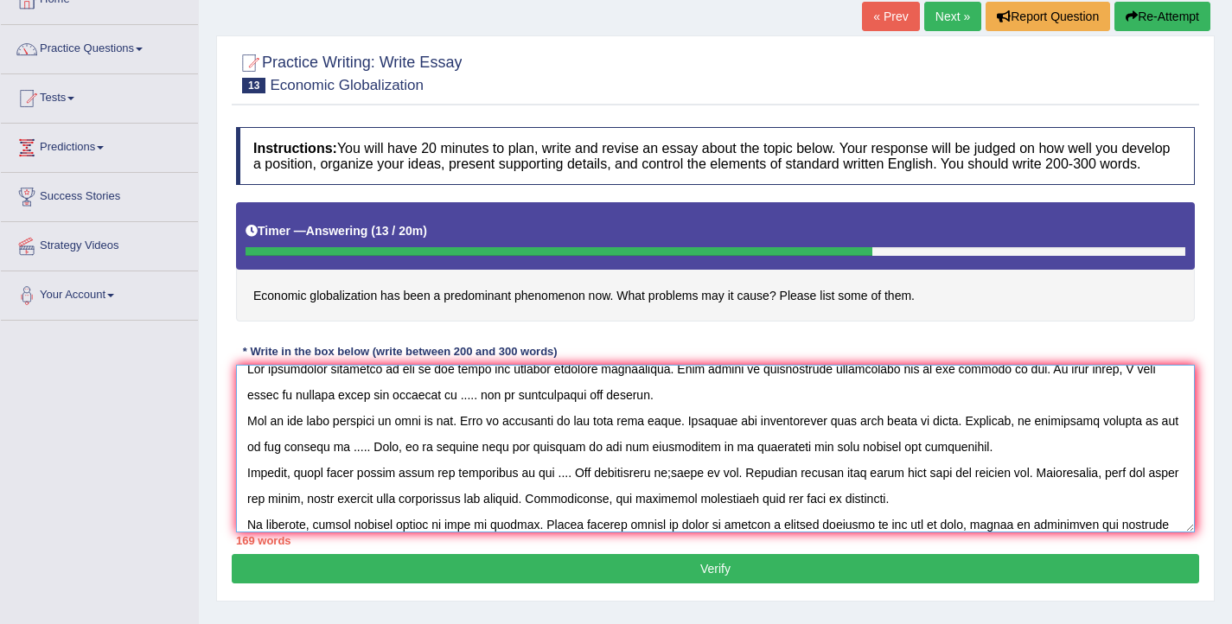
scroll to position [41, 0]
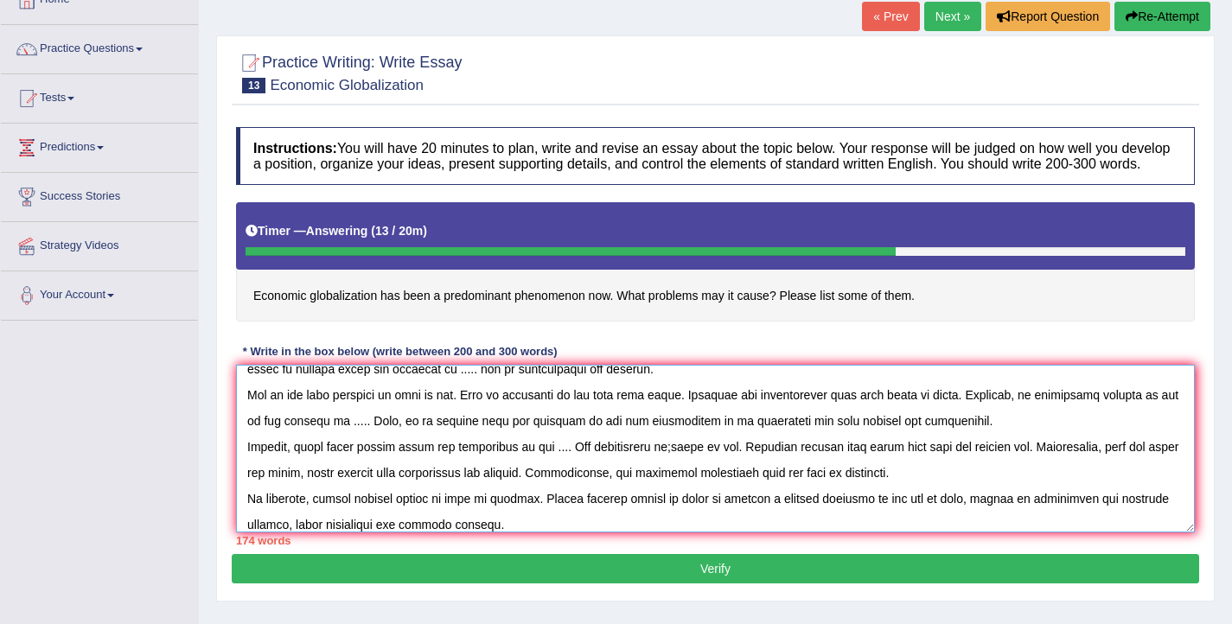
type textarea "The increasing influence of xxx on our lives has ignited numerous discussions. …"
drag, startPoint x: 922, startPoint y: 308, endPoint x: 594, endPoint y: 310, distance: 327.6
click at [594, 310] on h4 "Economic globalization has been a predominant phenomenon now. What problems may…" at bounding box center [715, 261] width 959 height 119
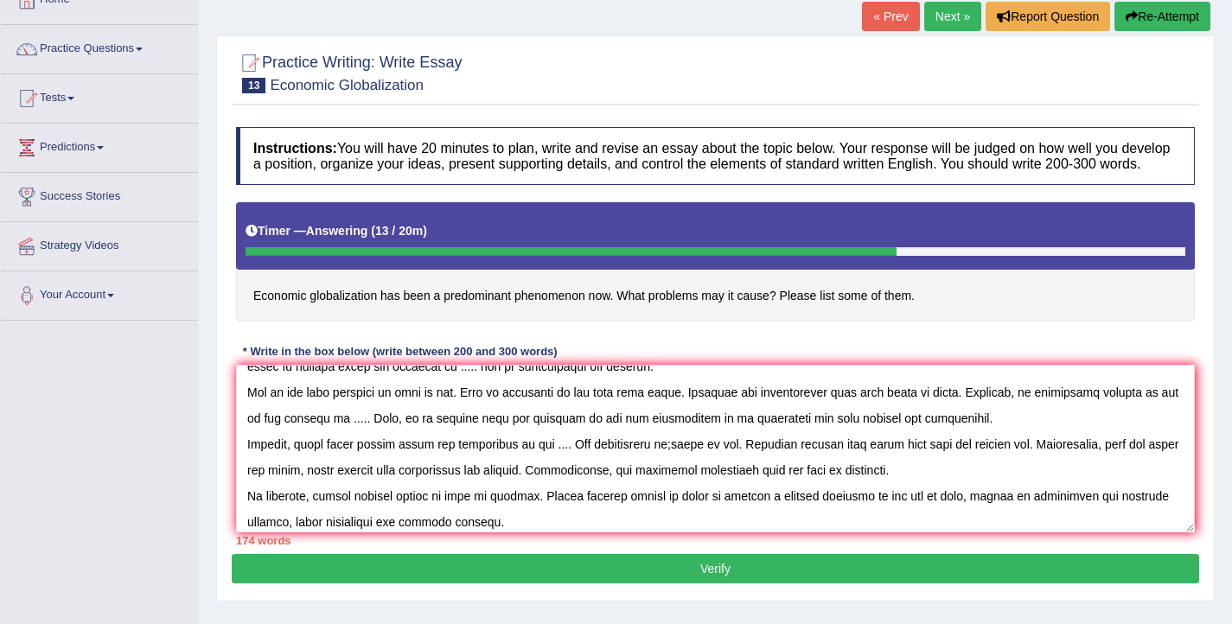
scroll to position [44, 0]
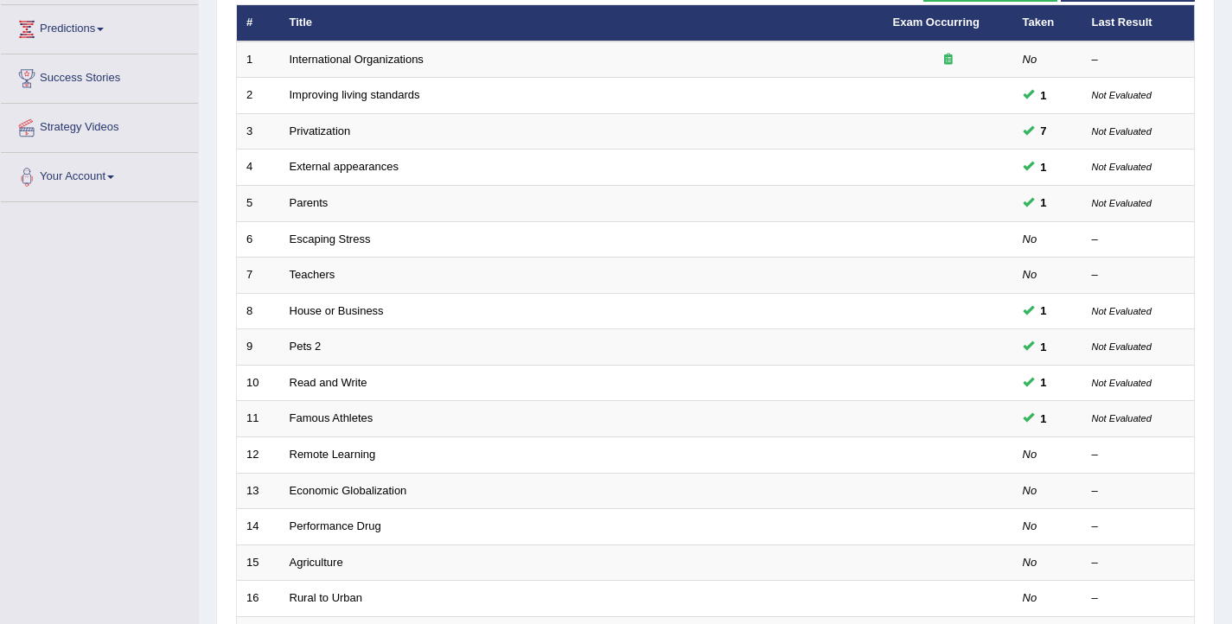
scroll to position [229, 0]
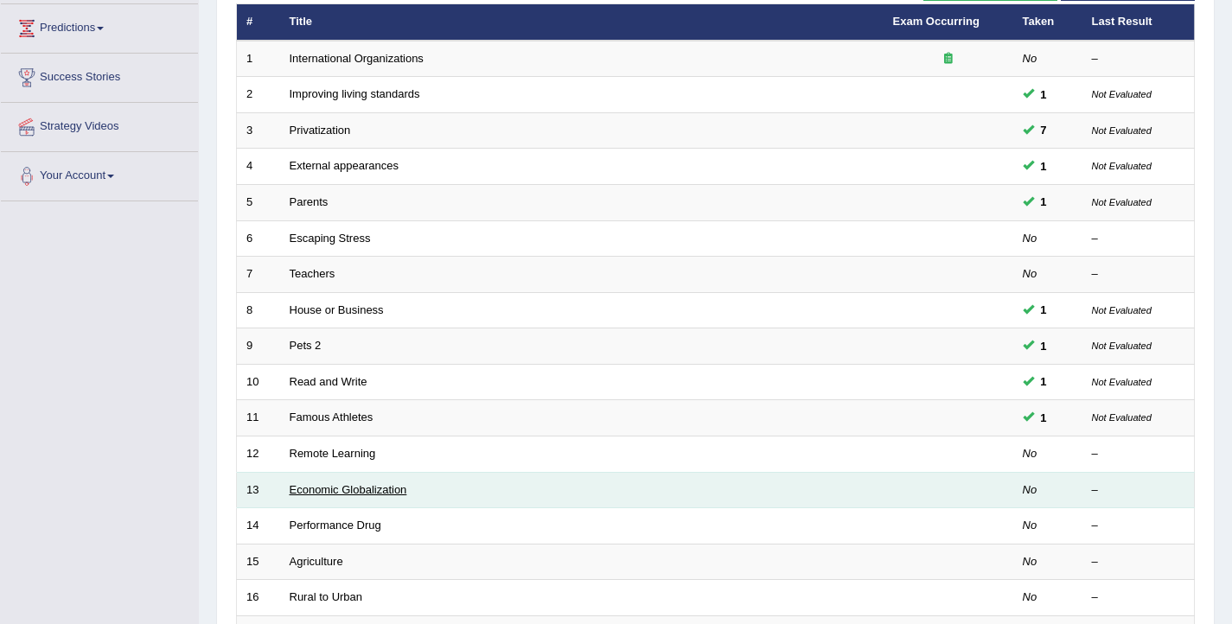
click at [377, 490] on link "Economic Globalization" at bounding box center [349, 489] width 118 height 13
